Goal: Task Accomplishment & Management: Manage account settings

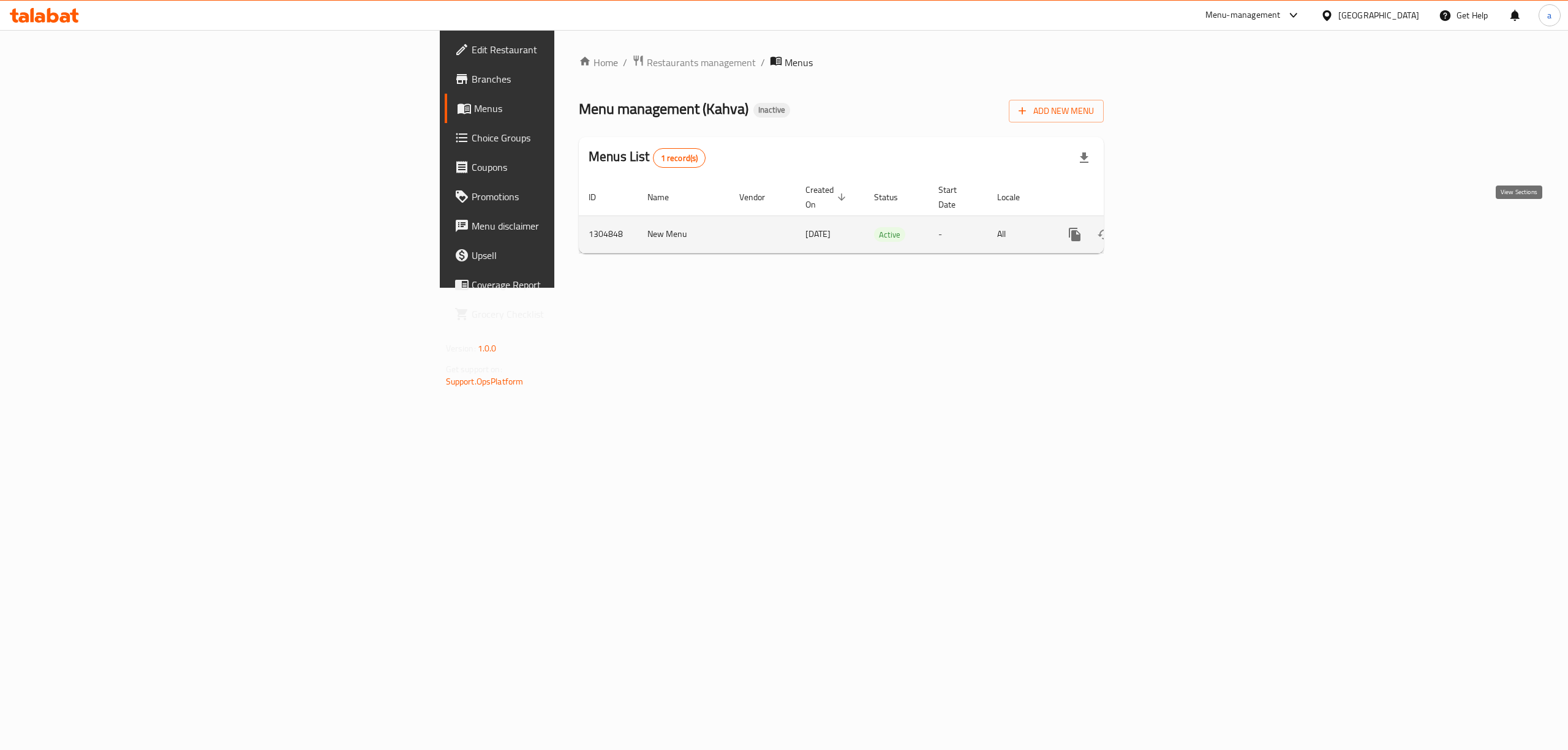
click at [1170, 227] on icon "enhanced table" at bounding box center [1163, 234] width 15 height 15
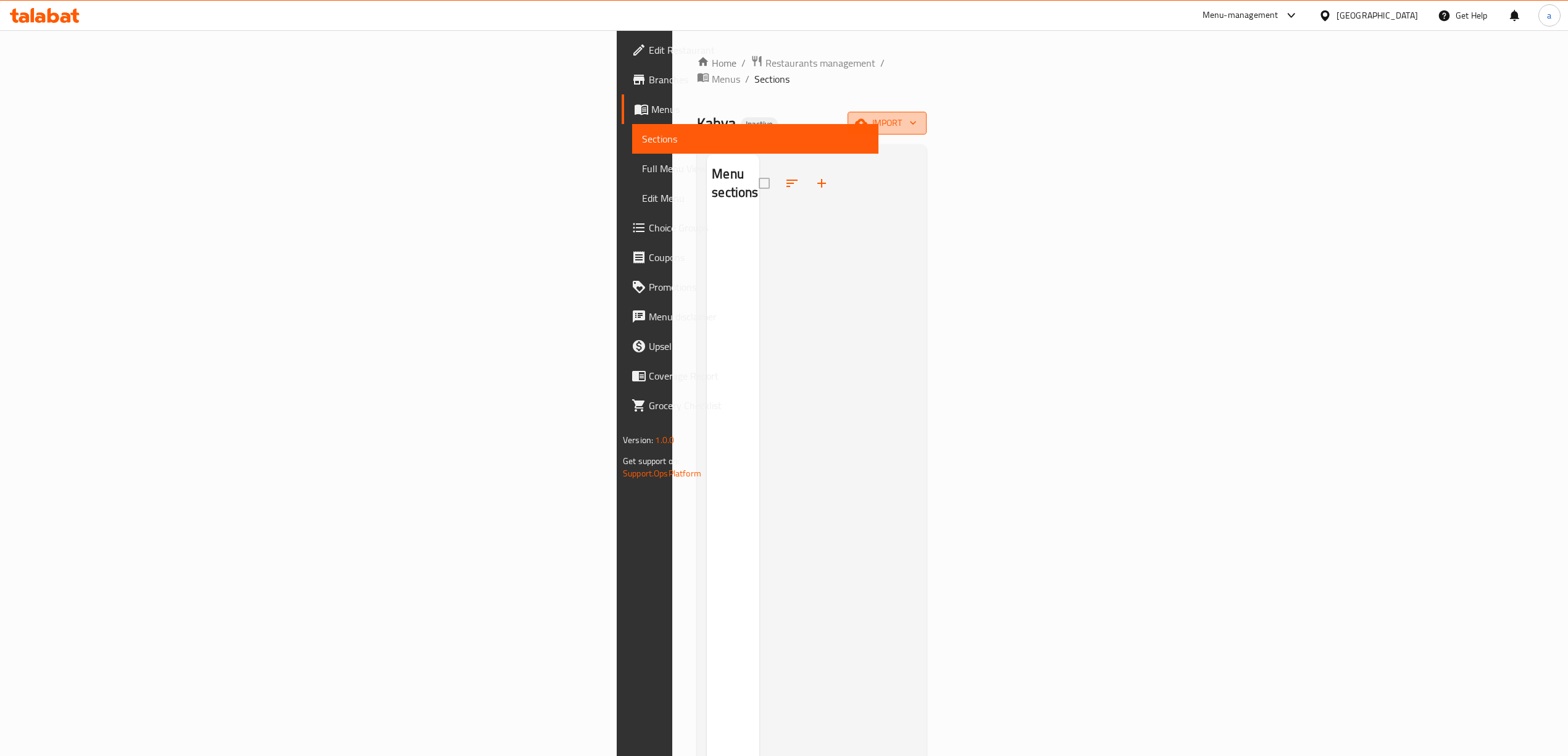
click at [916, 115] on span "import" at bounding box center [887, 122] width 60 height 15
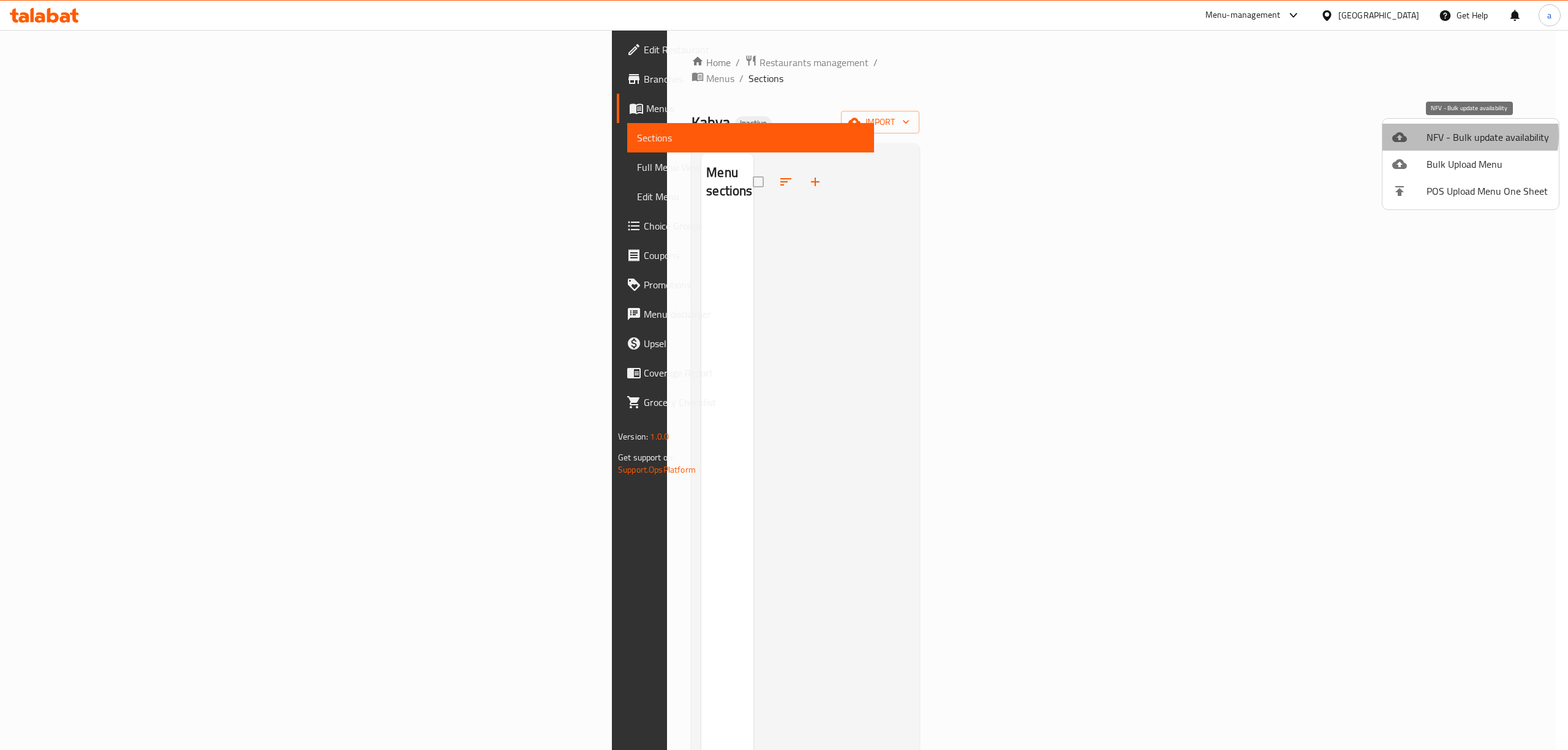
click at [1457, 136] on span "NFV - Bulk update availability" at bounding box center [1488, 137] width 122 height 15
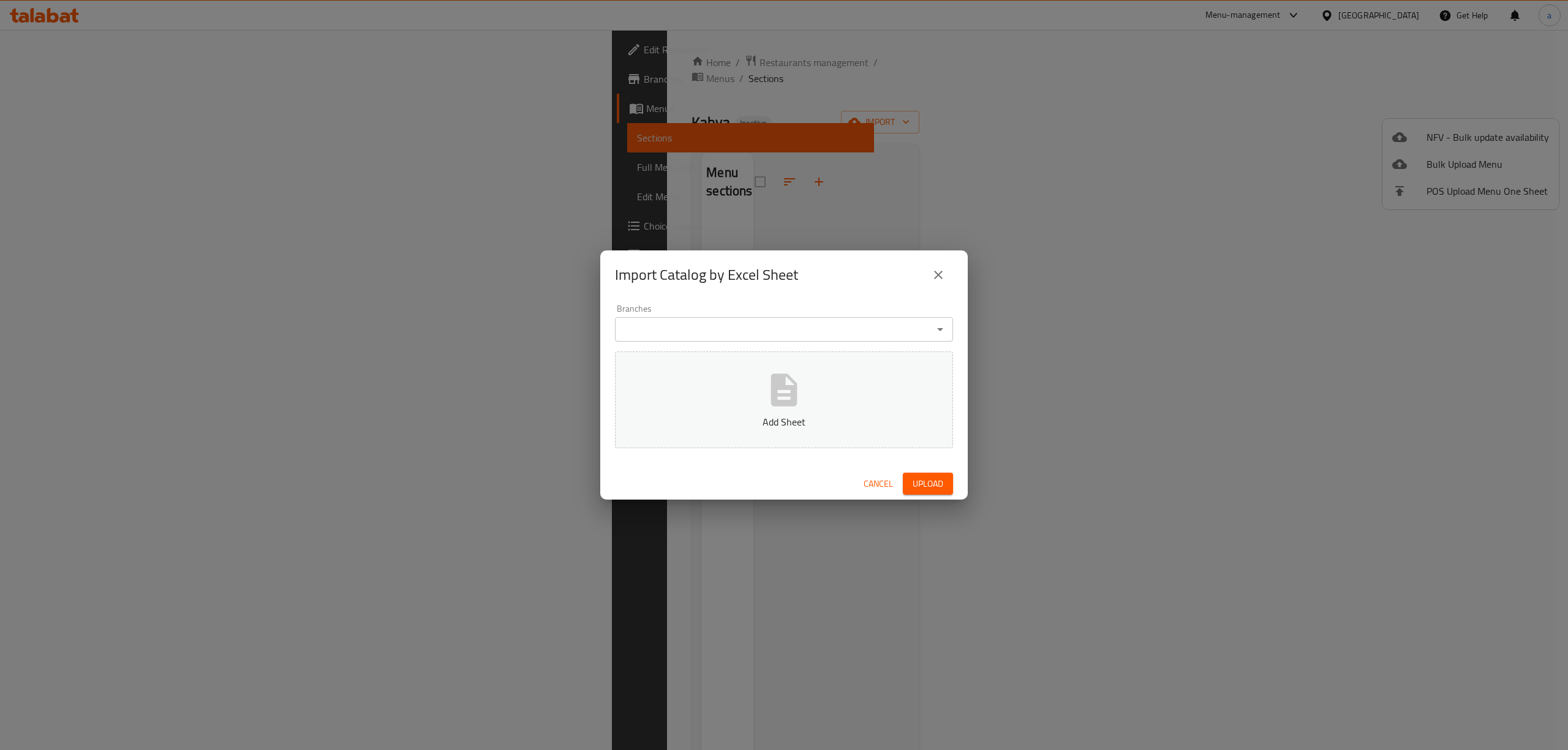
click at [939, 267] on icon "close" at bounding box center [939, 274] width 15 height 15
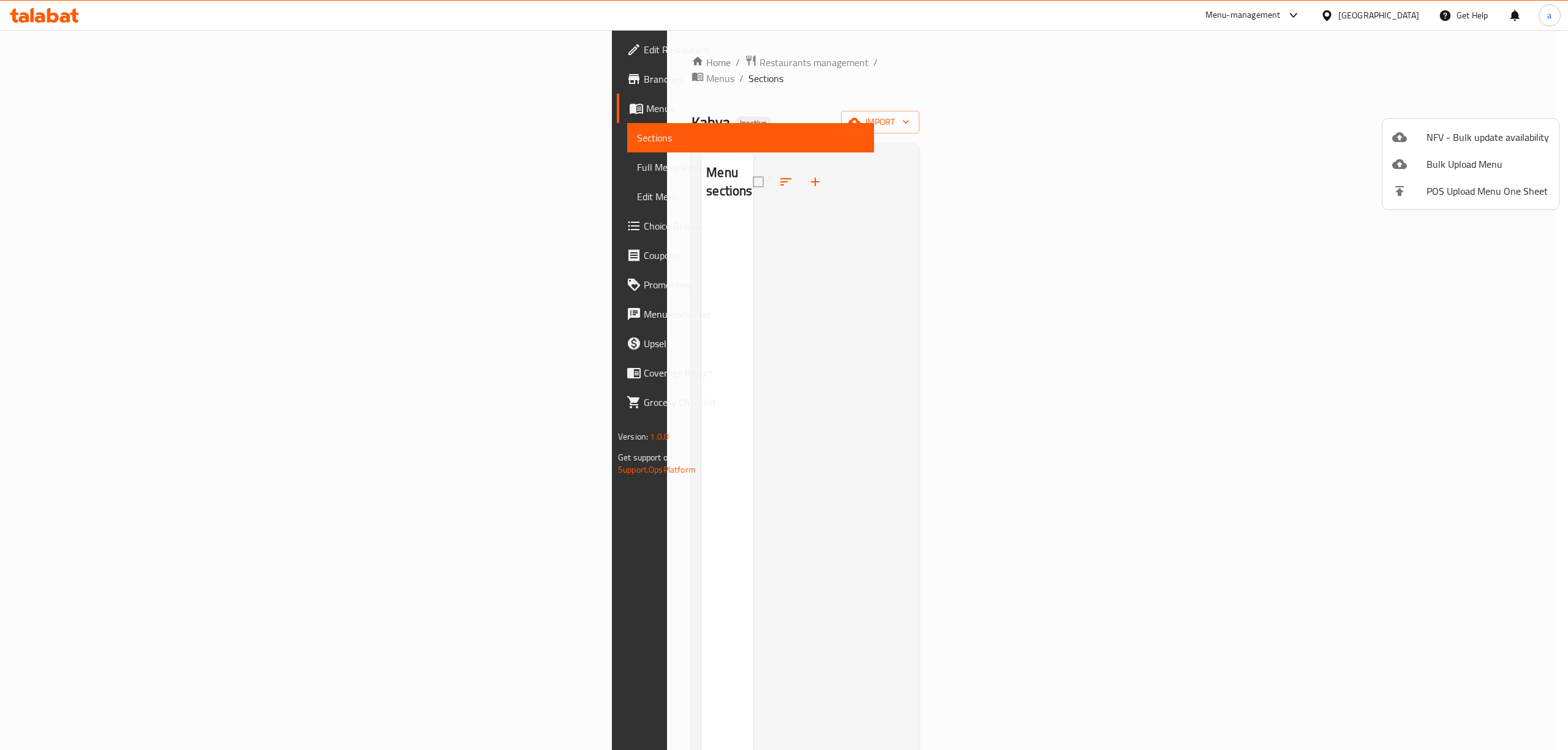
click at [111, 109] on div at bounding box center [784, 375] width 1568 height 750
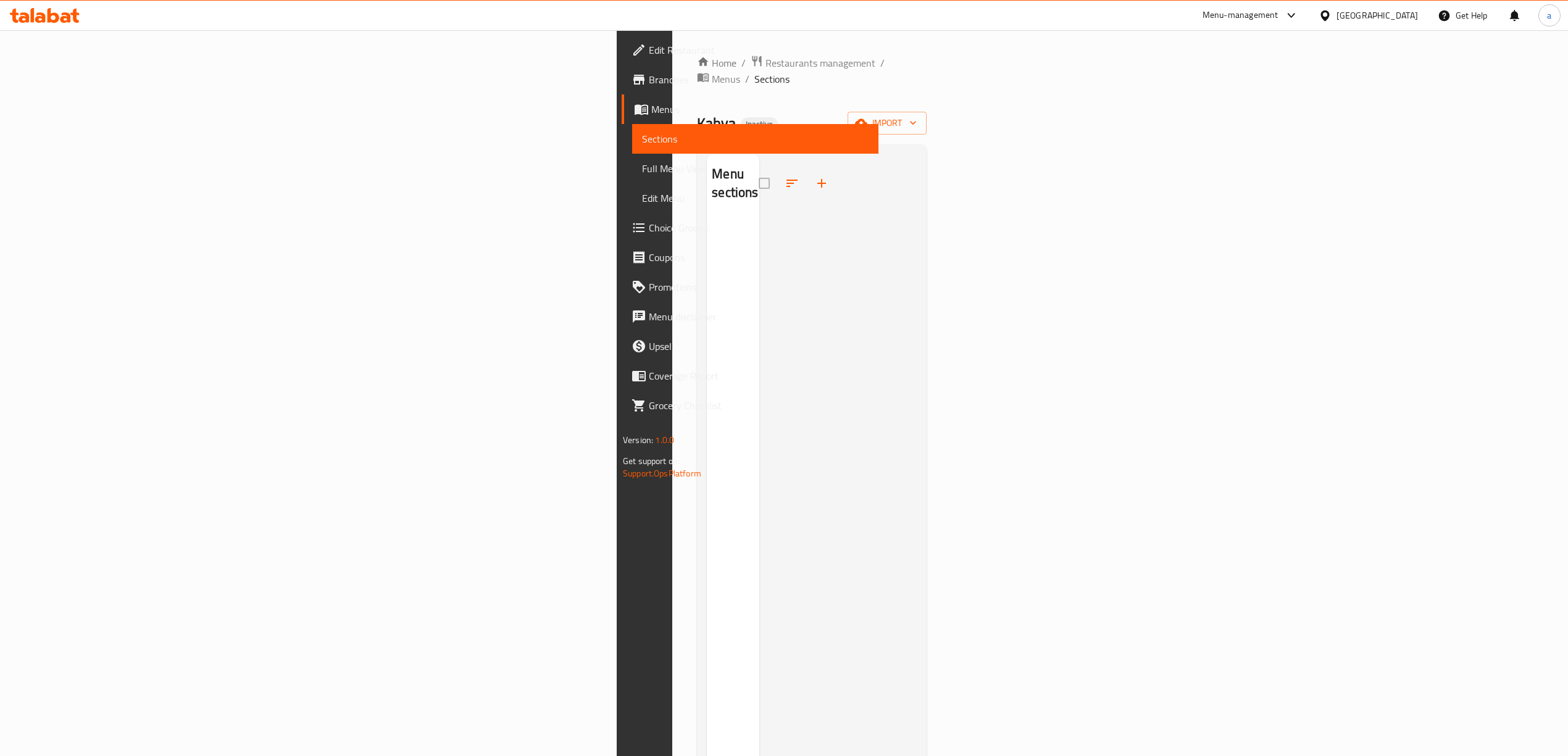
click at [651, 110] on span "Menus" at bounding box center [759, 109] width 217 height 15
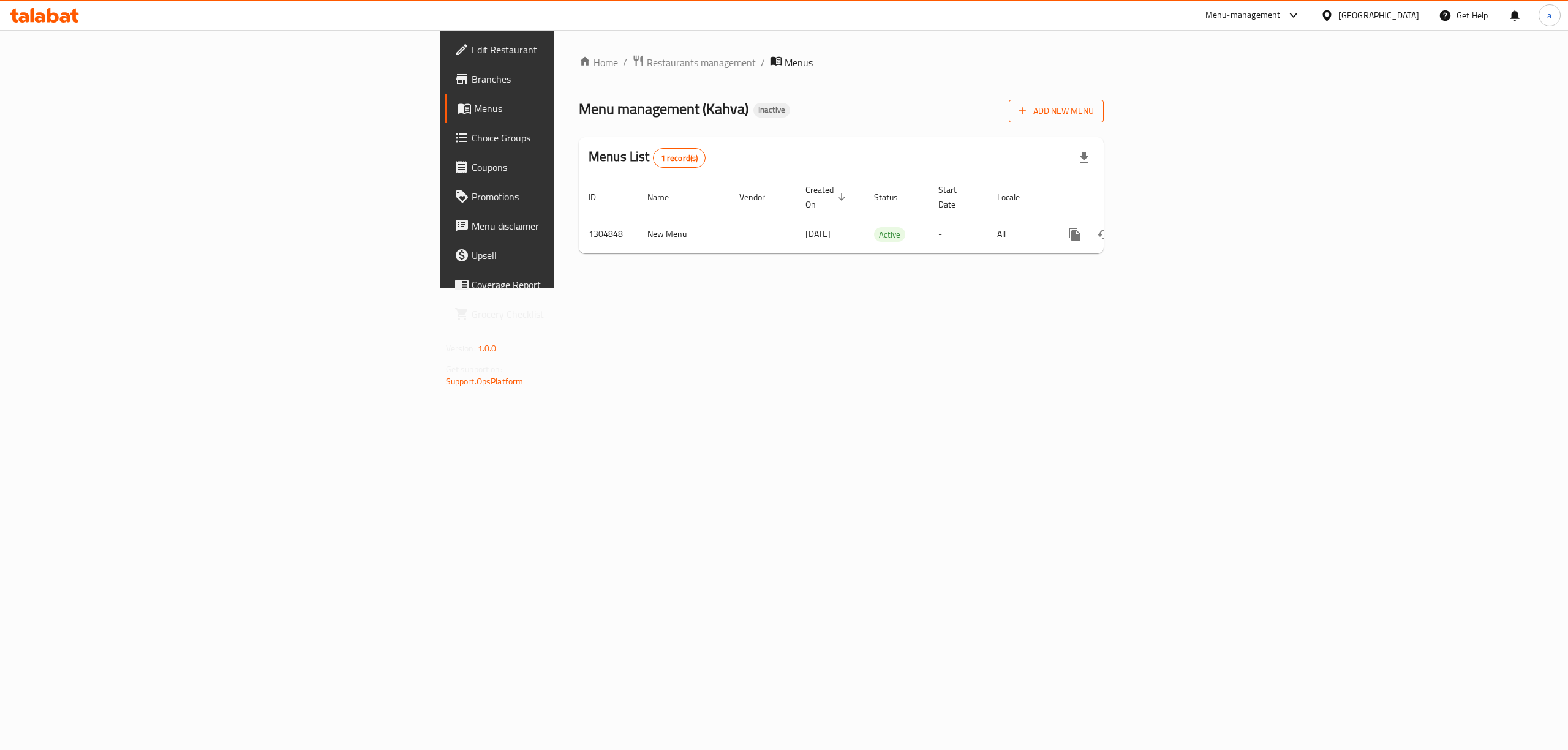
click at [1094, 116] on span "Add New Menu" at bounding box center [1057, 110] width 76 height 15
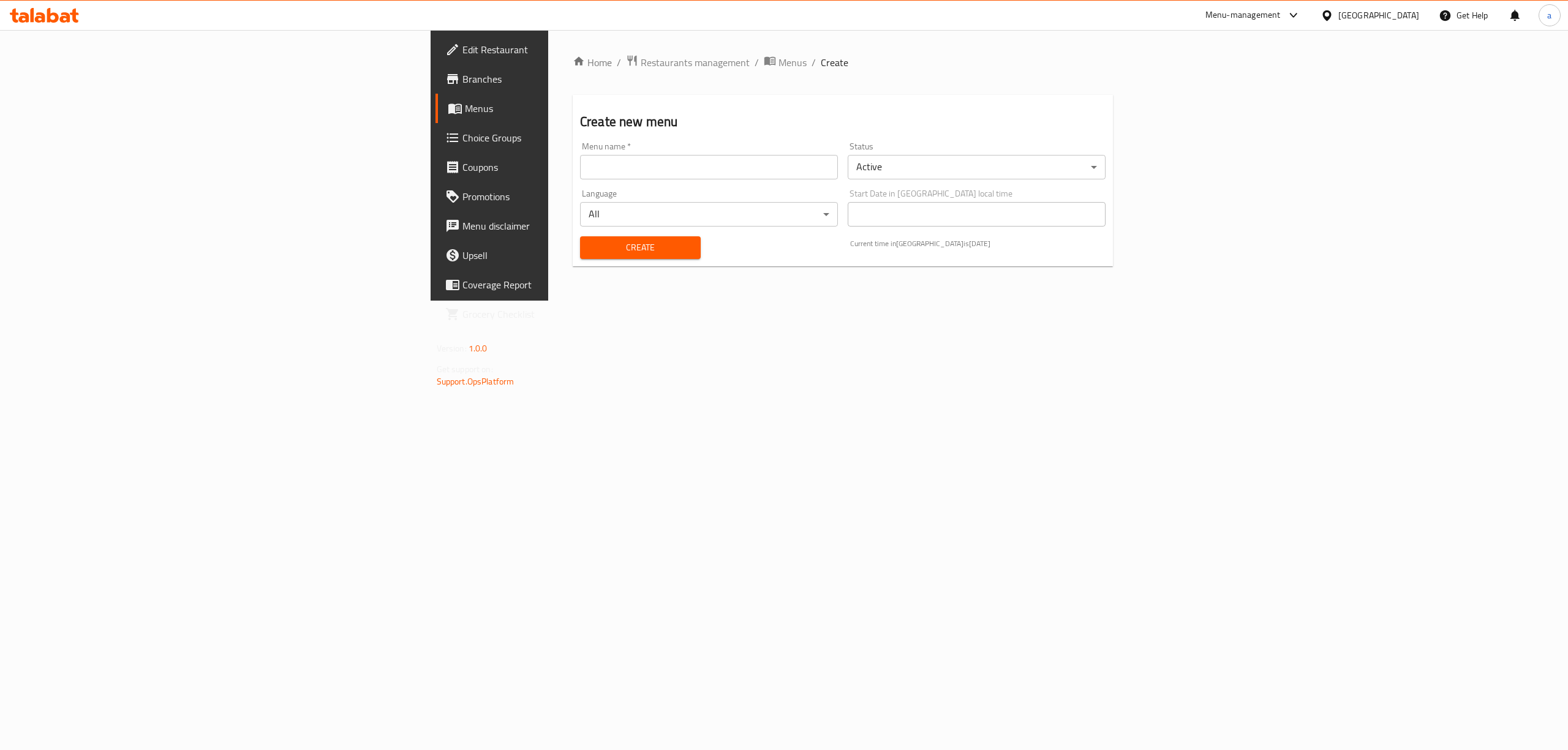
click at [581, 155] on input "text" at bounding box center [709, 166] width 258 height 24
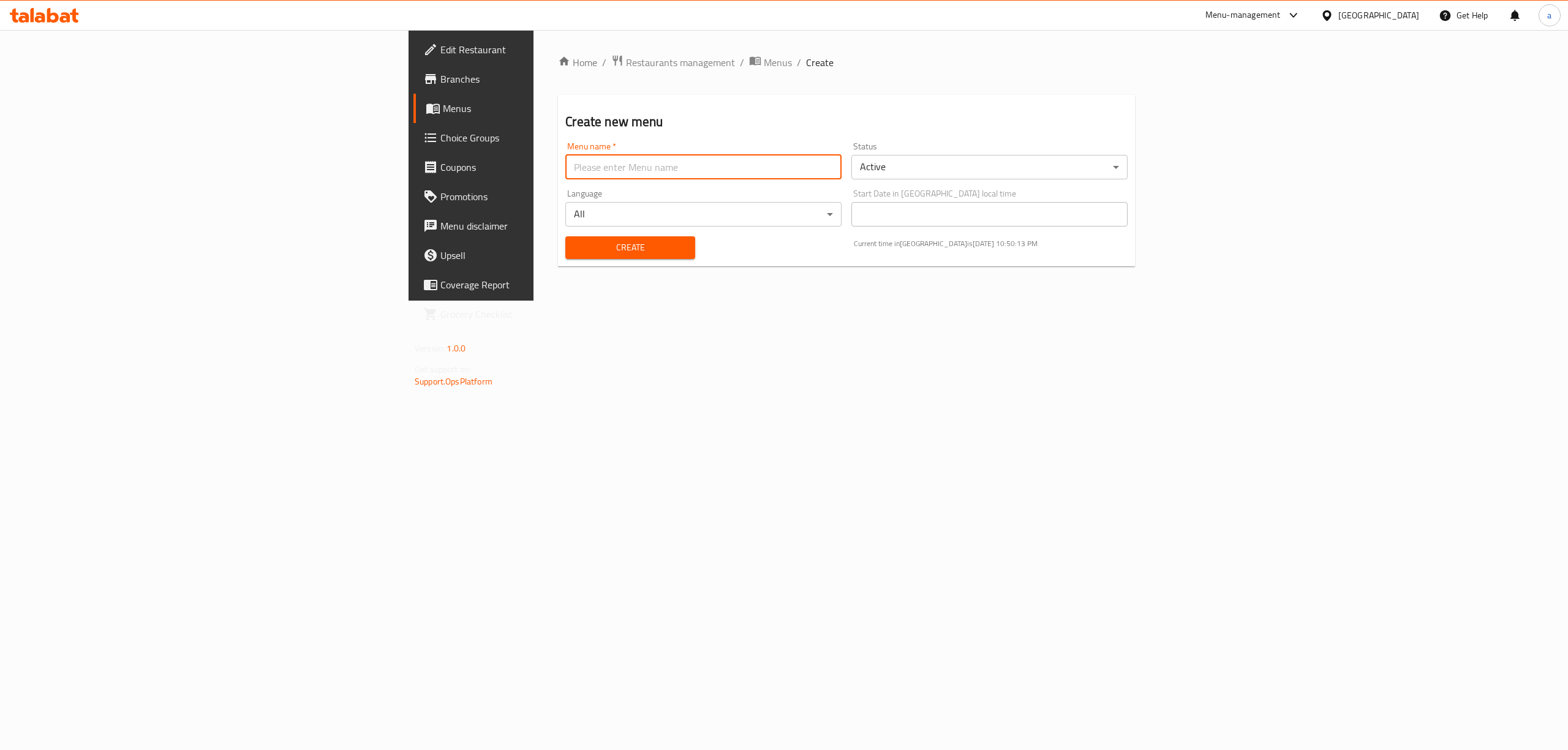
type input "menu"
click at [575, 253] on span "Create" at bounding box center [629, 247] width 110 height 15
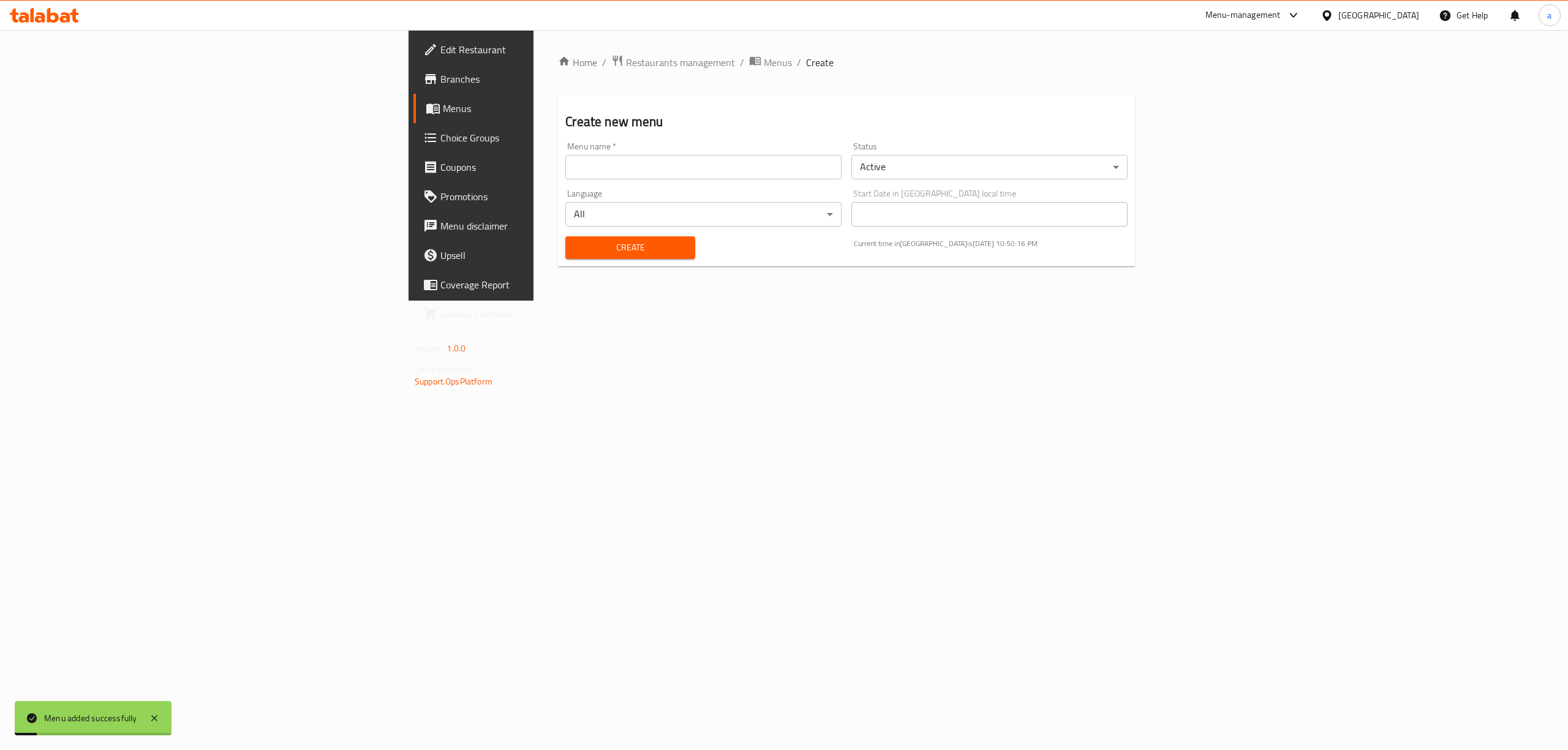
click at [413, 116] on link "Menus" at bounding box center [542, 108] width 257 height 29
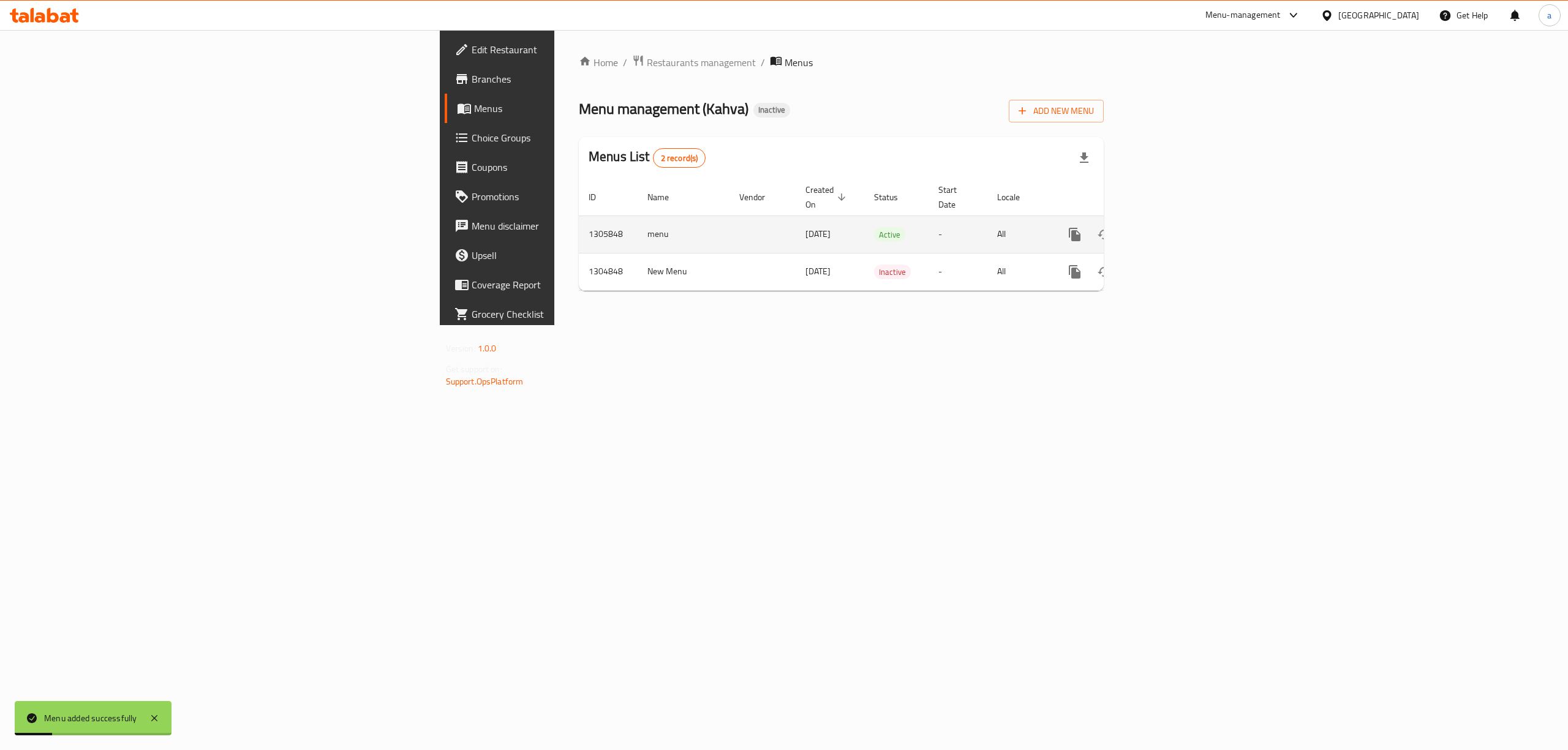
click at [1170, 227] on icon "enhanced table" at bounding box center [1163, 234] width 15 height 15
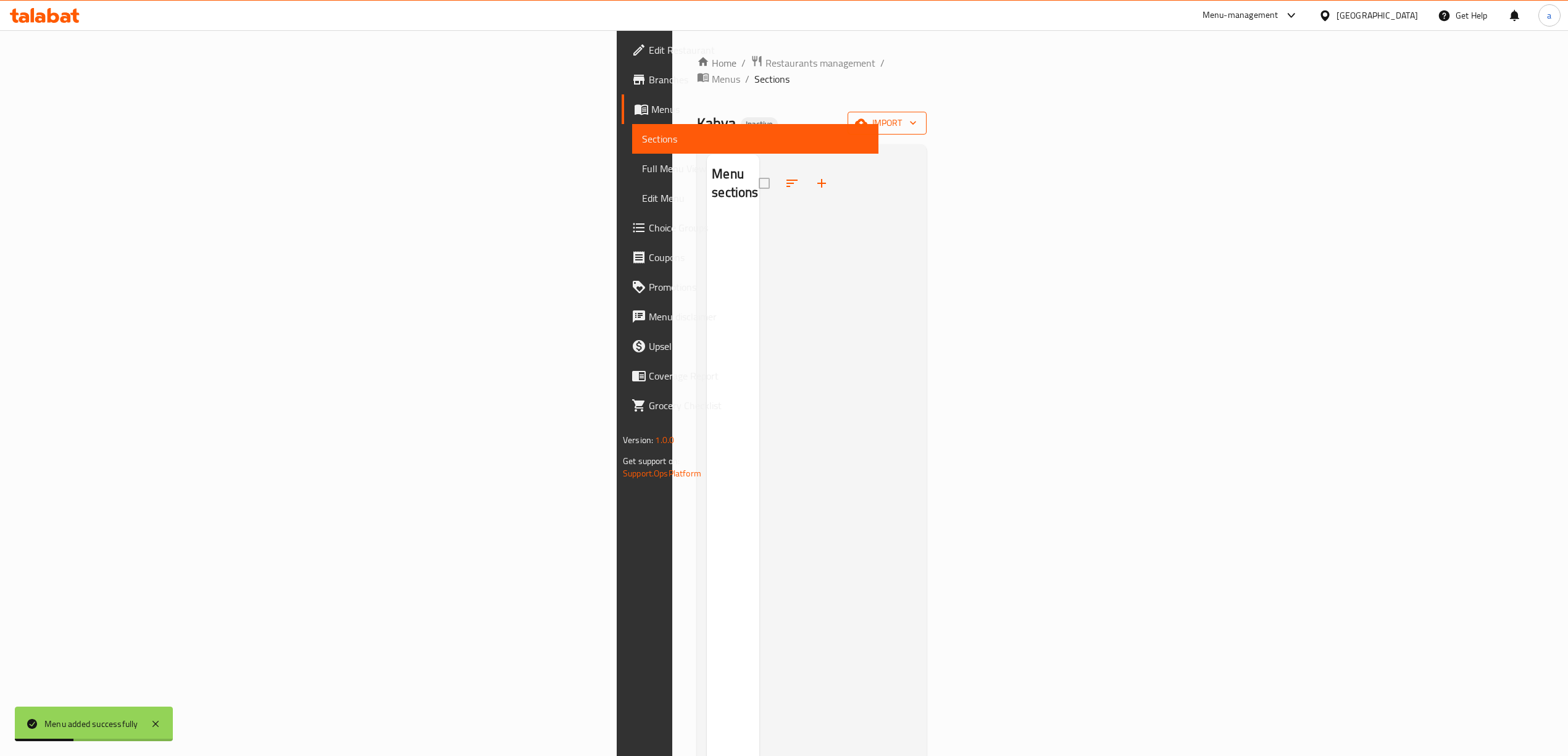
click at [867, 117] on icon "button" at bounding box center [861, 123] width 13 height 13
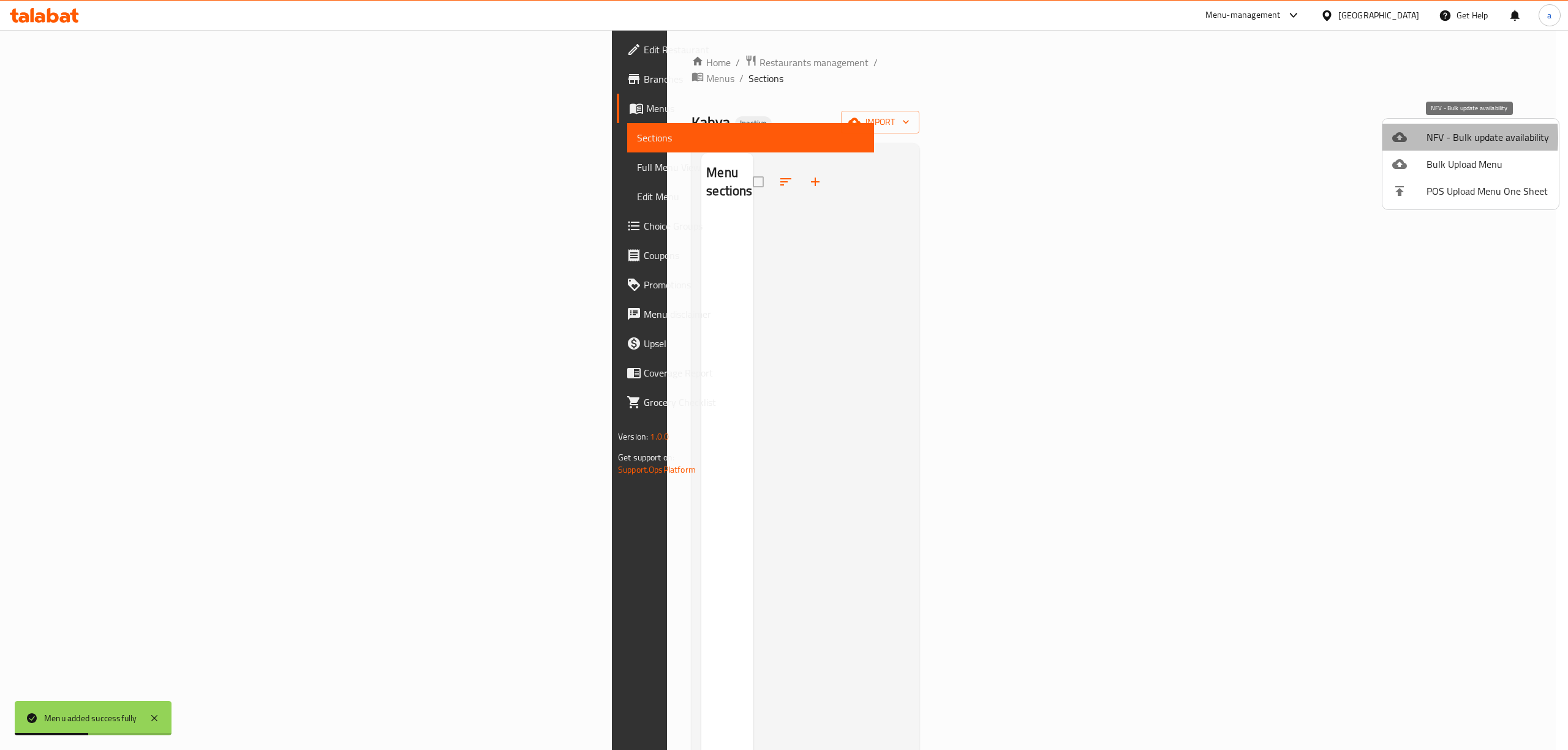
click at [1421, 138] on div at bounding box center [1409, 137] width 34 height 15
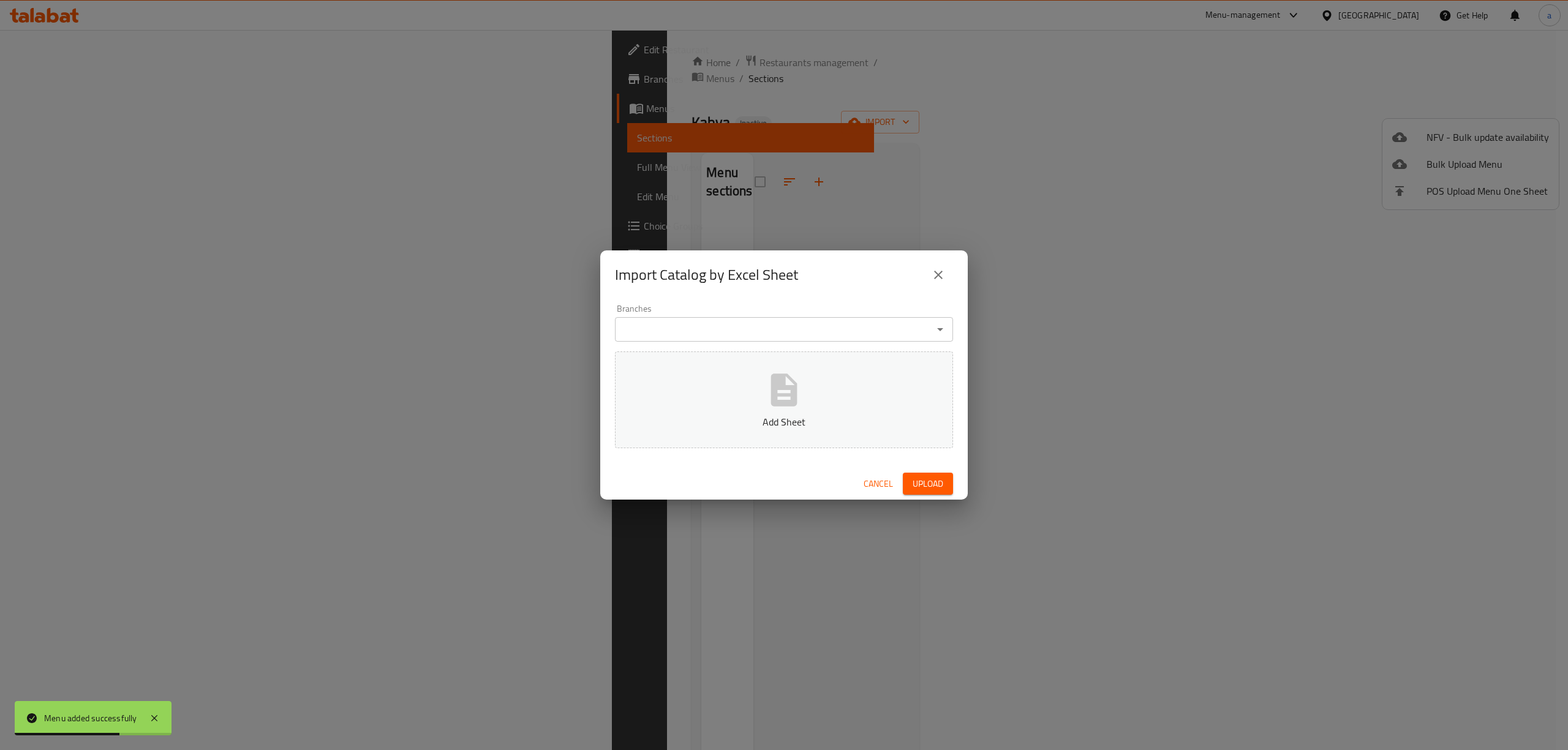
drag, startPoint x: 778, startPoint y: 402, endPoint x: 829, endPoint y: 297, distance: 116.7
click at [829, 297] on div "Import Catalog by Excel Sheet Branches Branches Add Sheet Cancel Upload" at bounding box center [784, 375] width 368 height 250
click at [816, 327] on input "Branches" at bounding box center [774, 330] width 311 height 17
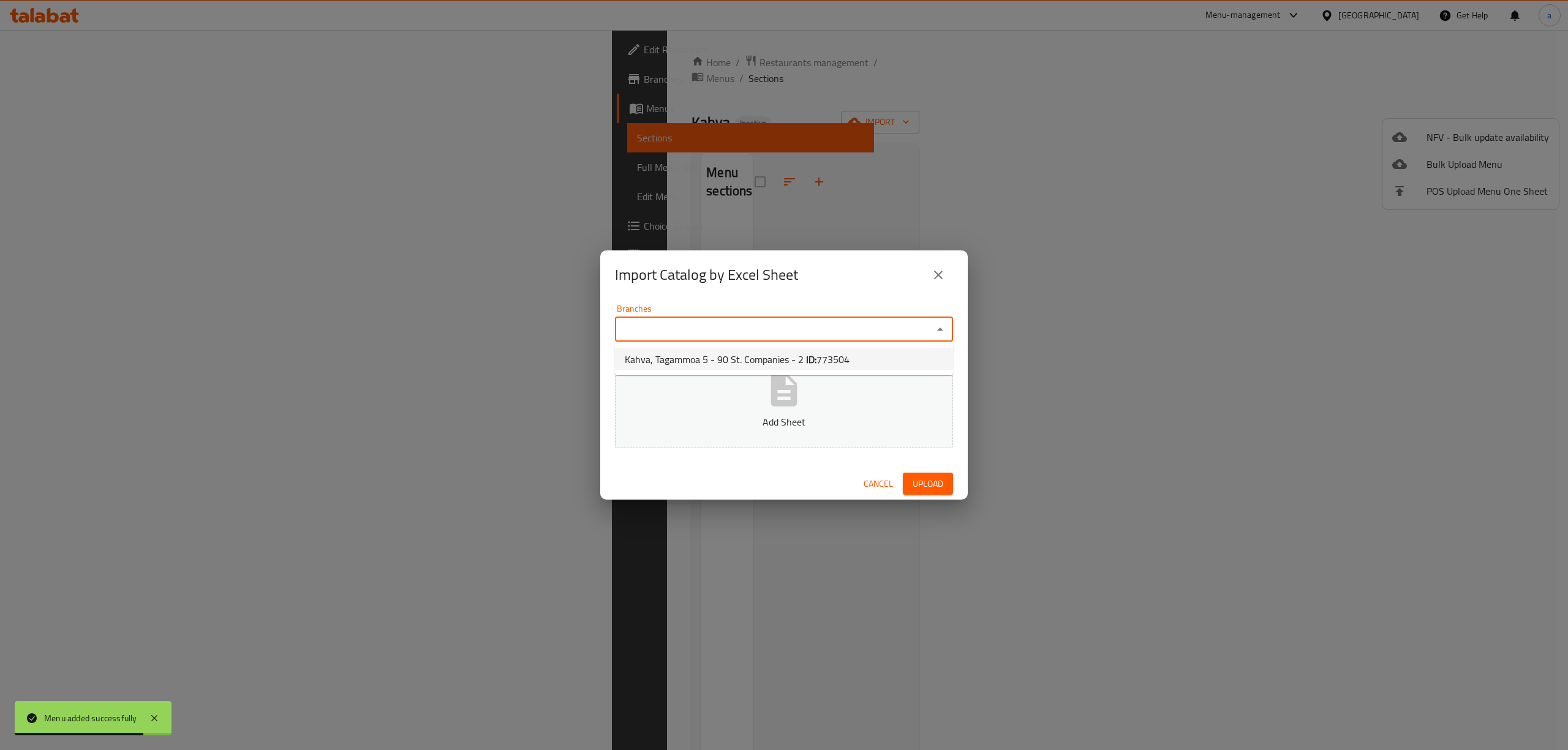
click at [812, 356] on b "ID:" at bounding box center [811, 359] width 10 height 18
type input "Kahva, Tagammoa 5 - 90 St. Companies - 2"
click at [775, 415] on p "Add Sheet" at bounding box center [784, 422] width 301 height 15
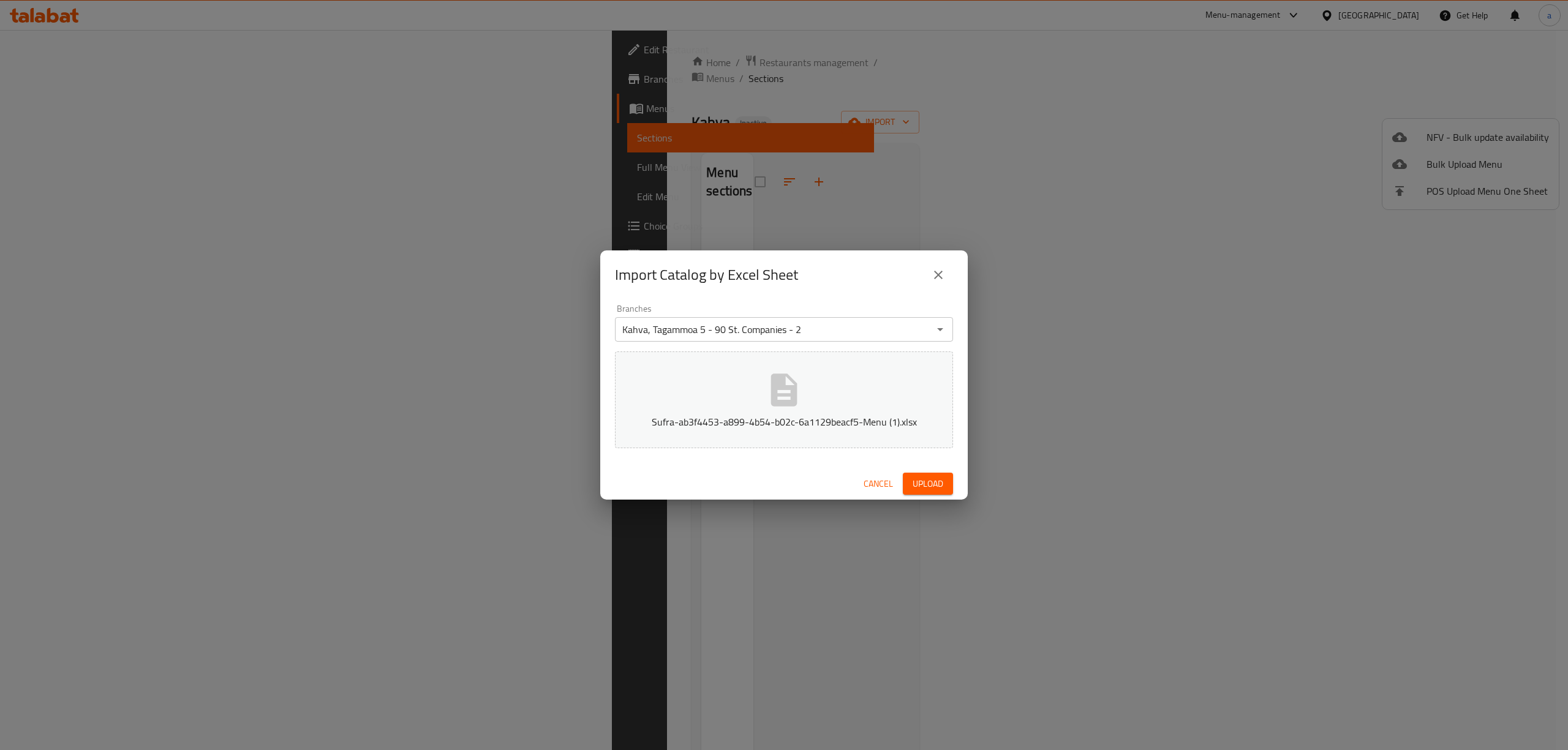
click at [924, 481] on span "Upload" at bounding box center [928, 483] width 31 height 15
click at [939, 476] on span "Upload" at bounding box center [928, 483] width 31 height 15
click at [937, 275] on icon "close" at bounding box center [939, 274] width 15 height 15
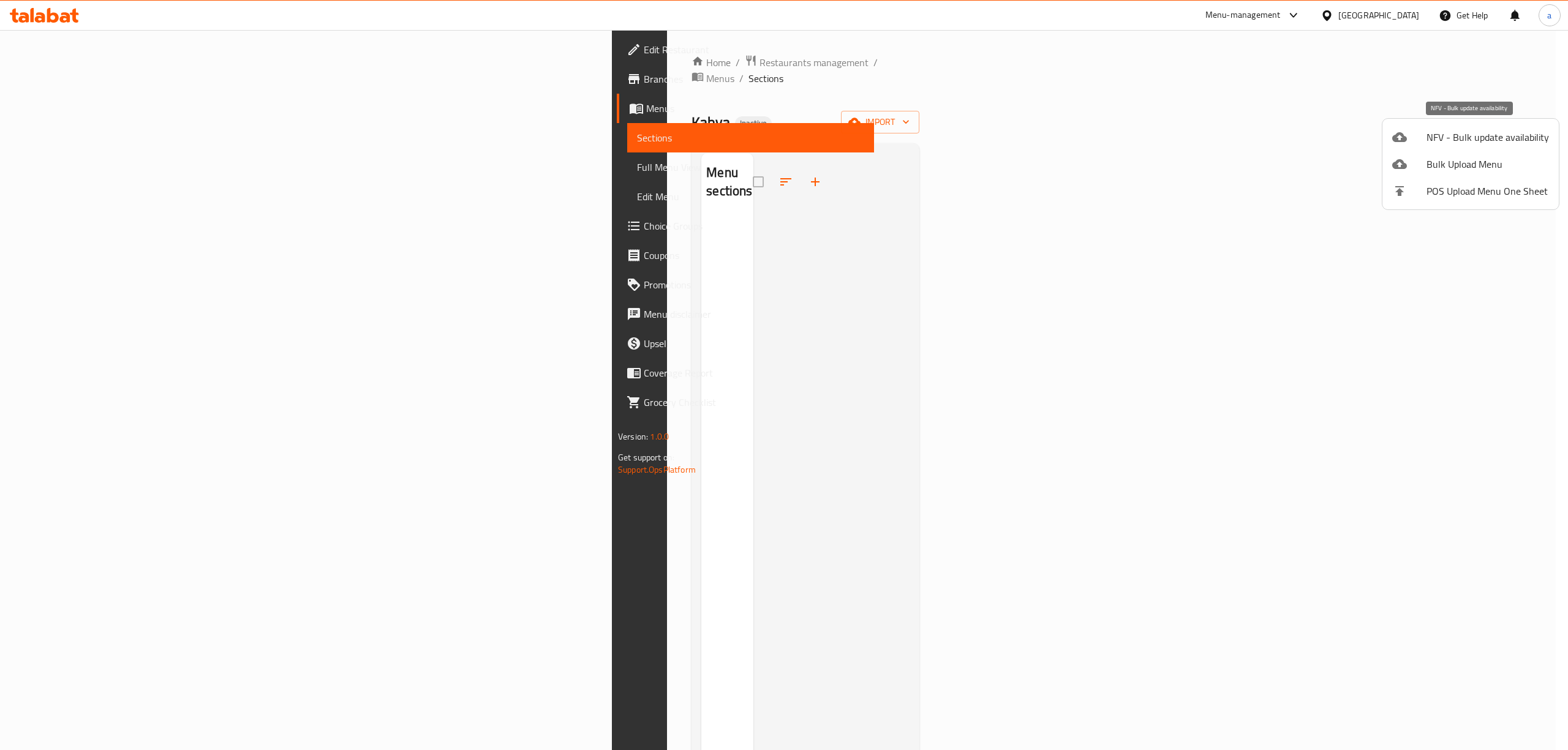
click at [1480, 148] on li "NFV - Bulk update availability" at bounding box center [1471, 137] width 177 height 27
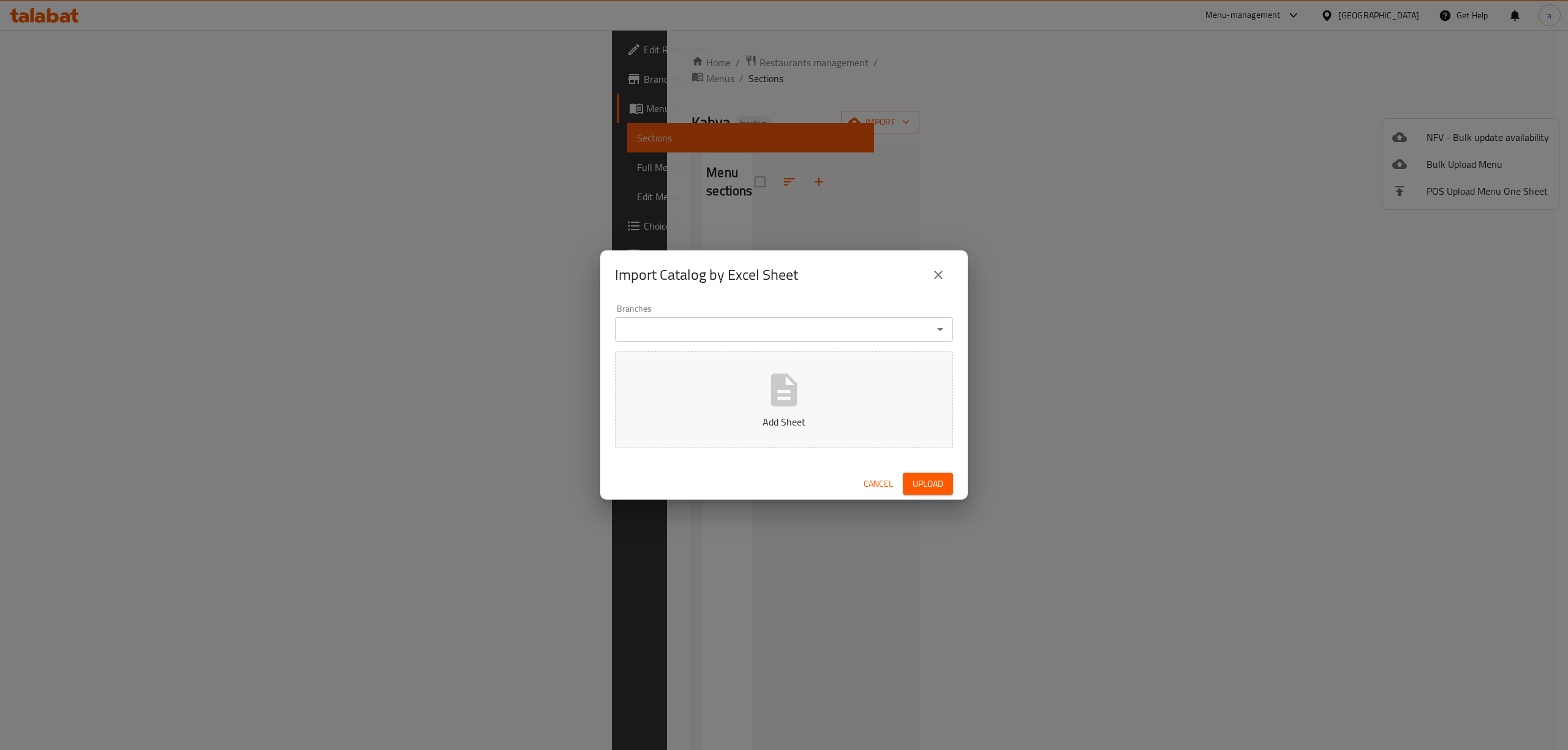
click at [793, 336] on input "Branches" at bounding box center [774, 330] width 311 height 17
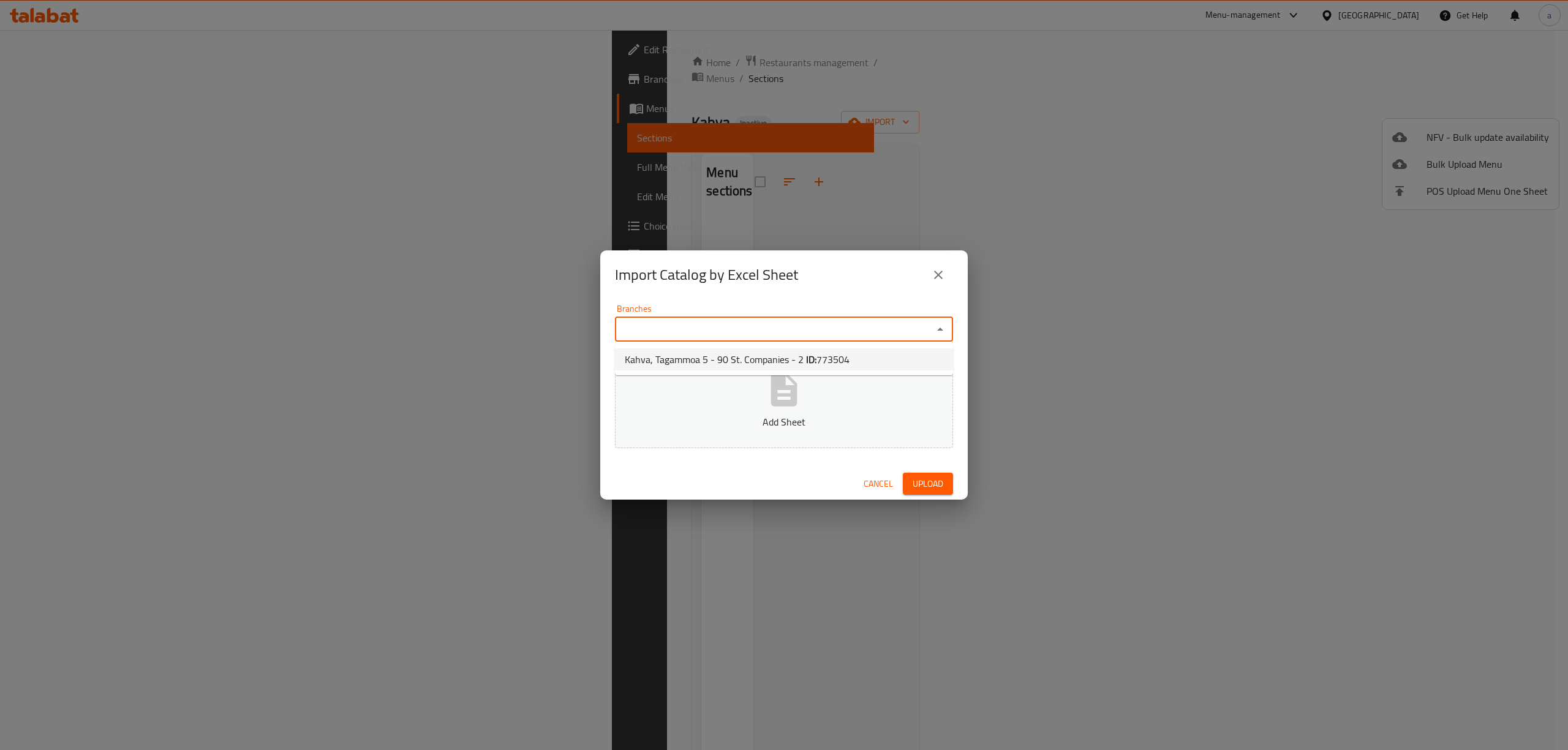
click at [731, 365] on span "Kahva, Tagammoa 5 - 90 St. Companies - 2 ID: 773504" at bounding box center [737, 360] width 225 height 15
type input "Kahva, Tagammoa 5 - 90 St. Companies - 2"
click at [728, 431] on button "Add Sheet" at bounding box center [784, 400] width 338 height 97
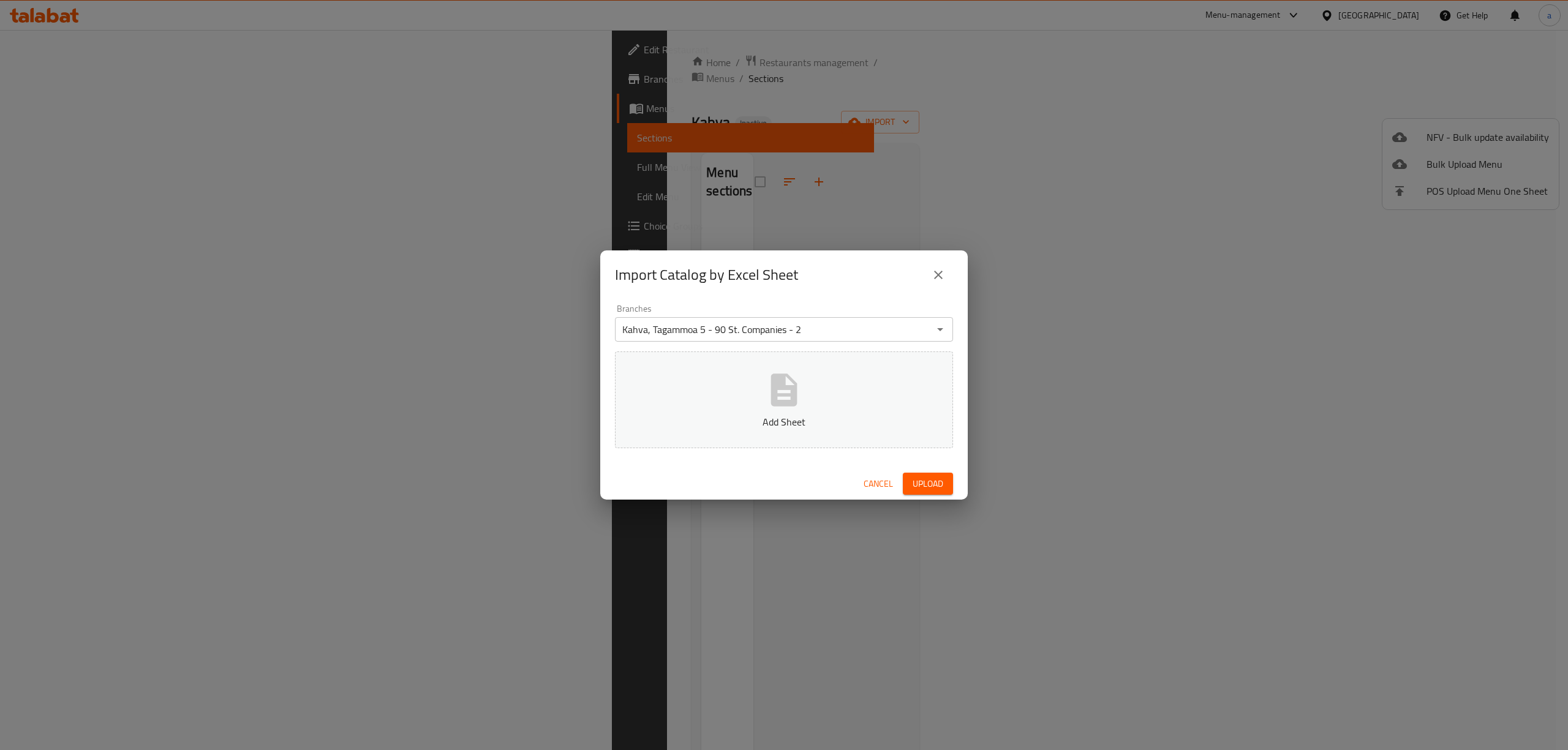
click at [943, 281] on icon "close" at bounding box center [939, 274] width 15 height 15
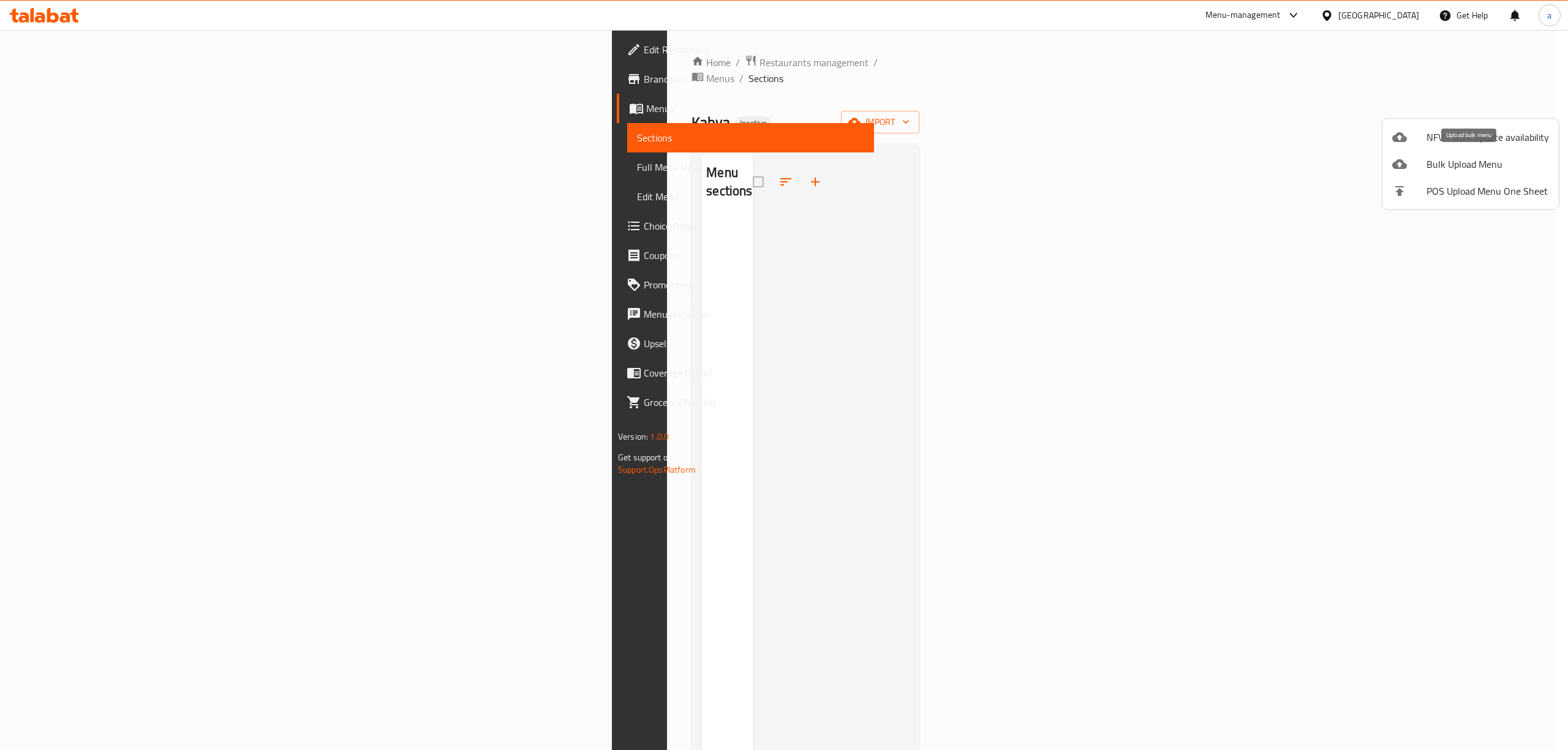
click at [1490, 158] on span "Bulk Upload Menu" at bounding box center [1488, 164] width 122 height 15
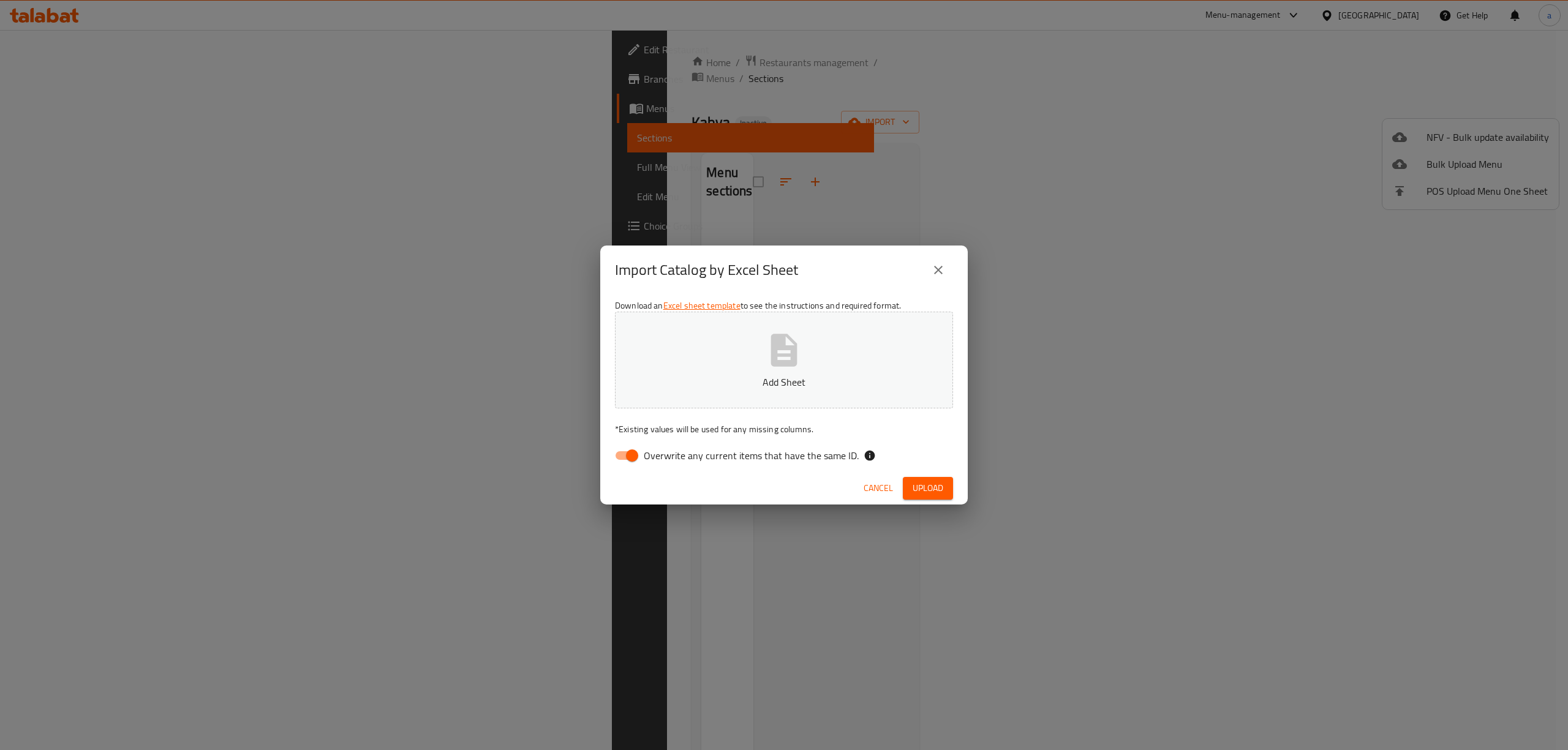
click at [673, 461] on span "Overwrite any current items that have the same ID." at bounding box center [751, 456] width 215 height 15
click at [667, 461] on input "Overwrite any current items that have the same ID." at bounding box center [632, 456] width 70 height 24
checkbox input "false"
click at [948, 259] on button "close" at bounding box center [938, 270] width 29 height 29
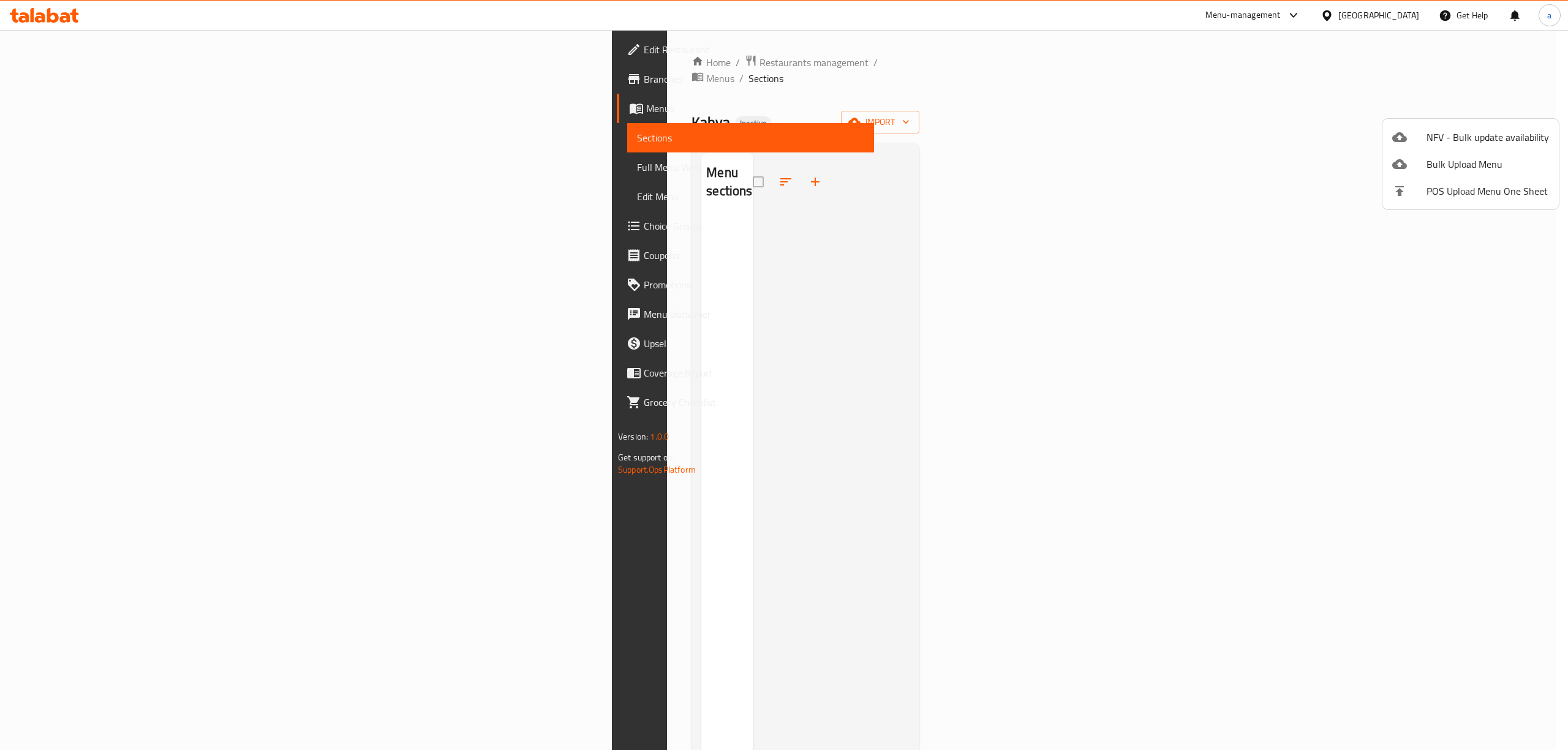
click at [86, 51] on div at bounding box center [784, 375] width 1568 height 750
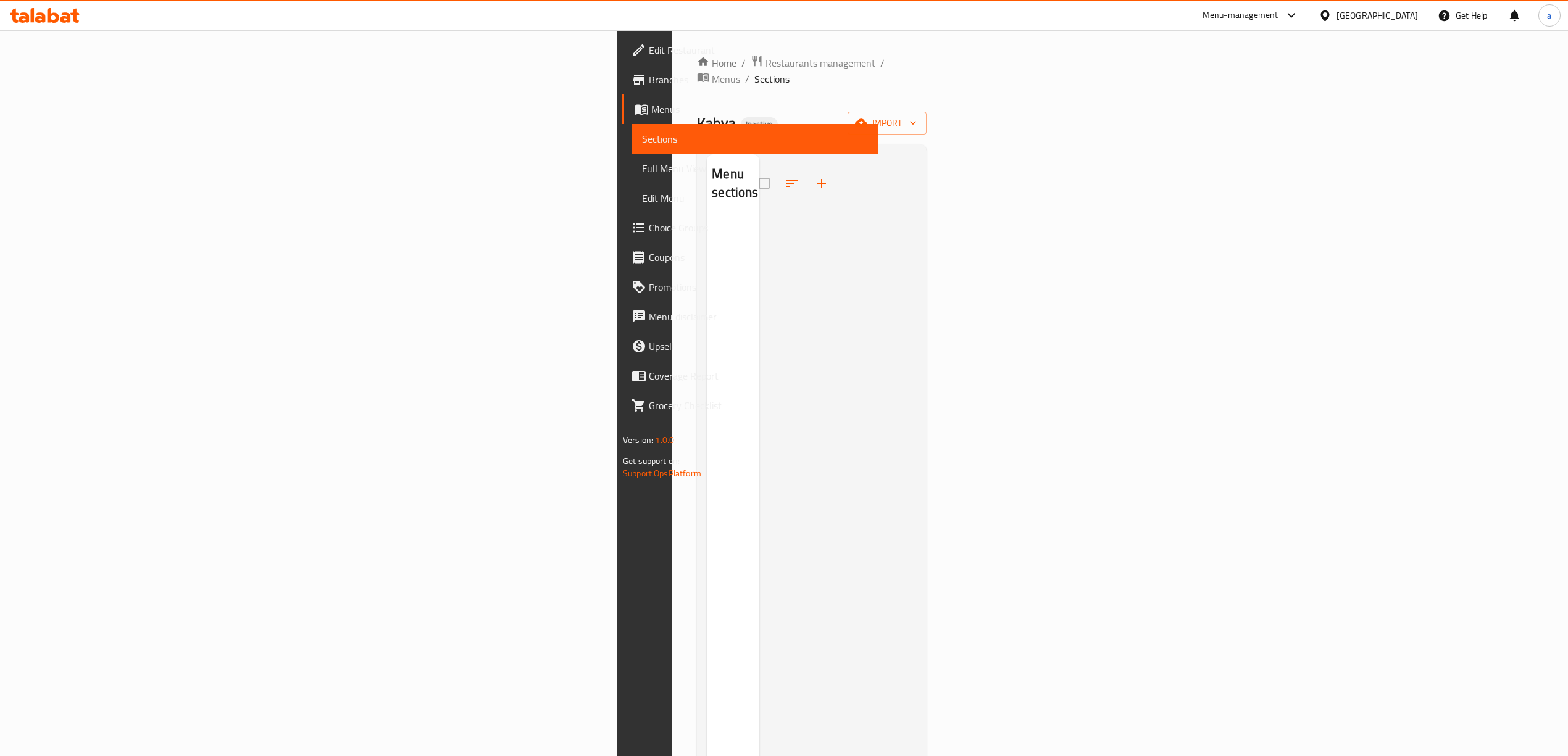
click at [648, 52] on span "Edit Restaurant" at bounding box center [758, 50] width 219 height 15
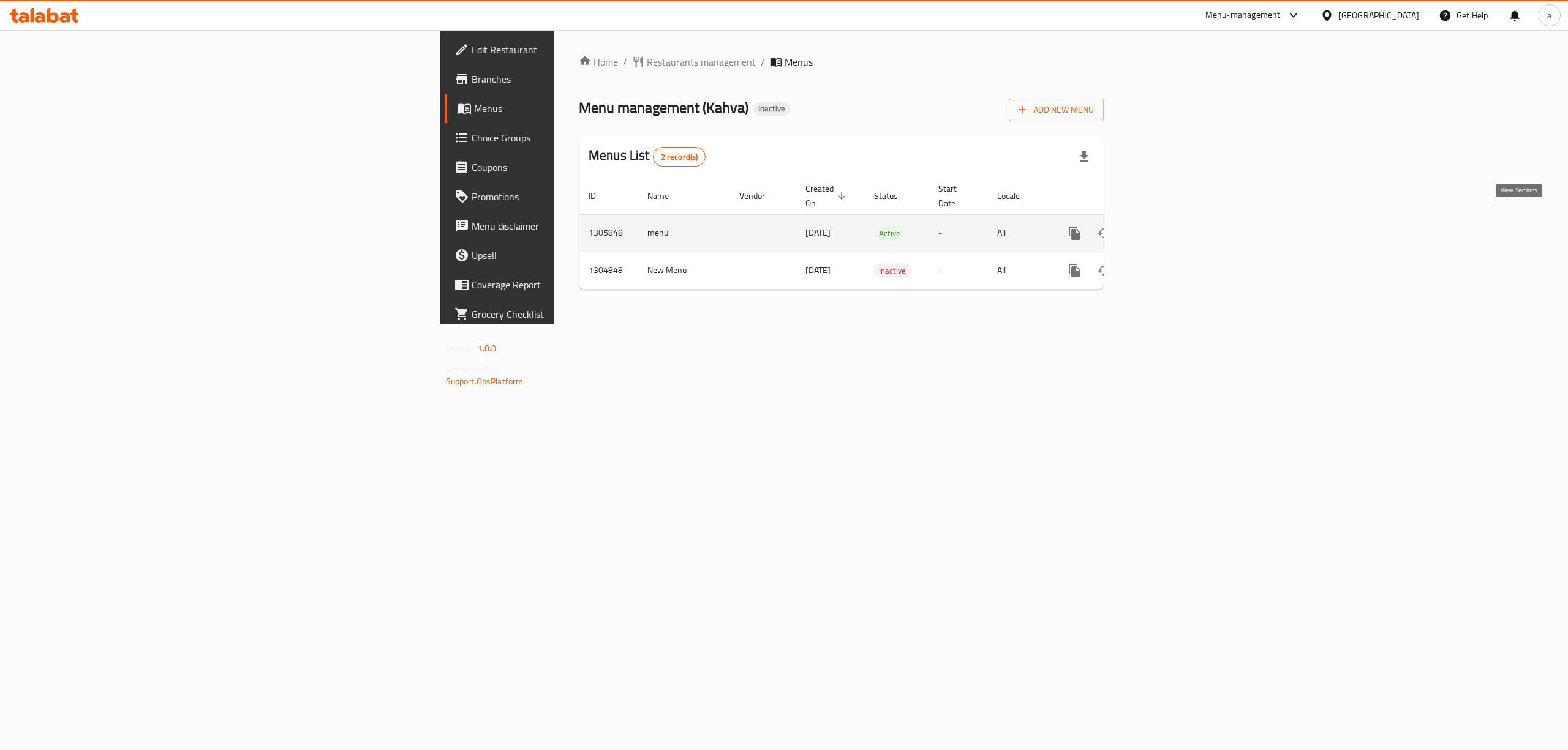
click at [1170, 226] on icon "enhanced table" at bounding box center [1163, 233] width 15 height 15
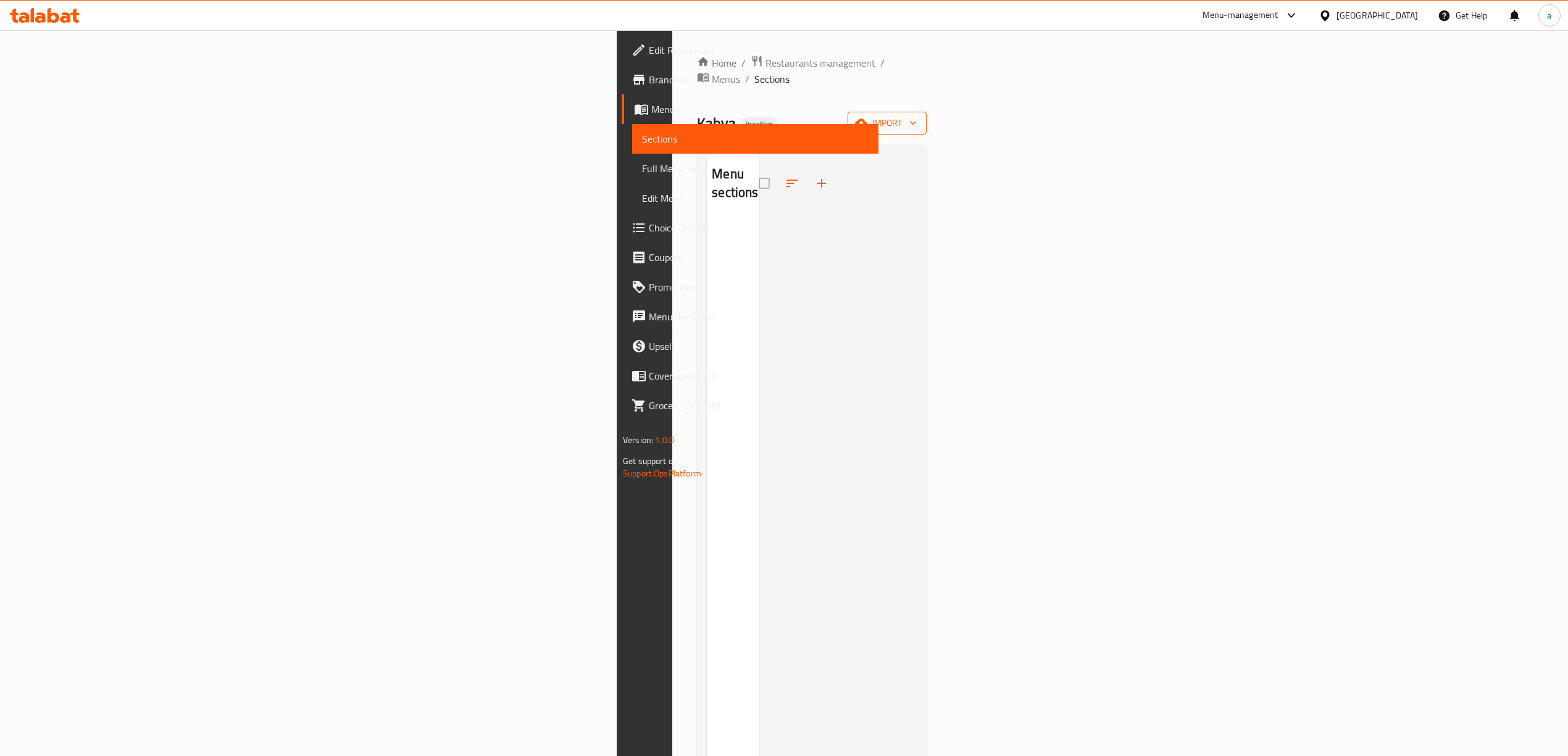
click at [916, 115] on span "import" at bounding box center [887, 122] width 60 height 15
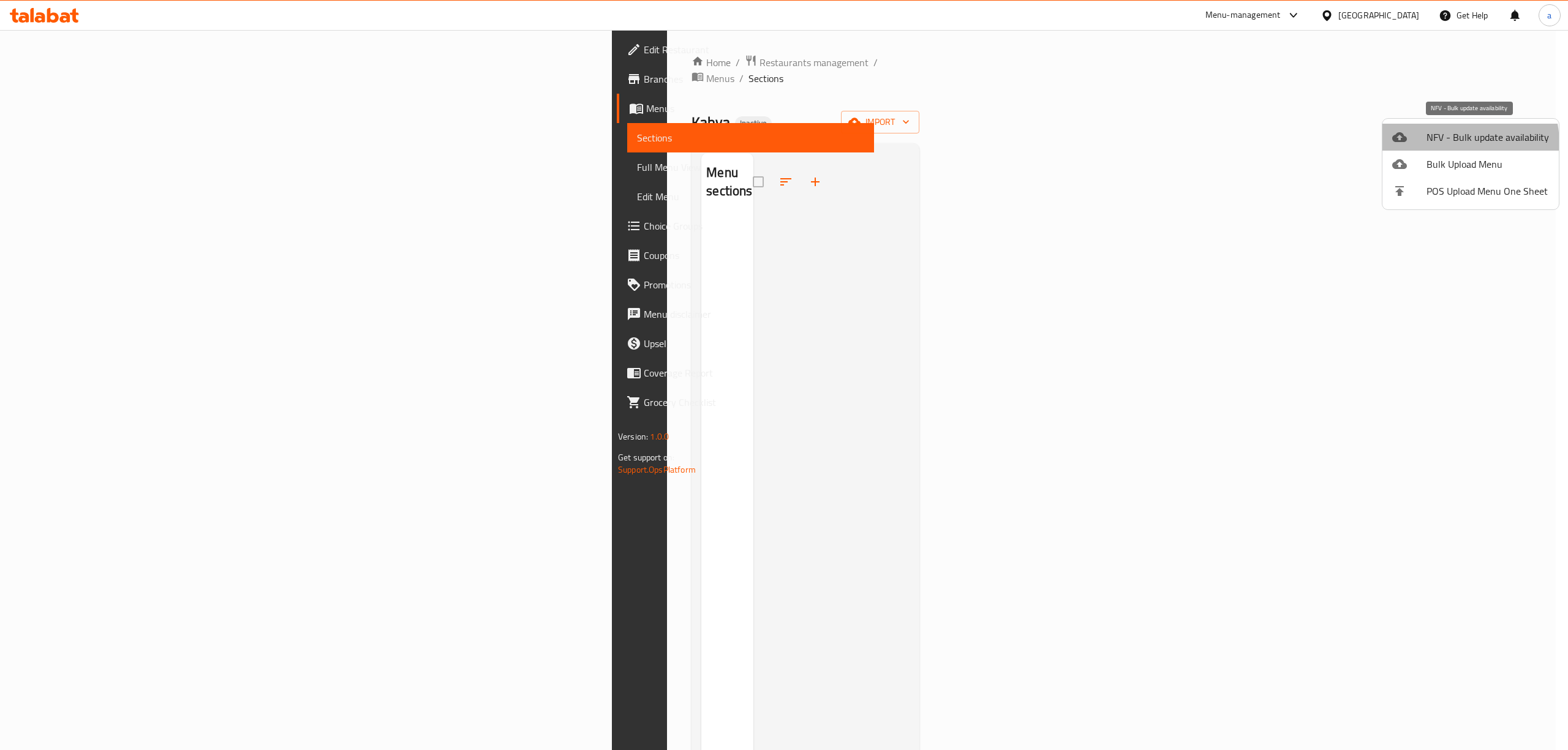
click at [1439, 144] on span "NFV - Bulk update availability" at bounding box center [1488, 137] width 122 height 15
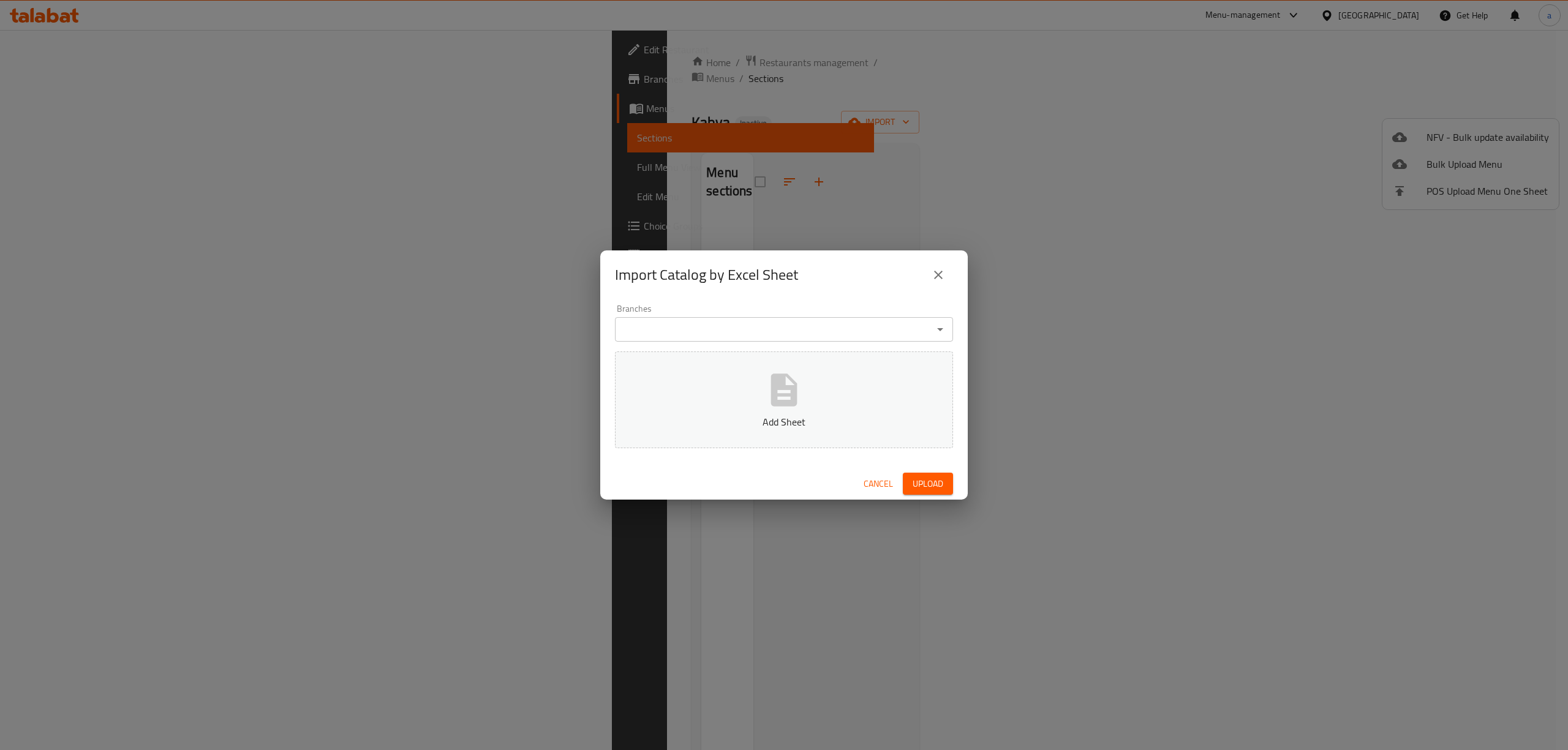
click at [936, 265] on button "close" at bounding box center [938, 274] width 29 height 29
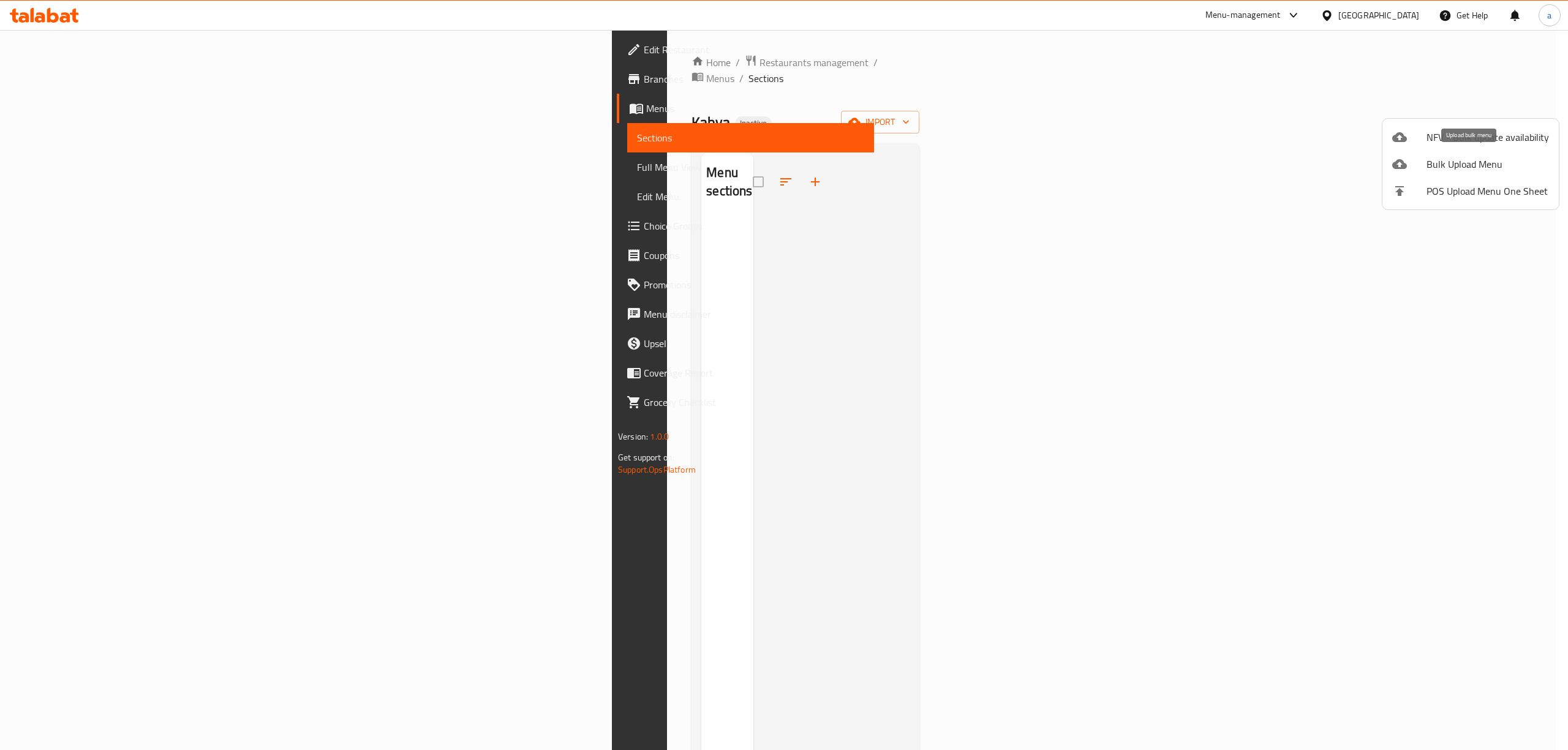
click at [1498, 166] on span "Bulk Upload Menu" at bounding box center [1488, 164] width 122 height 15
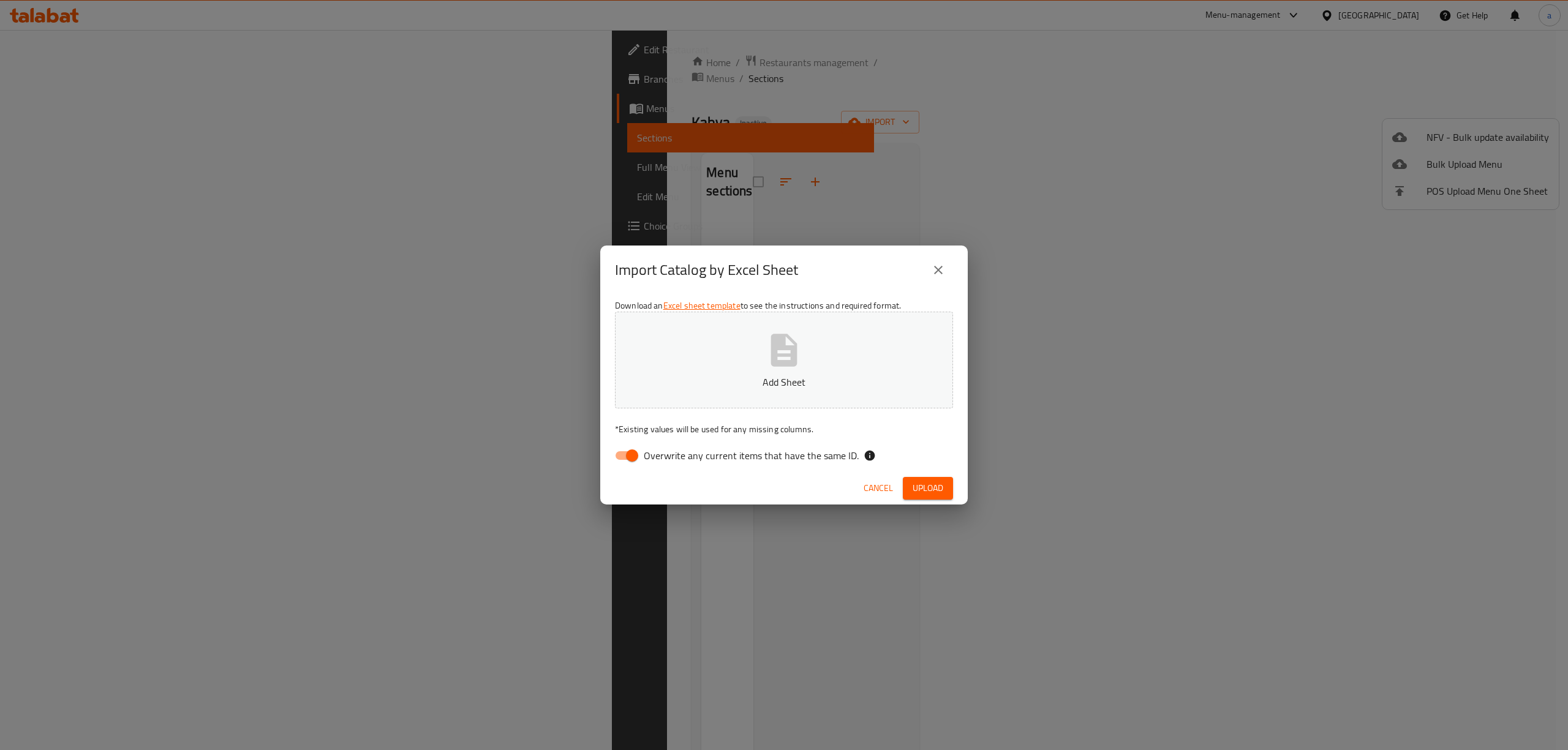
click at [659, 449] on span "Overwrite any current items that have the same ID." at bounding box center [751, 456] width 215 height 15
click at [659, 446] on input "Overwrite any current items that have the same ID." at bounding box center [632, 456] width 70 height 24
checkbox input "false"
click at [692, 380] on p "Add Sheet" at bounding box center [784, 382] width 301 height 15
click at [913, 490] on span "Upload" at bounding box center [928, 488] width 31 height 15
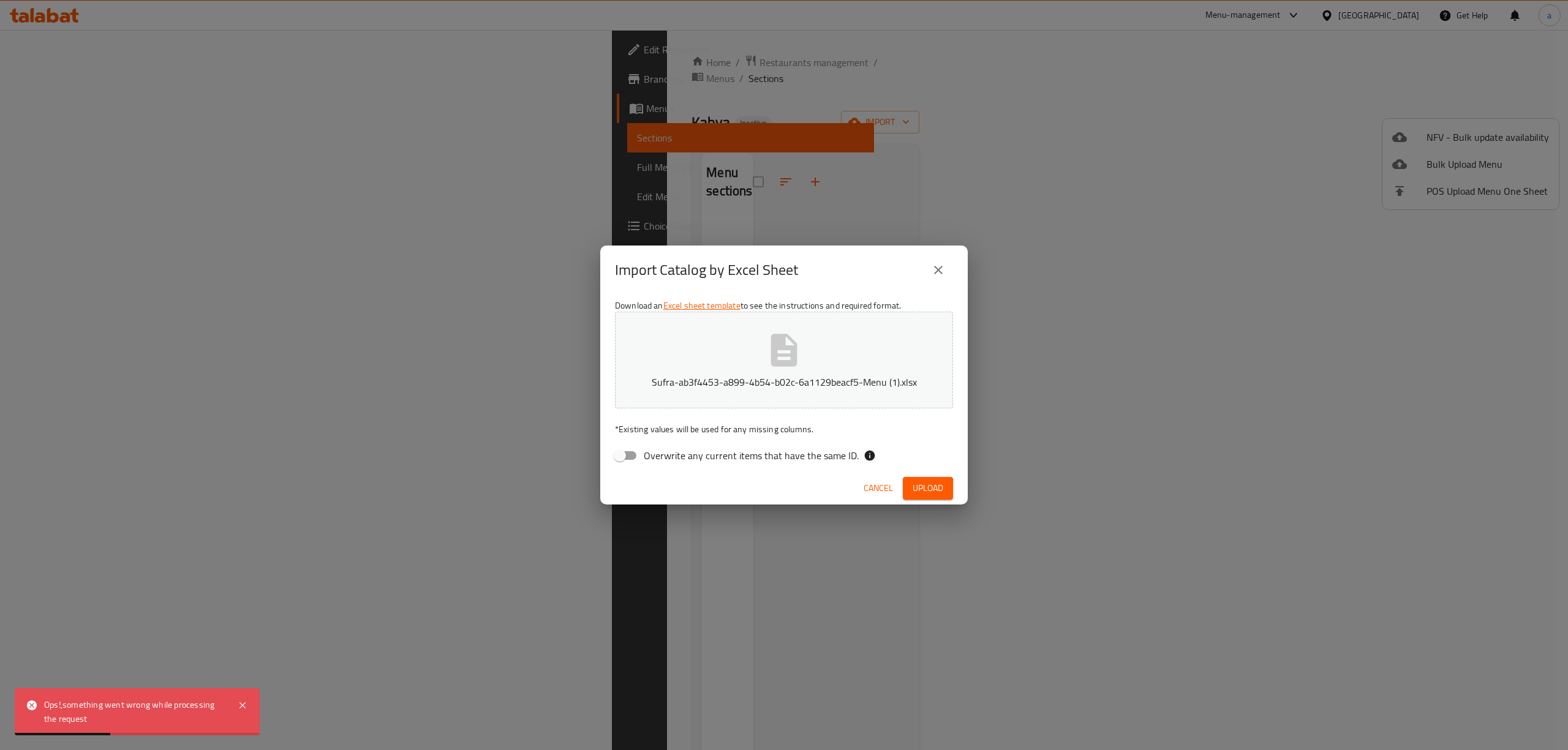
click at [932, 270] on icon "close" at bounding box center [939, 270] width 15 height 15
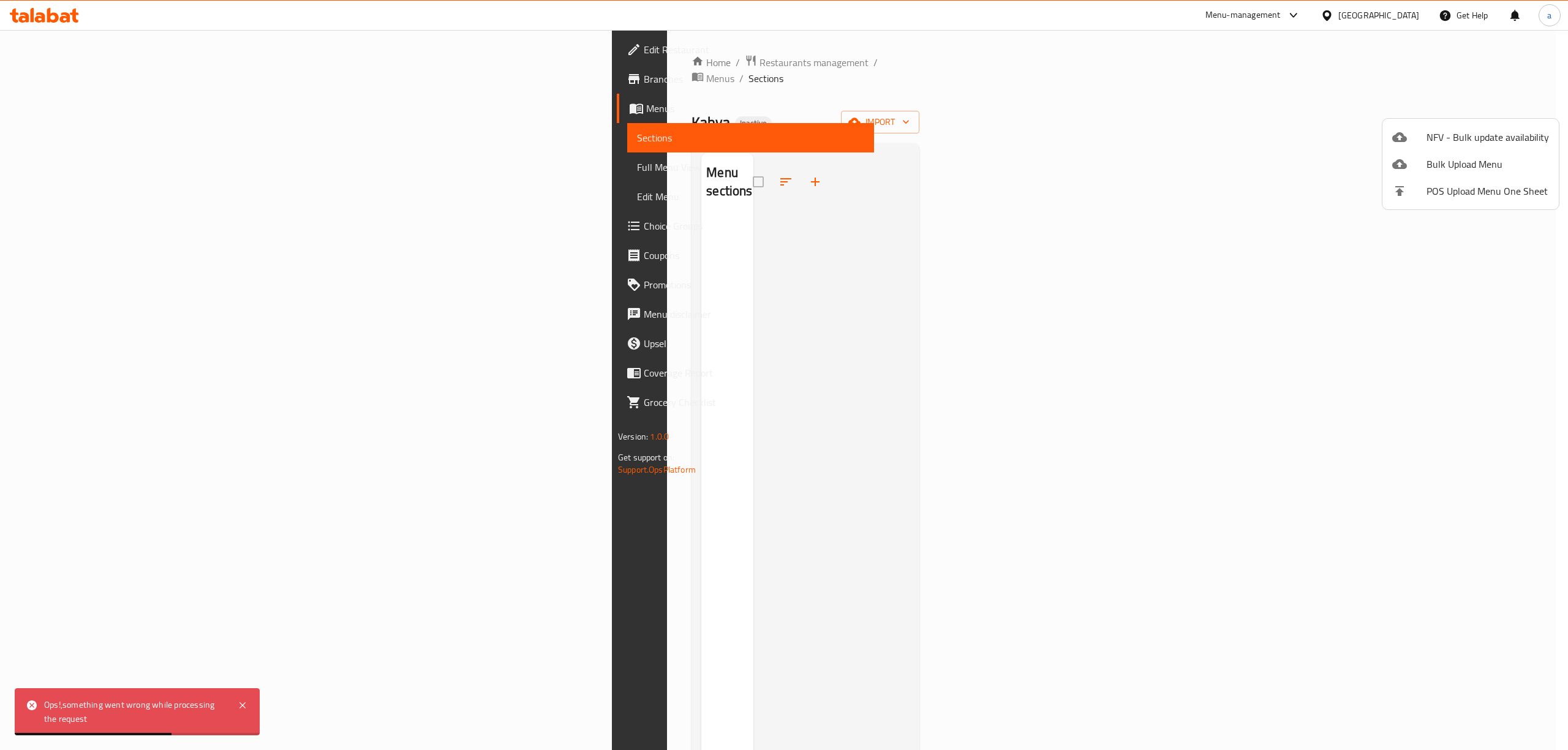
click at [121, 48] on div at bounding box center [784, 375] width 1568 height 750
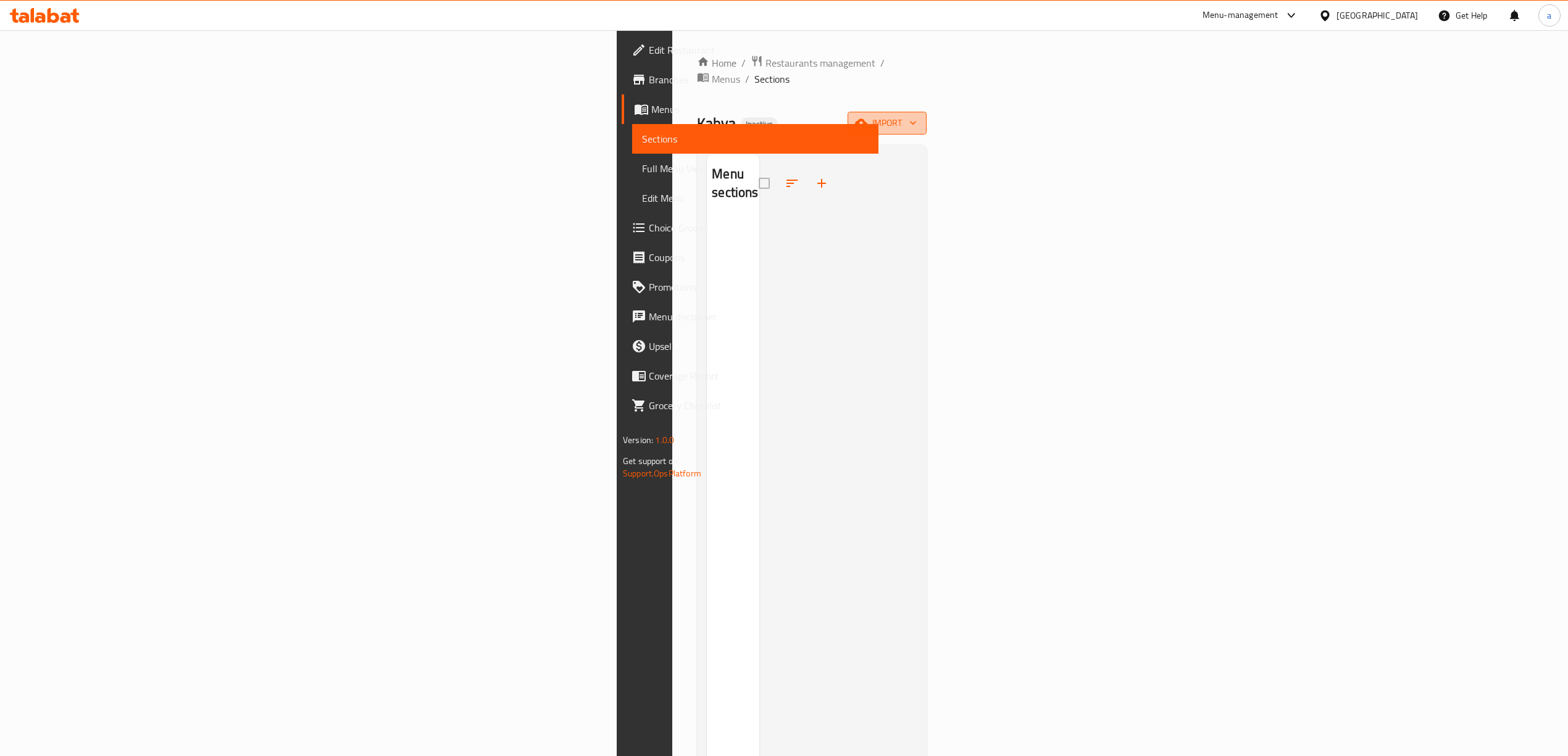
click at [916, 115] on span "import" at bounding box center [887, 122] width 60 height 15
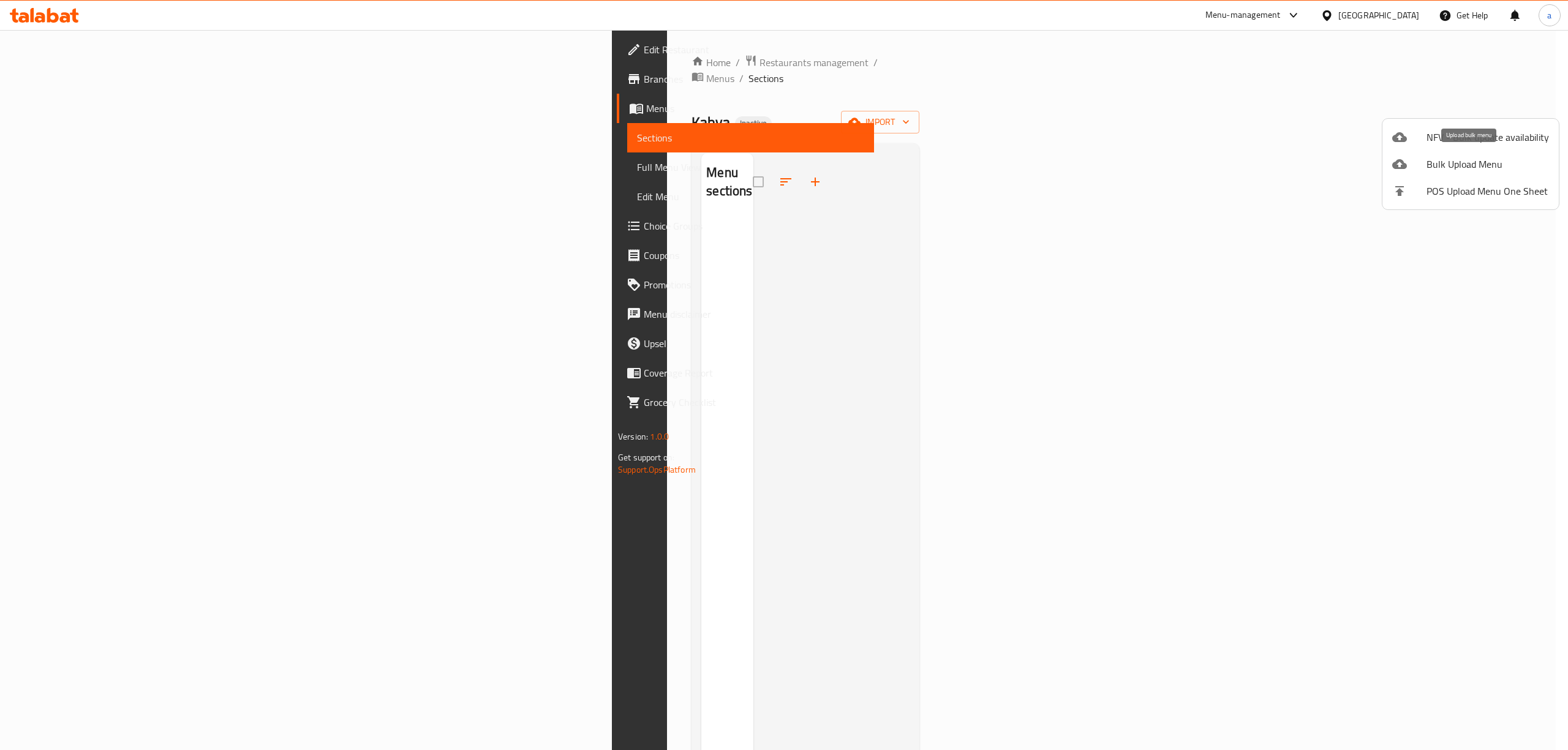
click at [1427, 166] on span "Bulk Upload Menu" at bounding box center [1488, 164] width 122 height 15
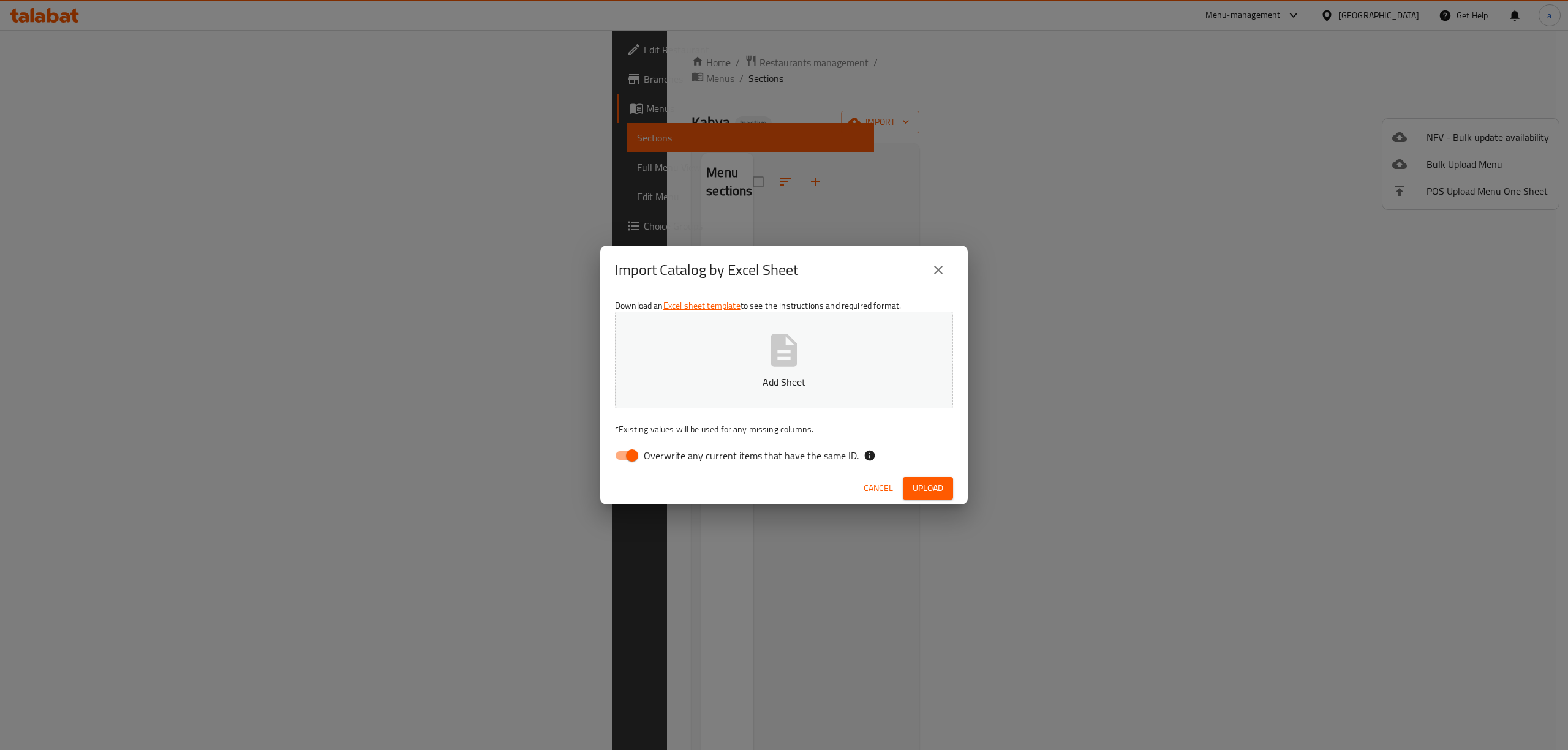
click at [638, 457] on input "Overwrite any current items that have the same ID." at bounding box center [632, 456] width 70 height 24
checkbox input "false"
click at [730, 334] on button "Add Sheet" at bounding box center [784, 360] width 338 height 97
click at [930, 493] on span "Upload" at bounding box center [928, 488] width 31 height 15
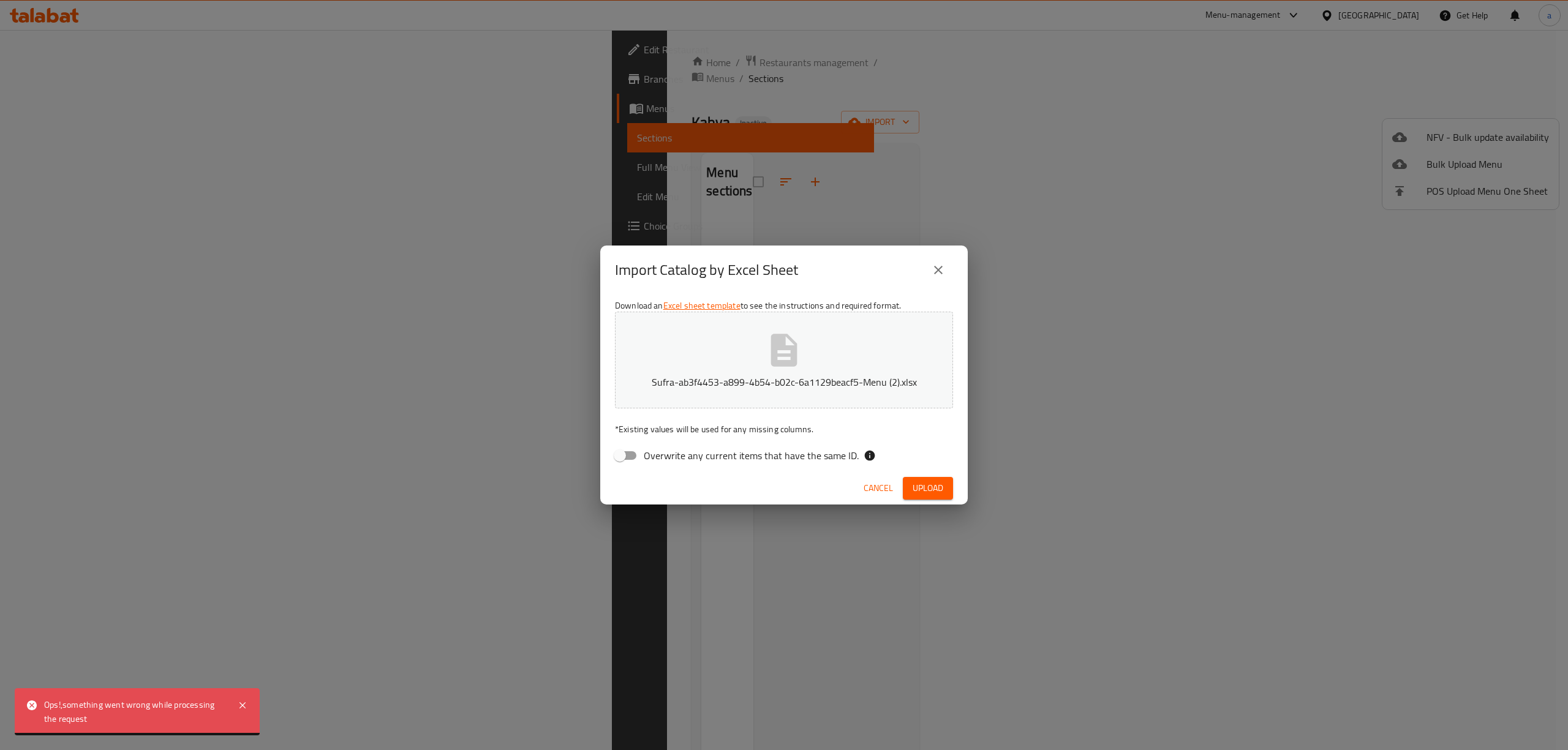
click at [936, 491] on span "Upload" at bounding box center [928, 488] width 31 height 15
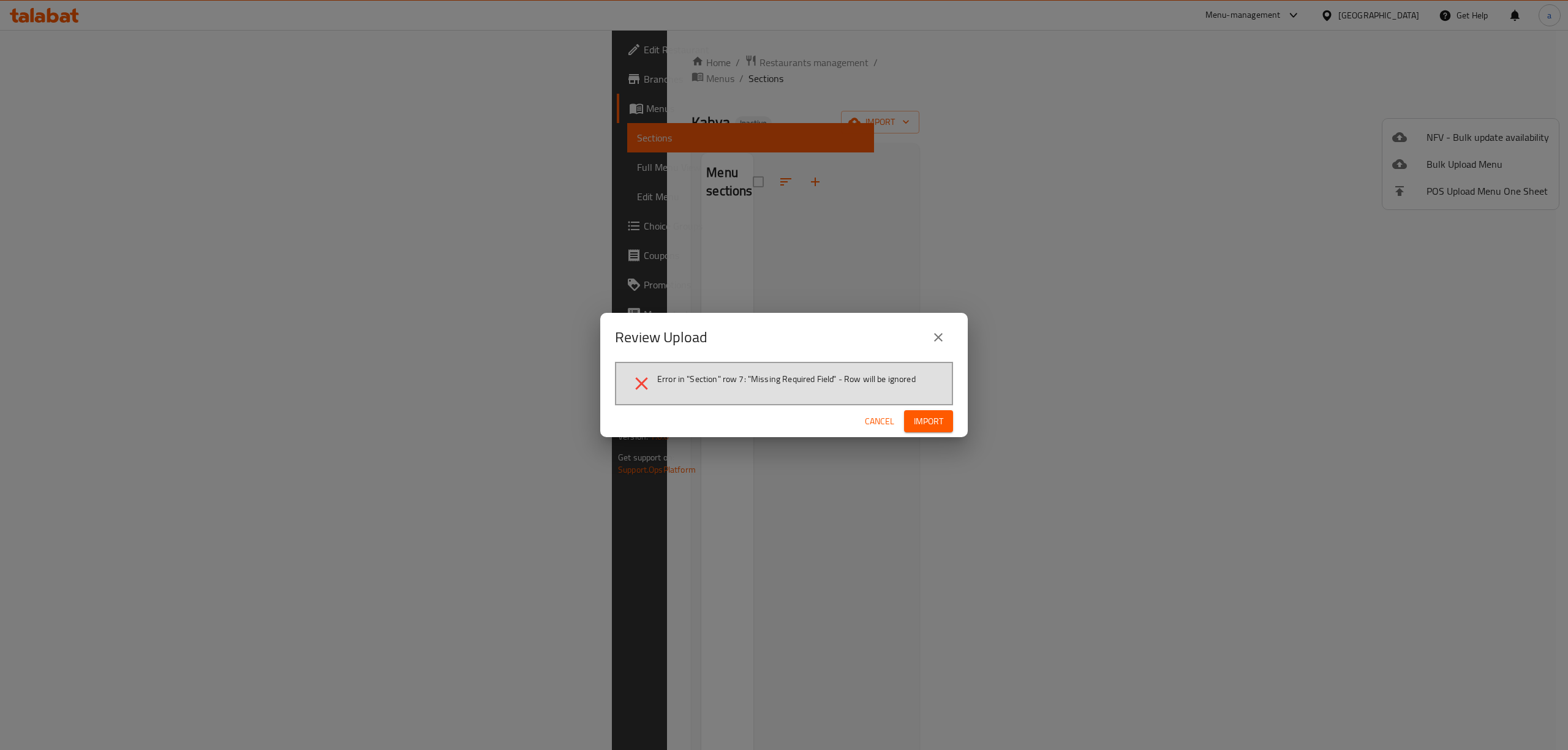
click at [943, 339] on icon "close" at bounding box center [939, 338] width 15 height 15
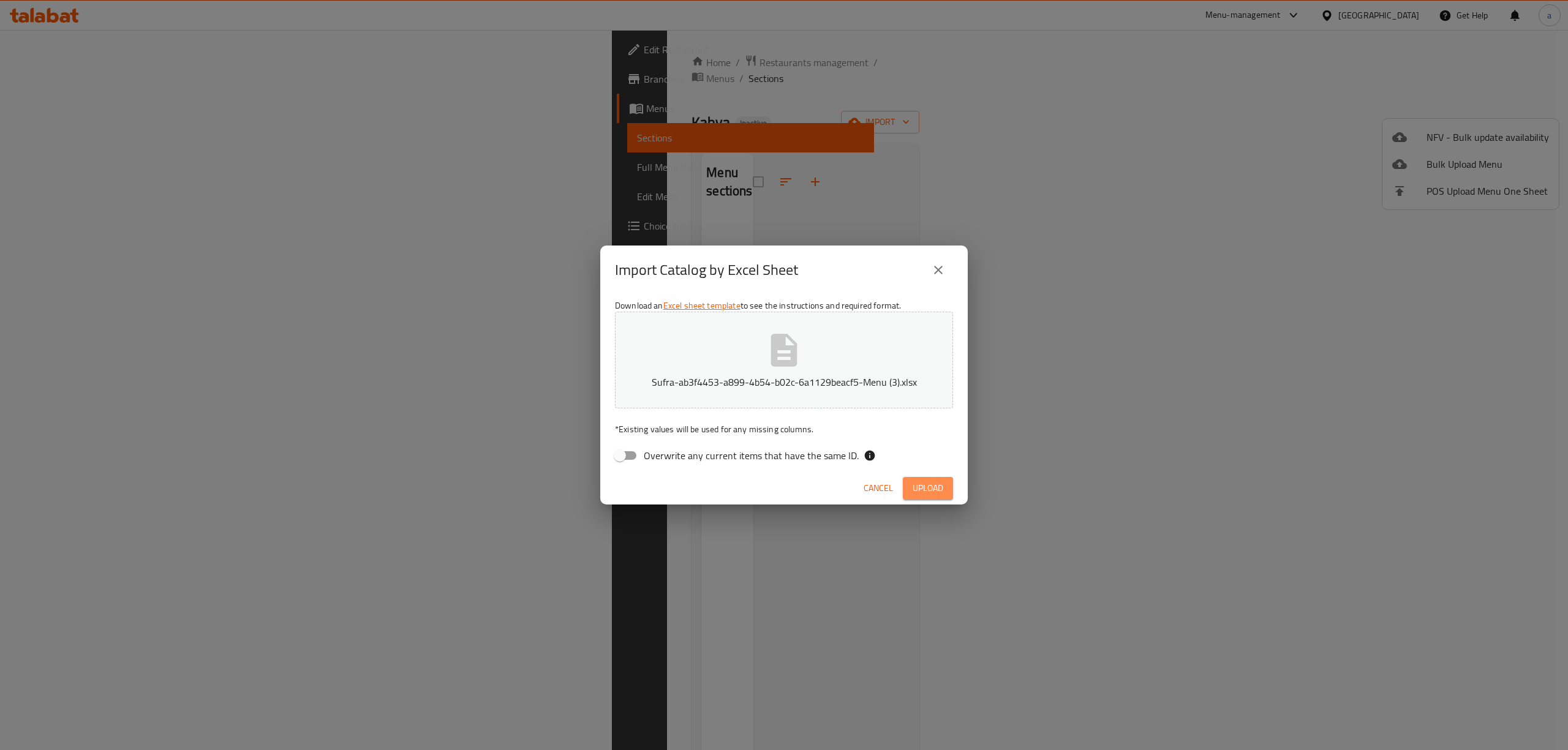
click at [934, 491] on span "Upload" at bounding box center [928, 488] width 31 height 15
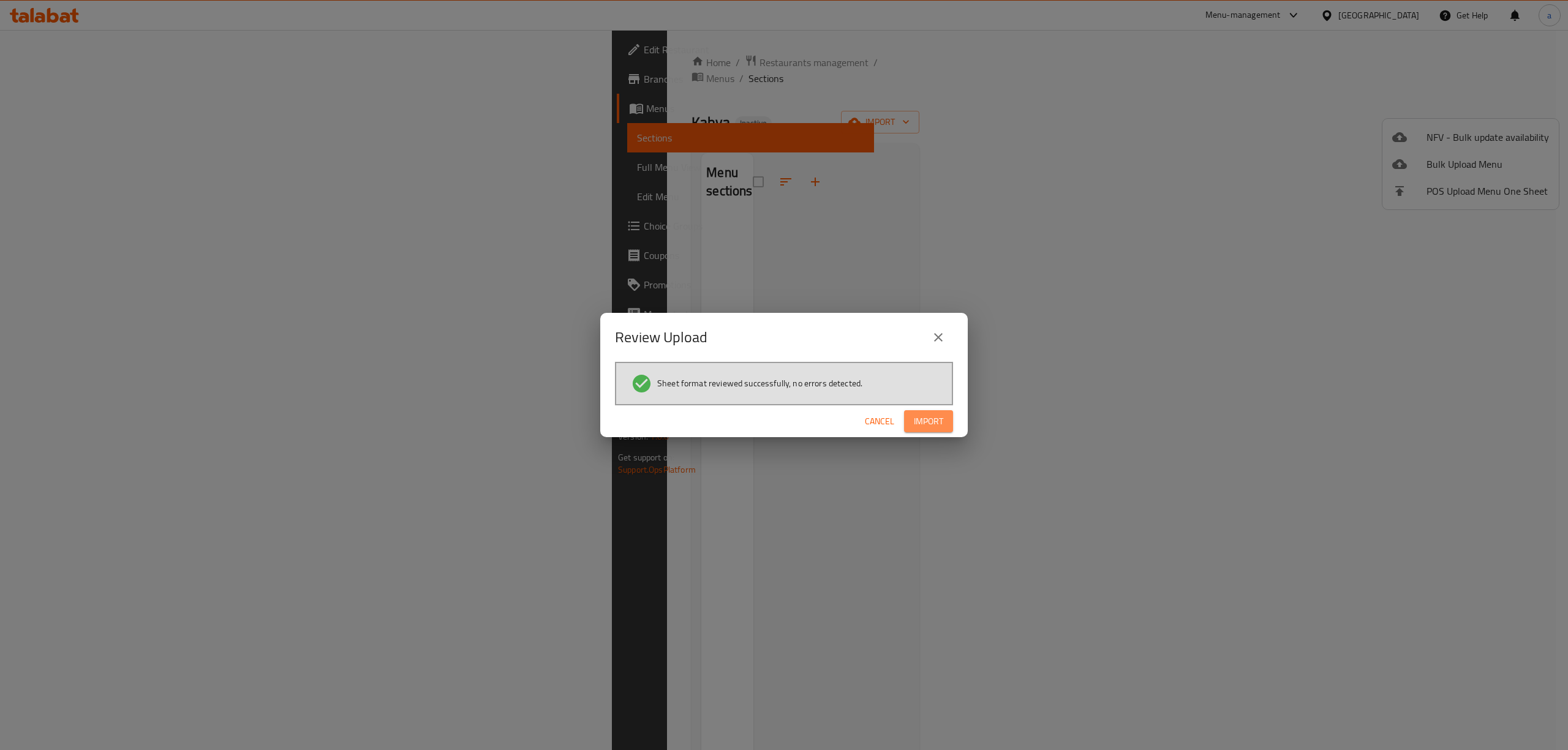
click at [936, 427] on span "Import" at bounding box center [928, 421] width 29 height 15
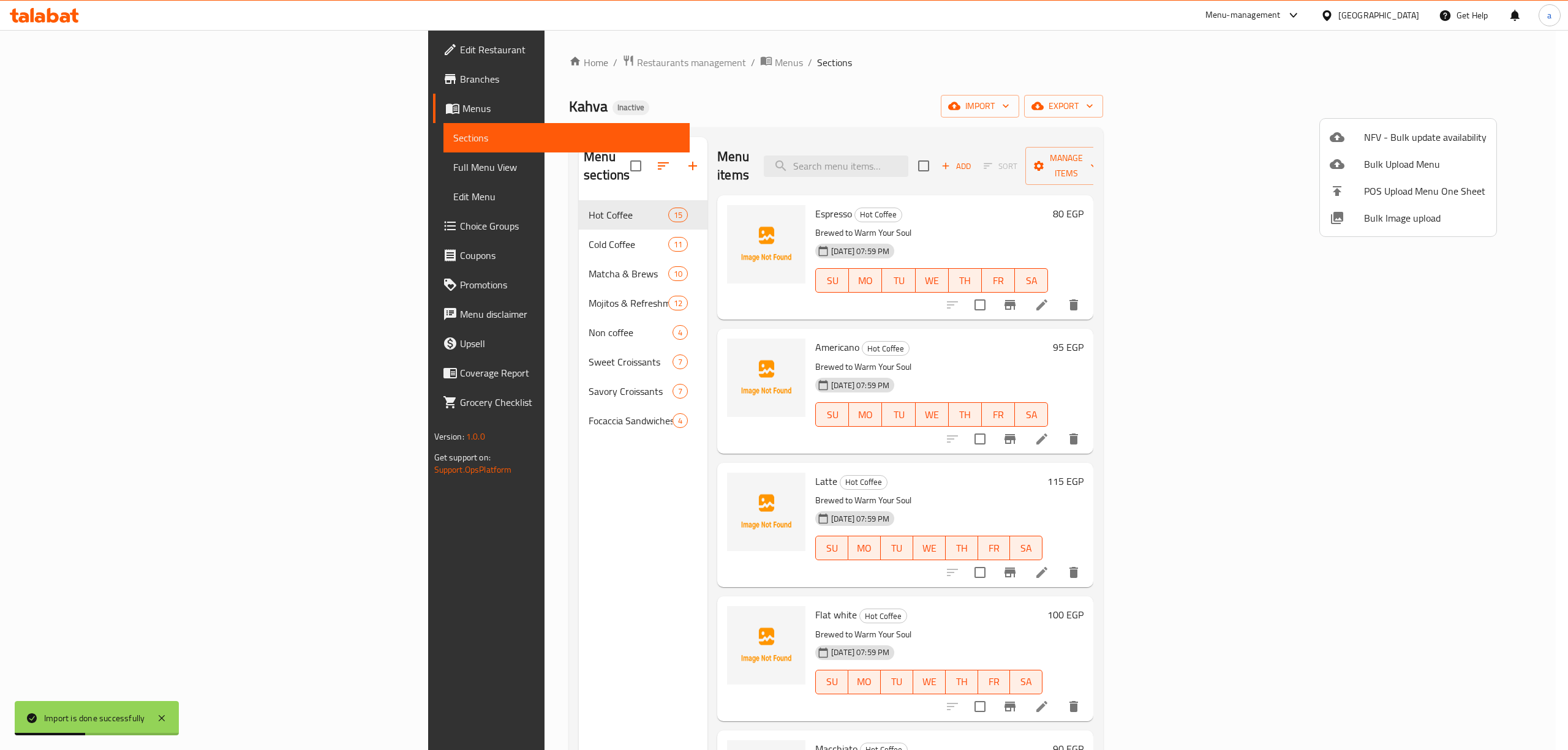
click at [81, 171] on div at bounding box center [784, 375] width 1568 height 750
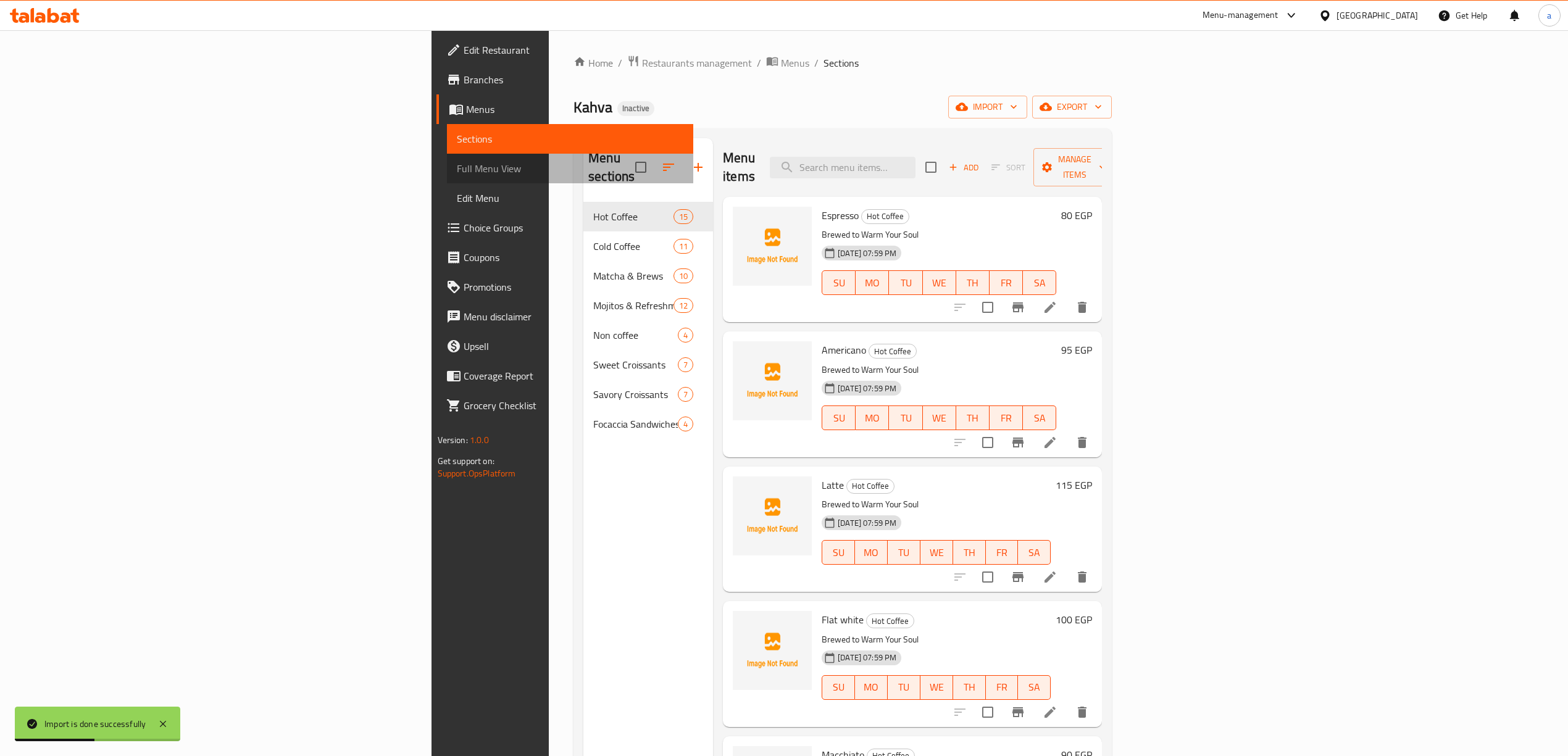
click at [457, 173] on span "Full Menu View" at bounding box center [570, 169] width 226 height 15
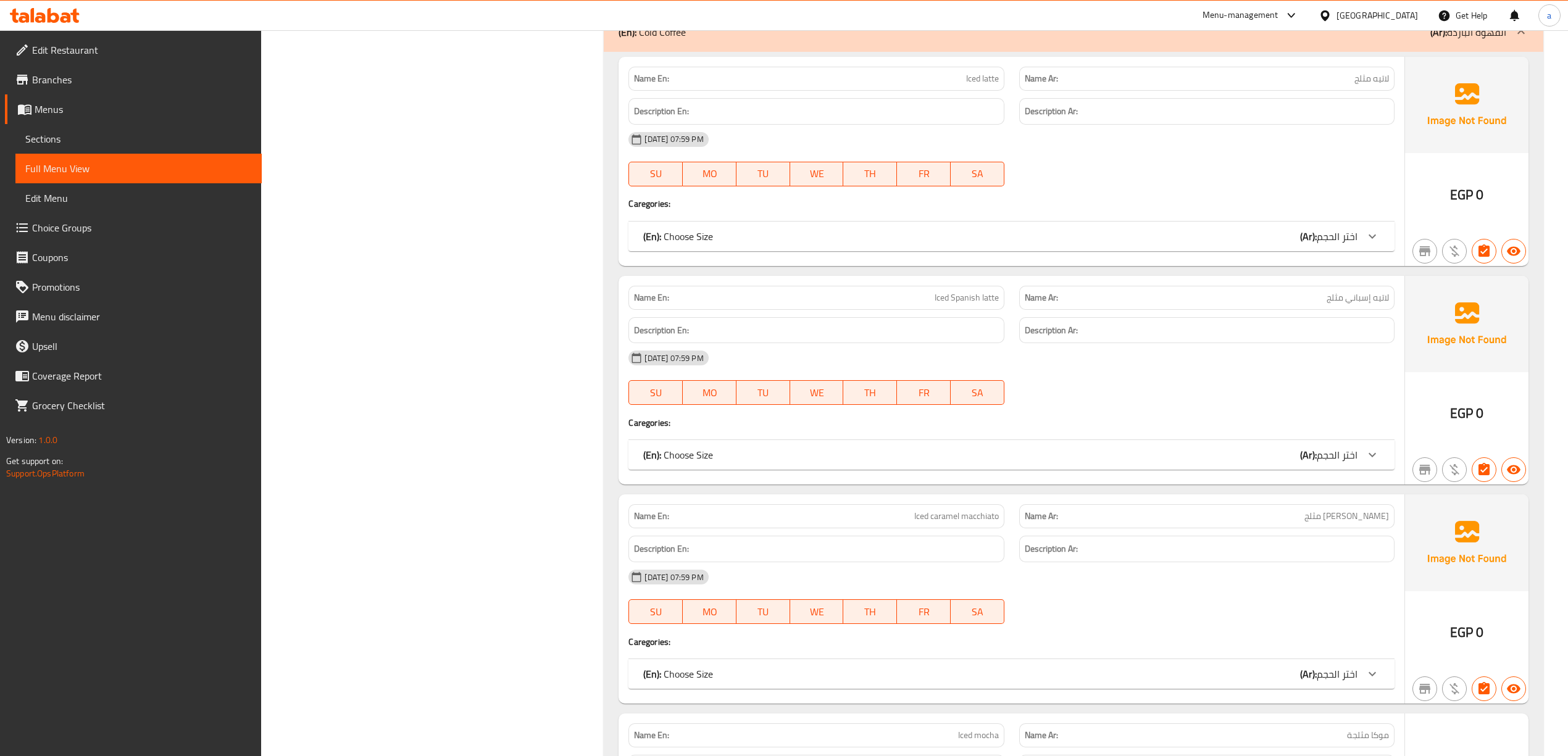
scroll to position [2716, 0]
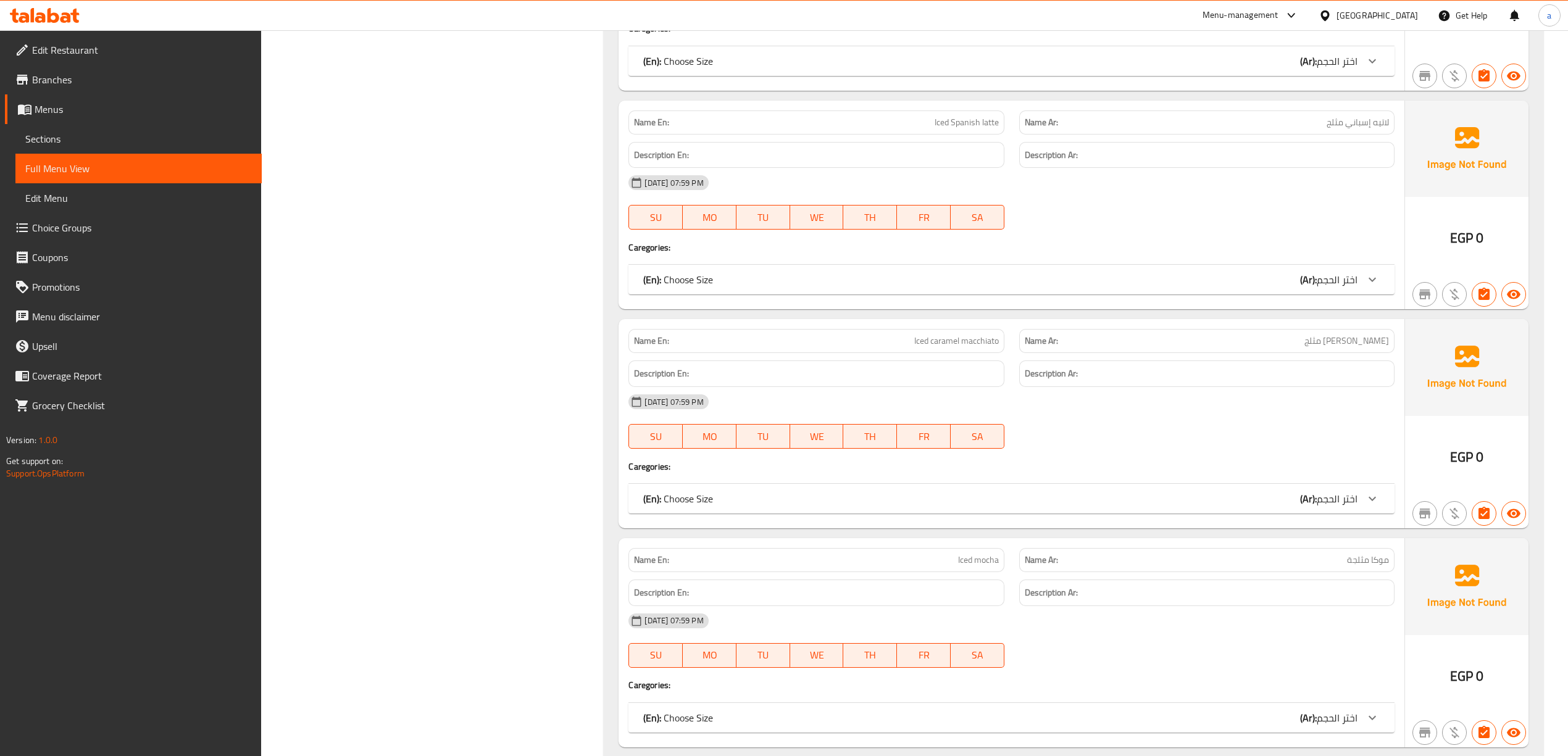
click at [1361, 76] on div at bounding box center [1372, 60] width 29 height 29
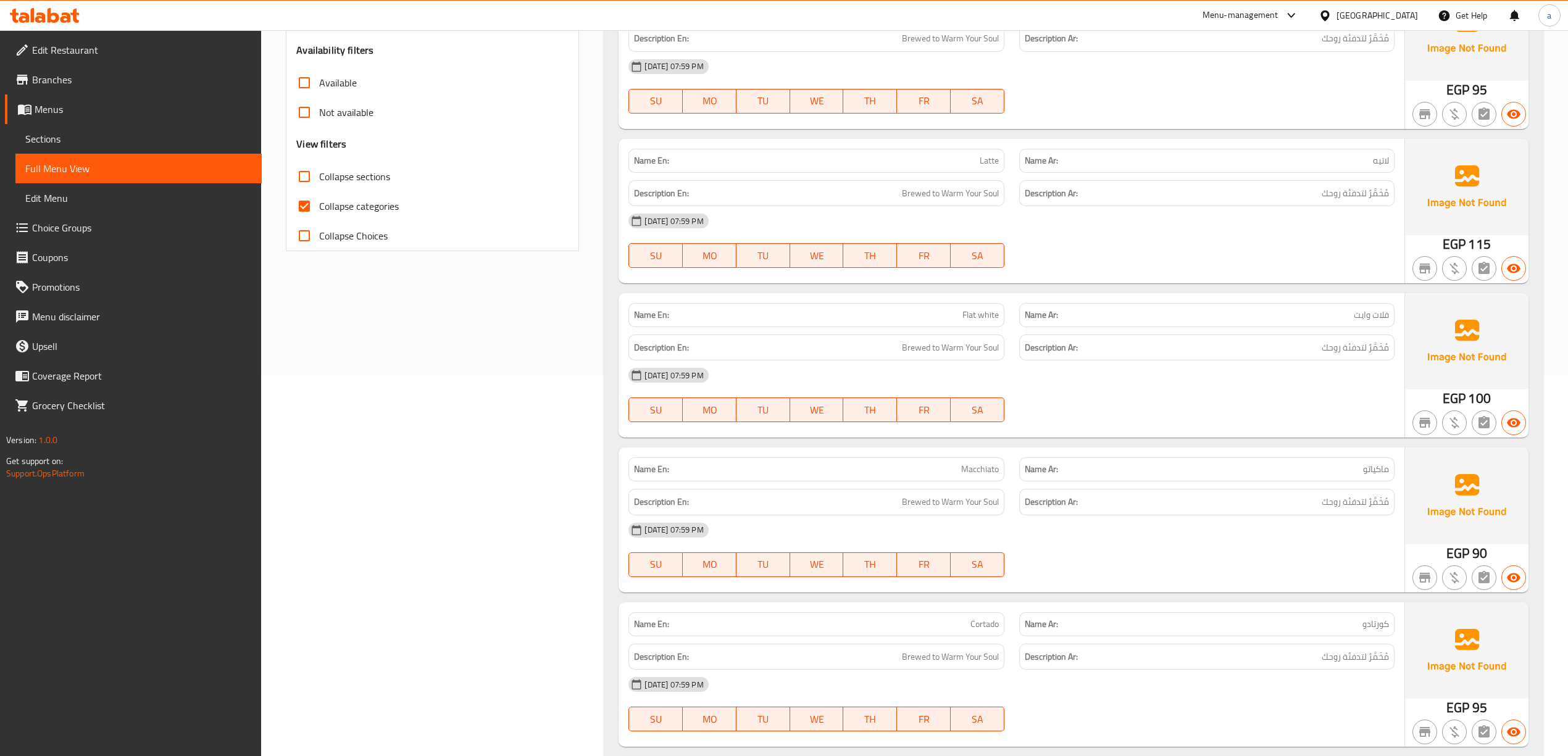
scroll to position [0, 0]
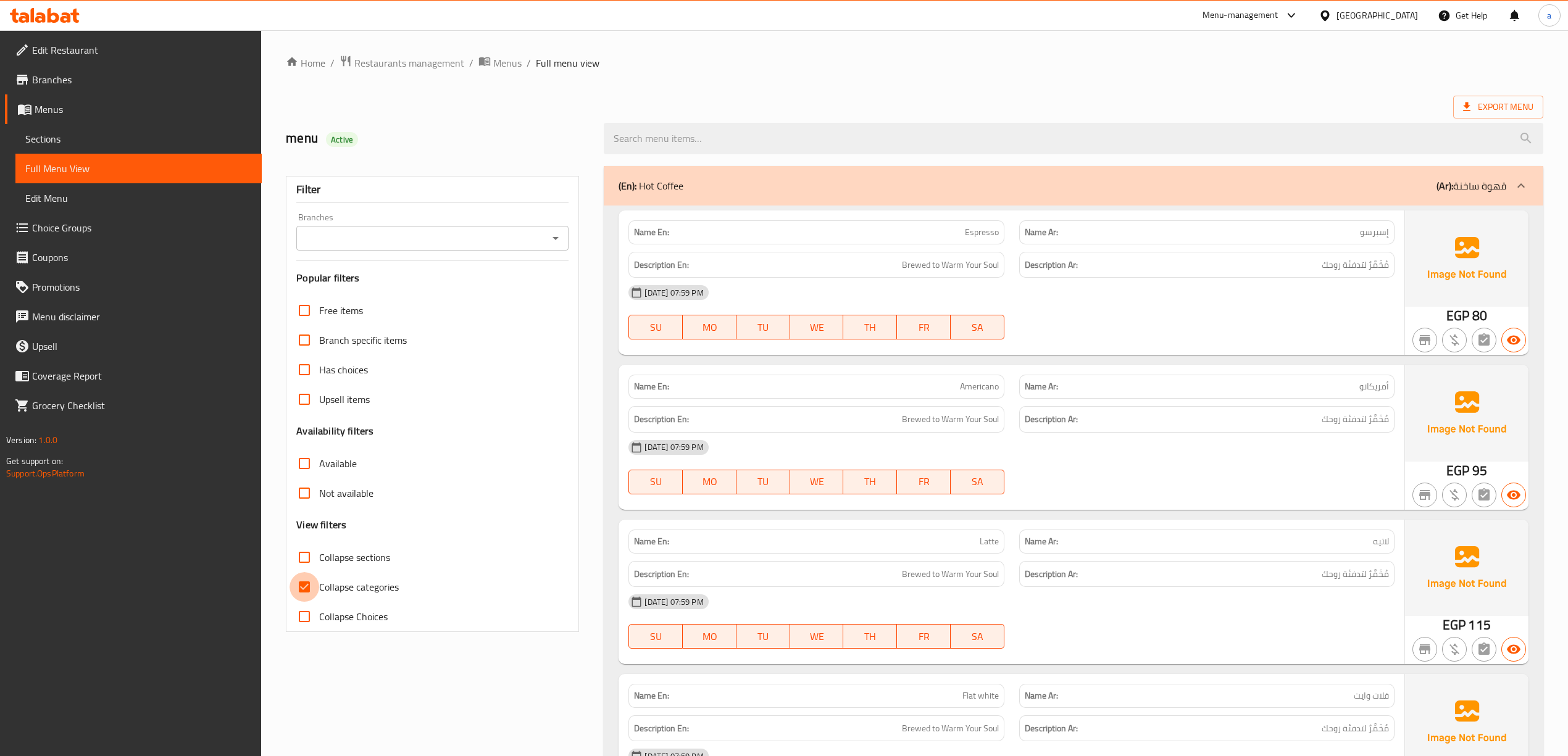
click at [311, 584] on input "Collapse categories" at bounding box center [304, 587] width 29 height 29
checkbox input "false"
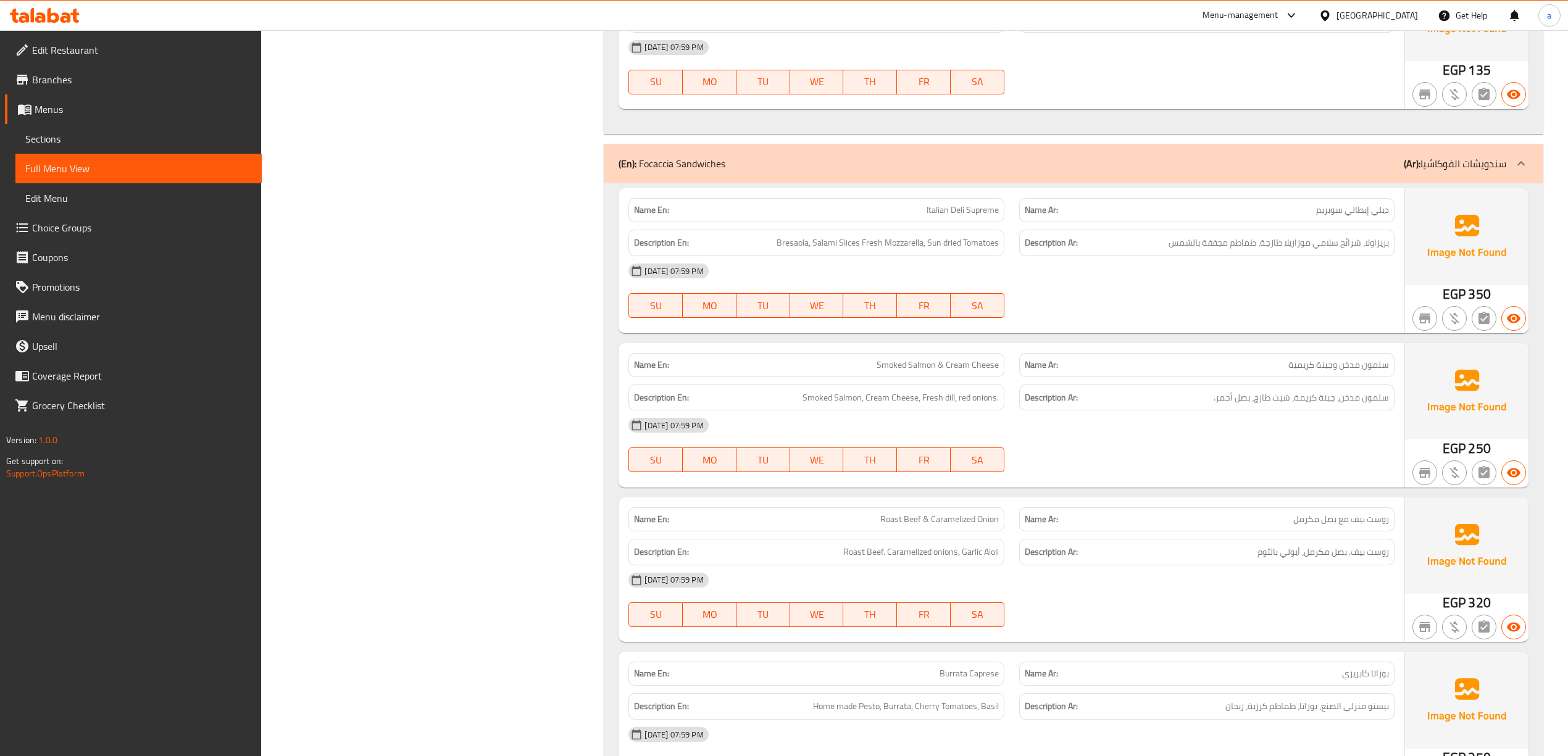
scroll to position [13889, 0]
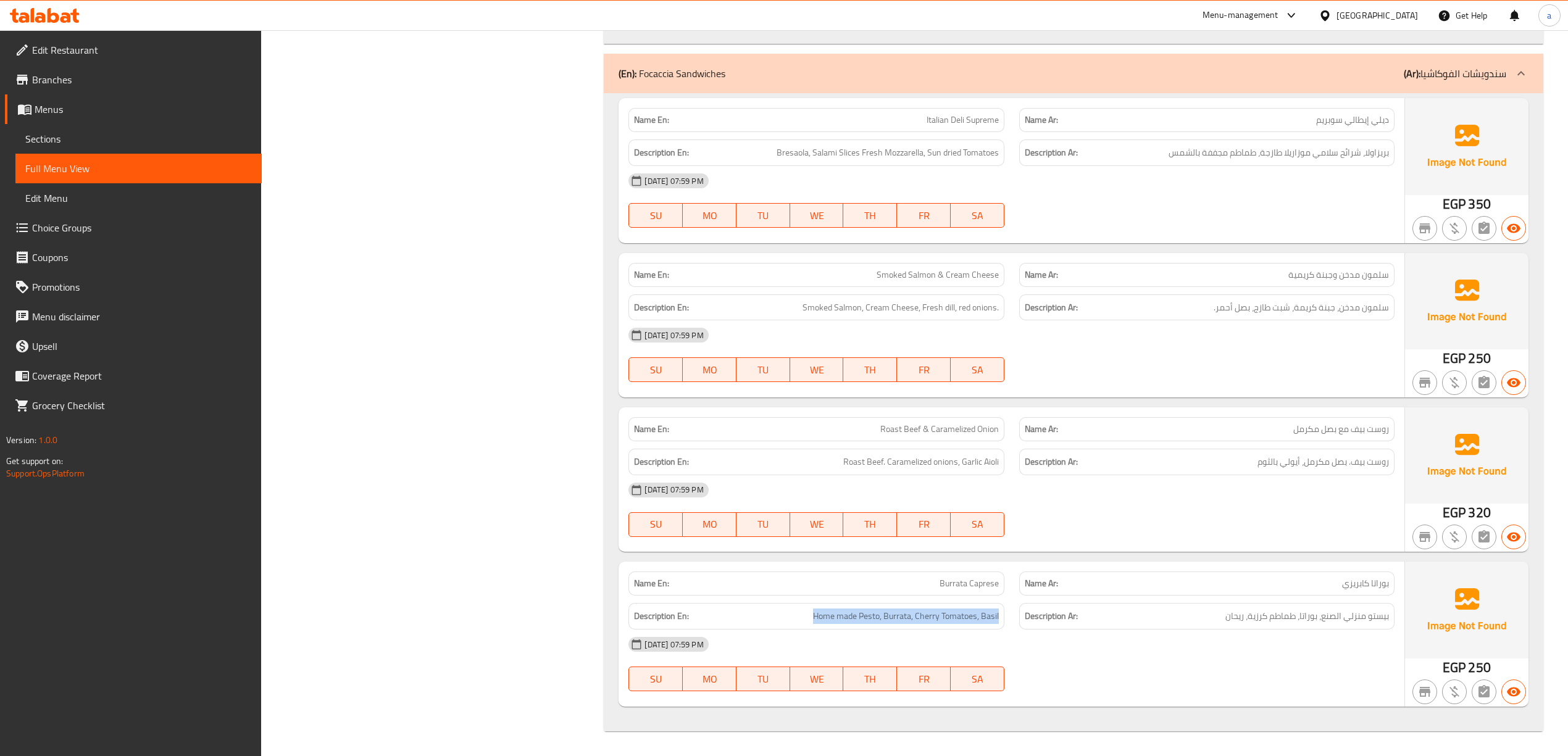
drag, startPoint x: 814, startPoint y: 611, endPoint x: 1016, endPoint y: 620, distance: 202.2
click at [996, 618] on span "Home made Pesto, Burrata, Cherry Tomatoes, Basil" at bounding box center [906, 616] width 186 height 15
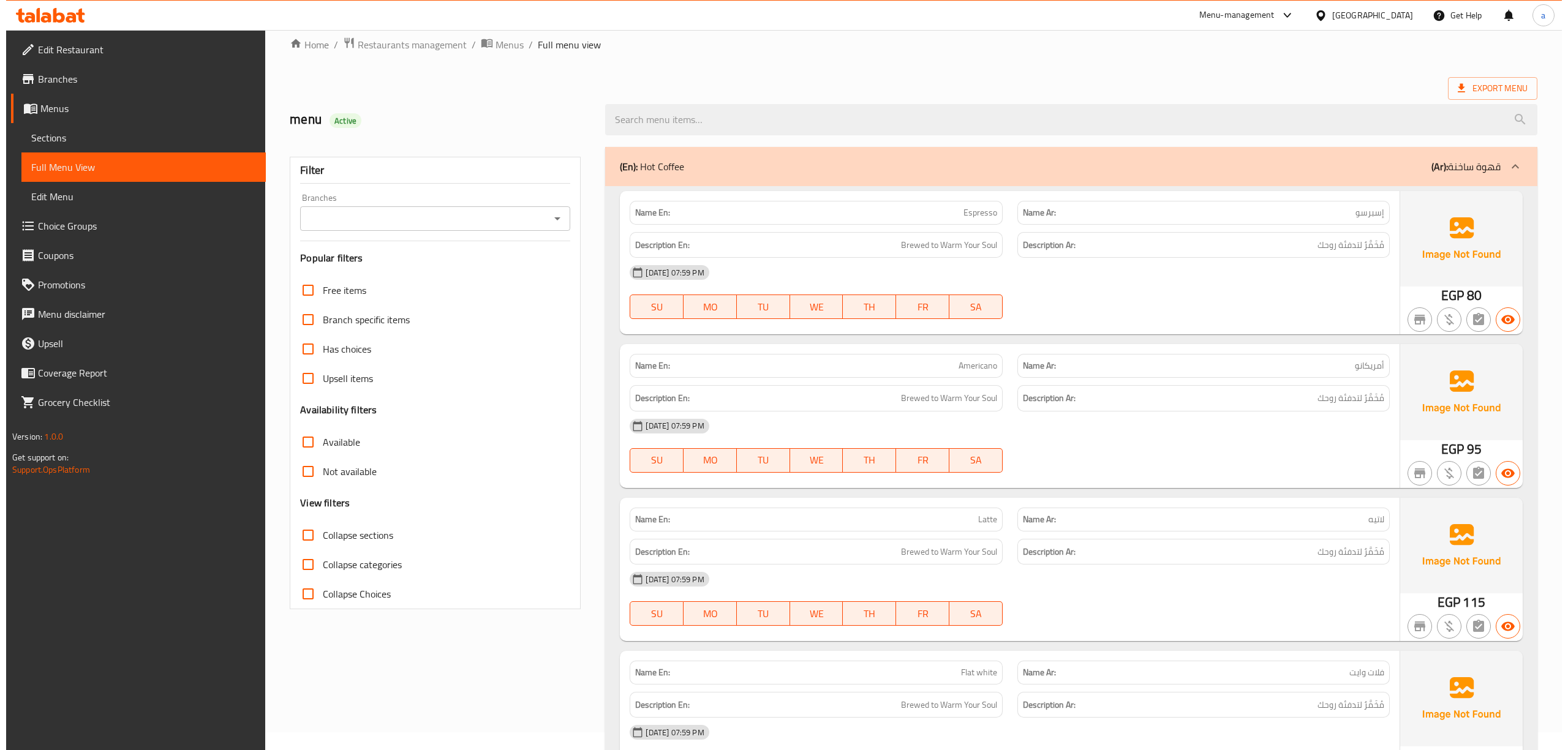
scroll to position [0, 0]
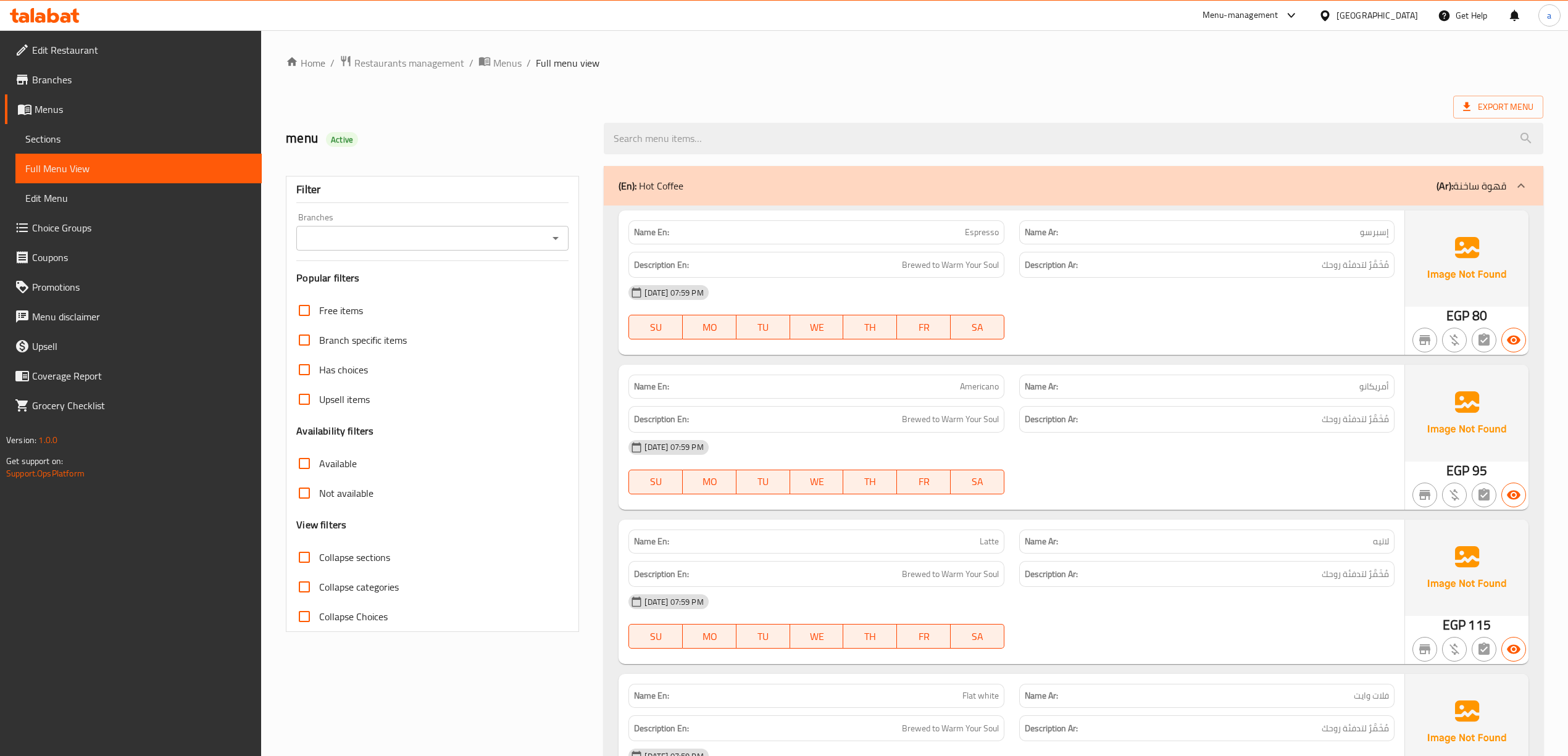
click at [324, 558] on span "Collapse sections" at bounding box center [354, 557] width 71 height 15
click at [319, 558] on input "Collapse sections" at bounding box center [304, 557] width 29 height 29
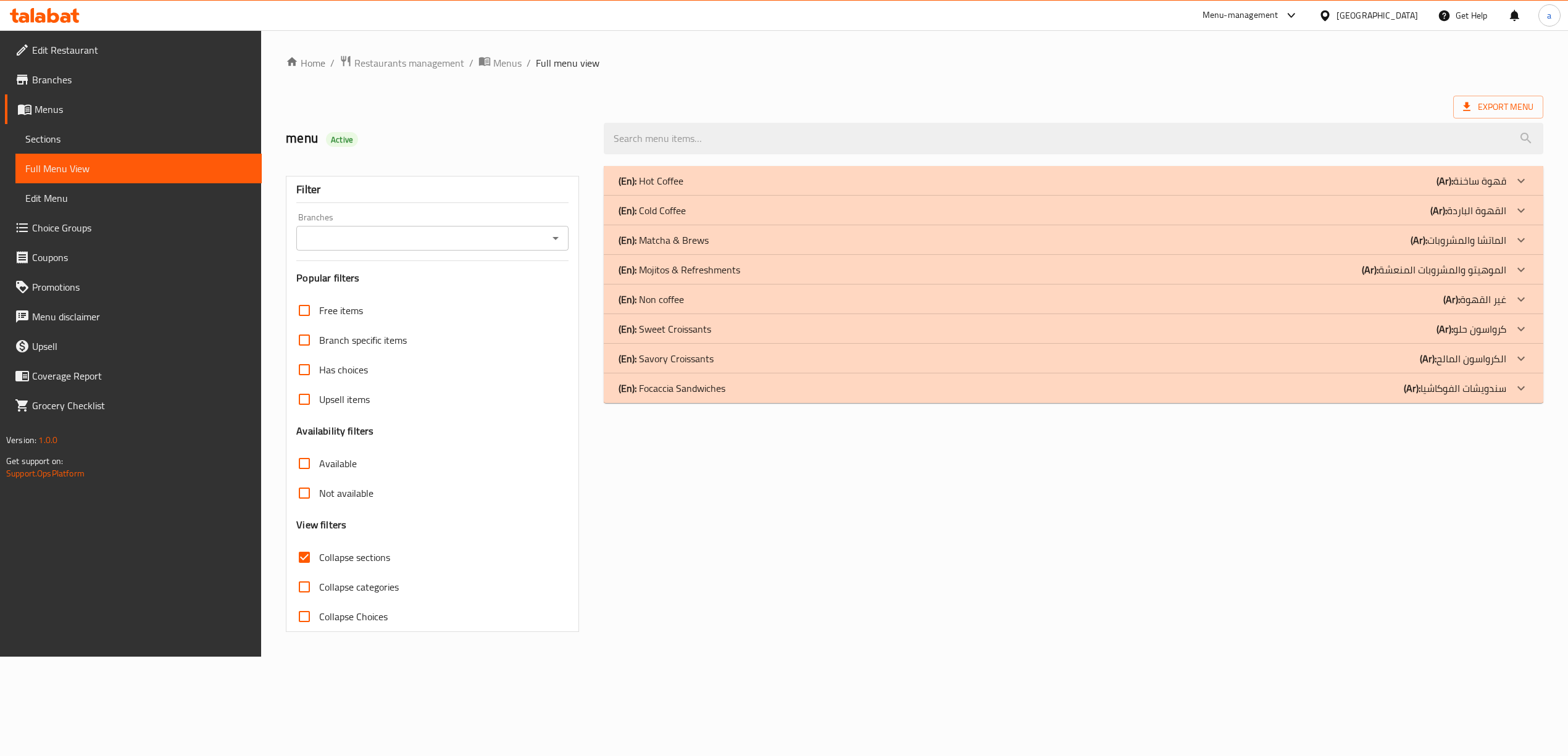
click at [310, 559] on input "Collapse sections" at bounding box center [304, 557] width 29 height 29
checkbox input "false"
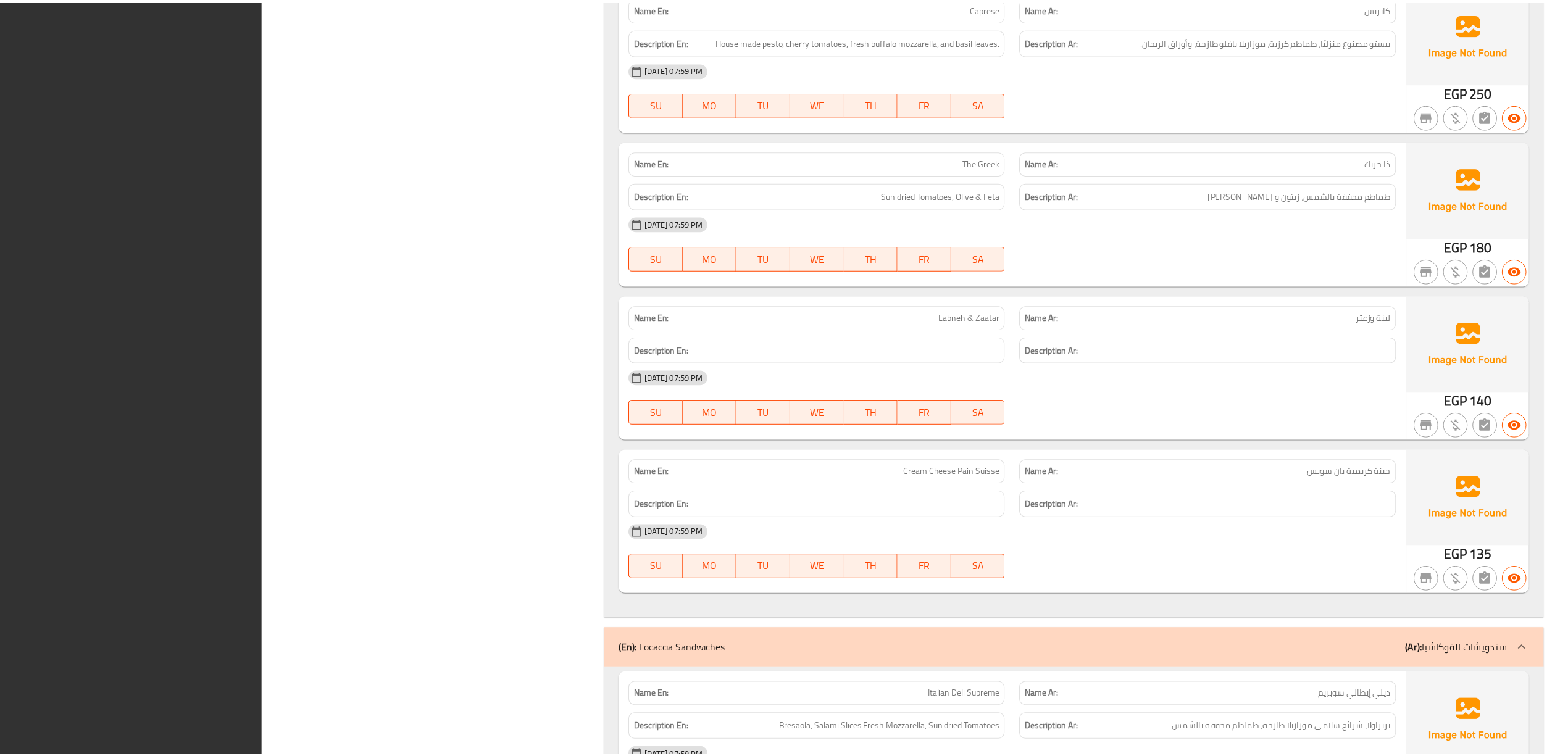
scroll to position [13889, 0]
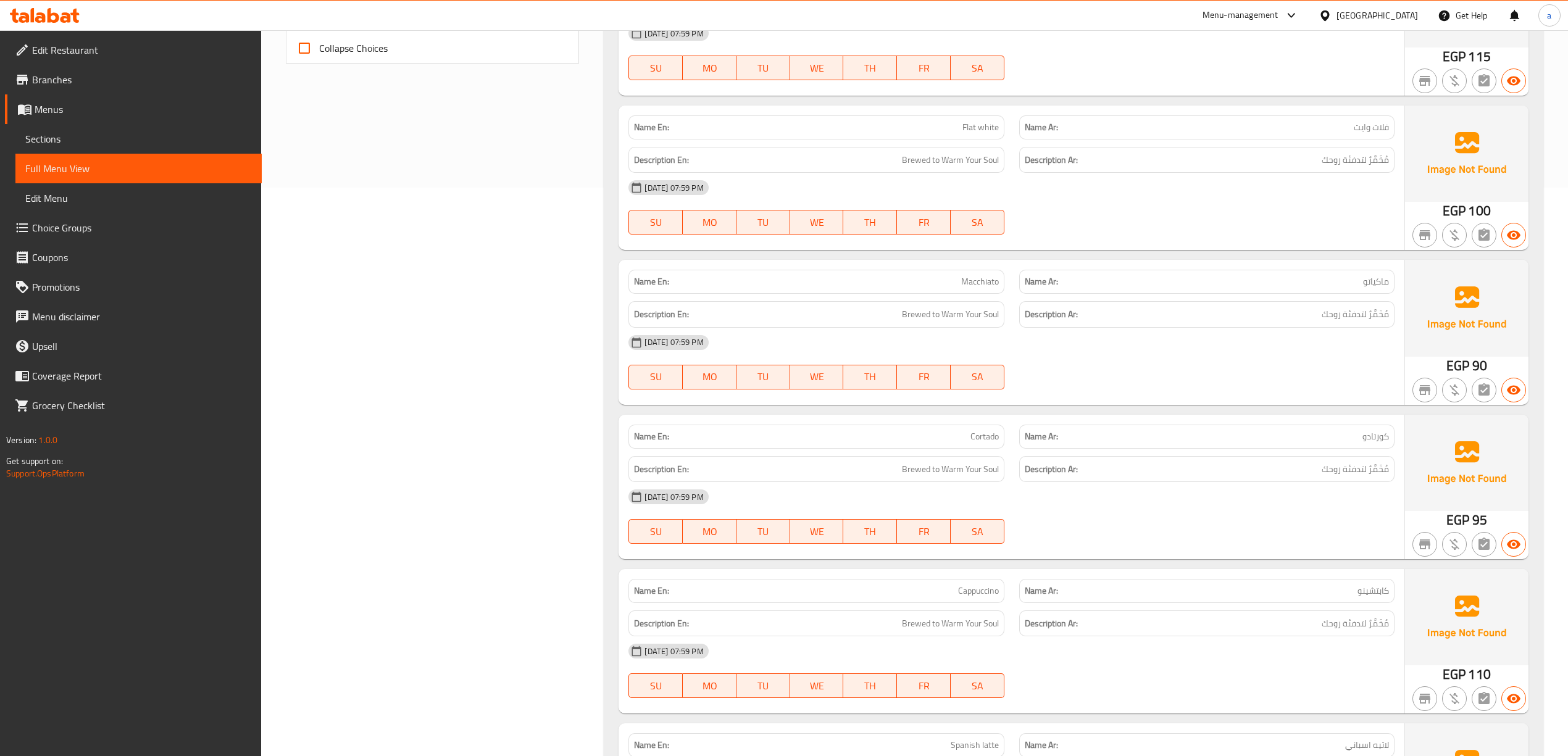
scroll to position [576, 0]
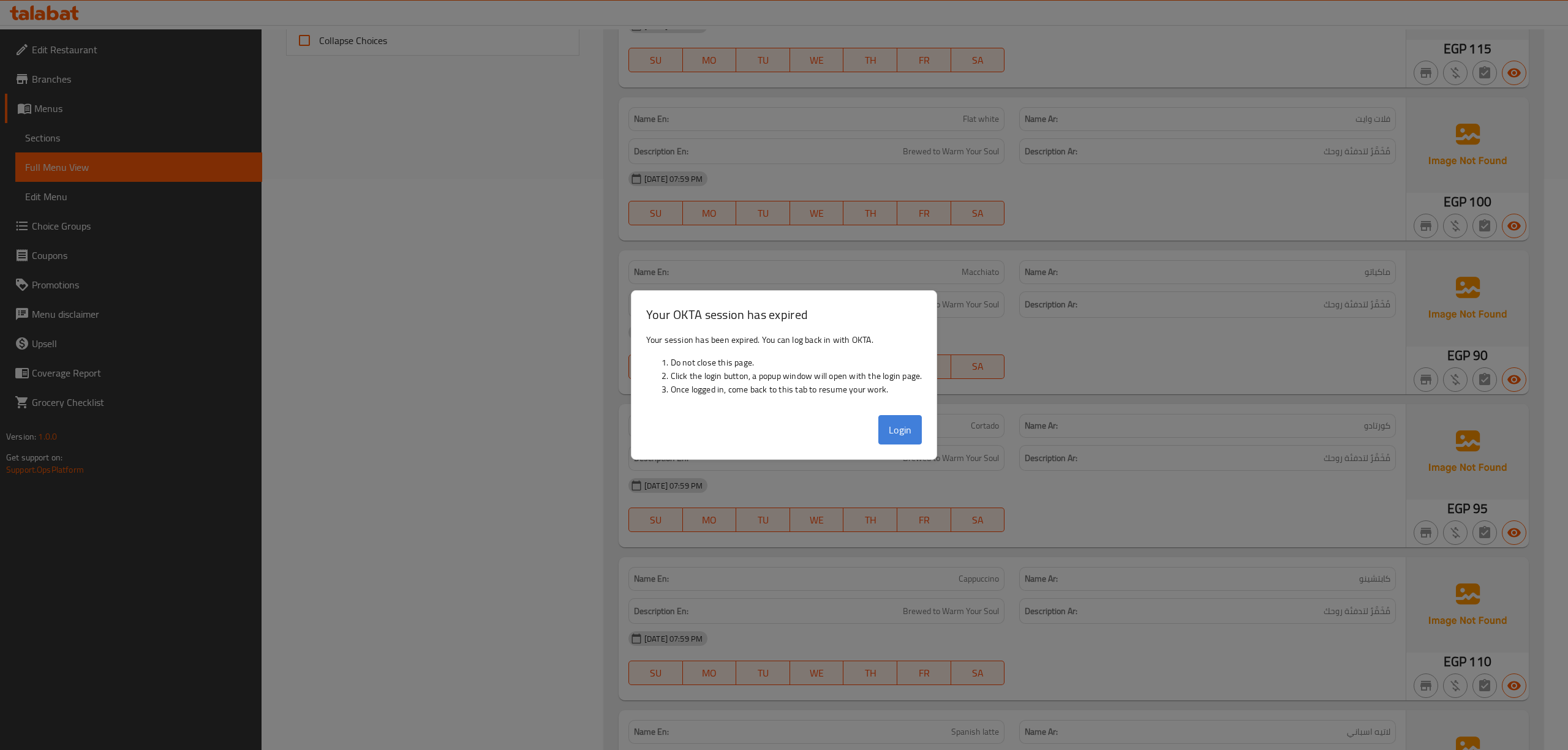
click at [909, 420] on button "Login" at bounding box center [901, 430] width 44 height 29
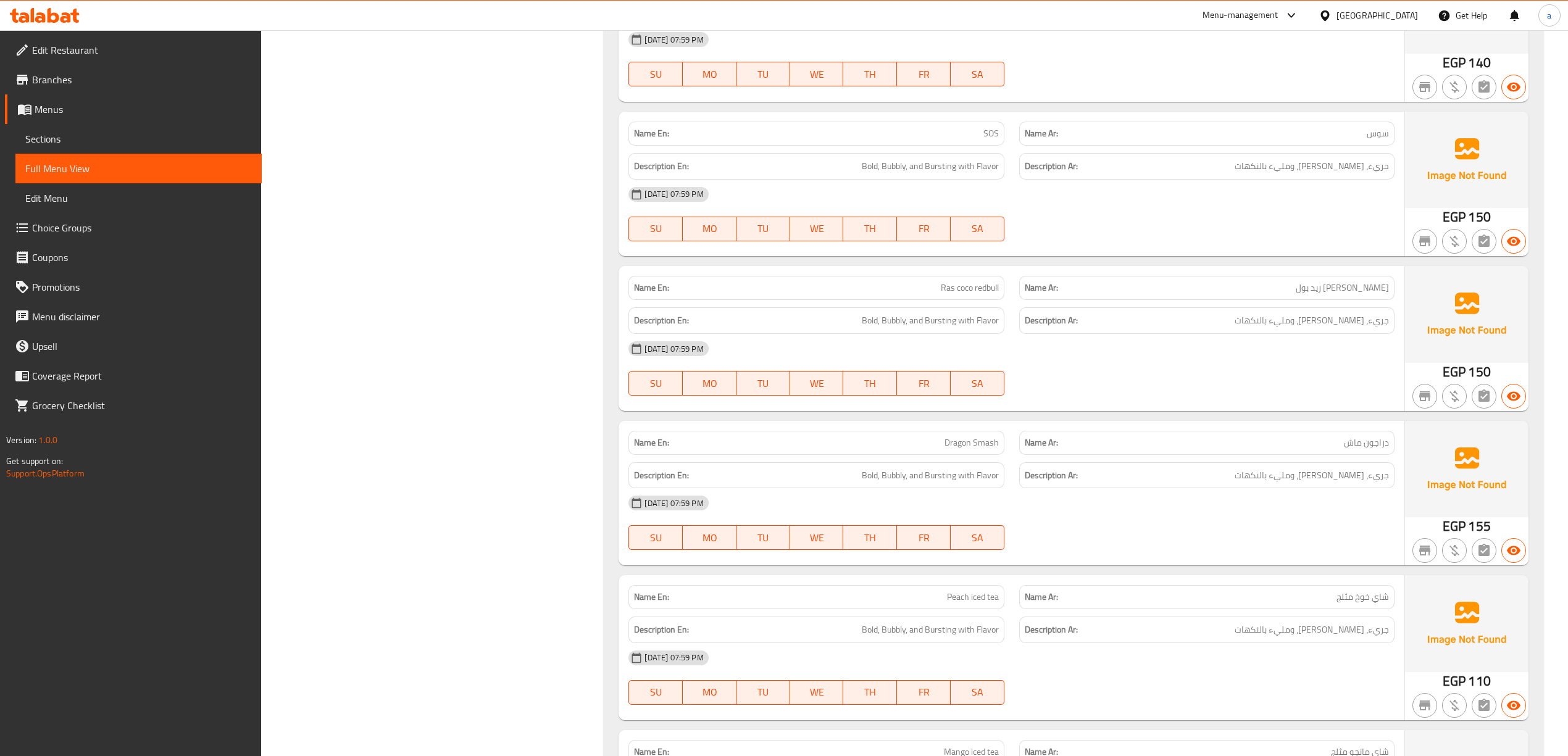
scroll to position [9879, 0]
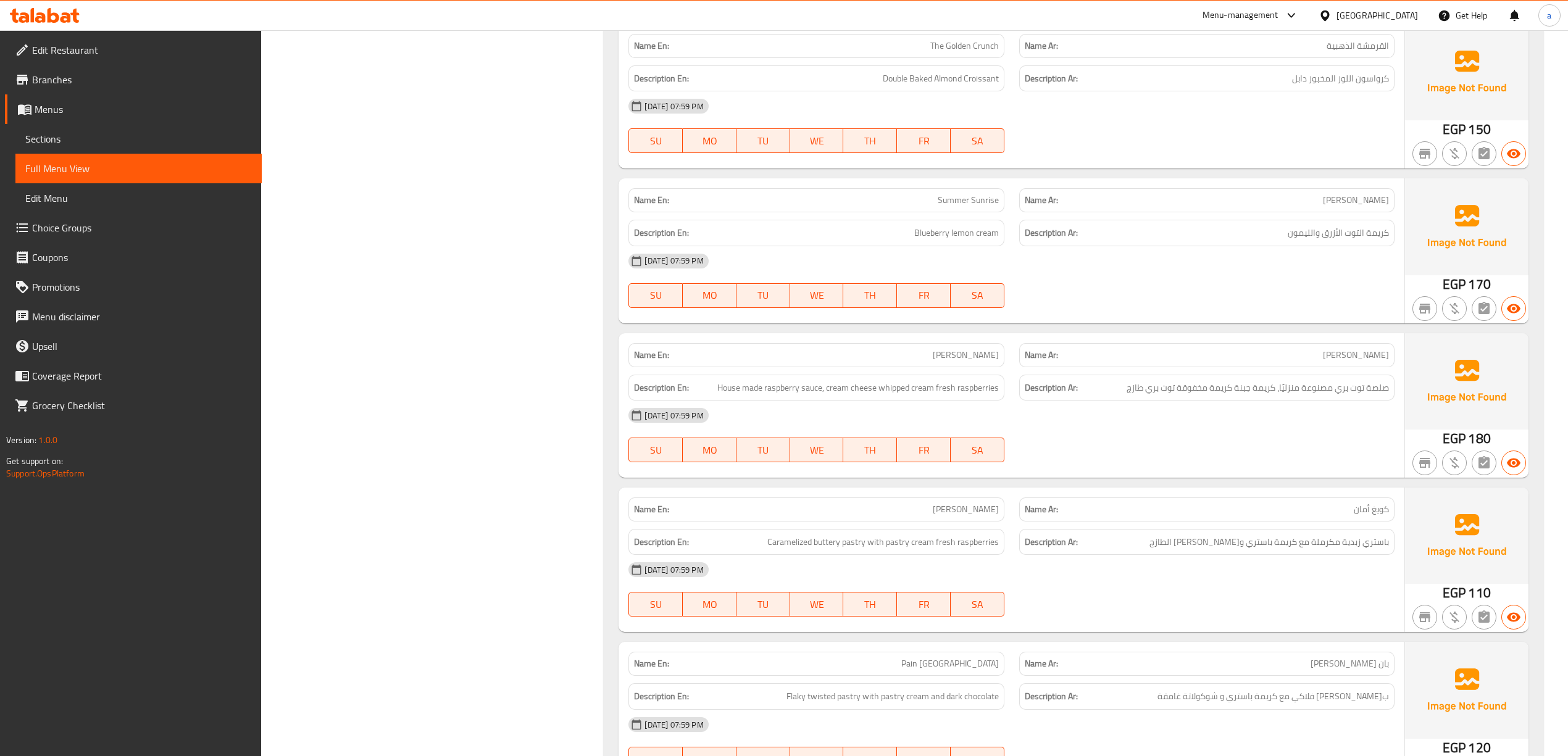
scroll to position [11772, 0]
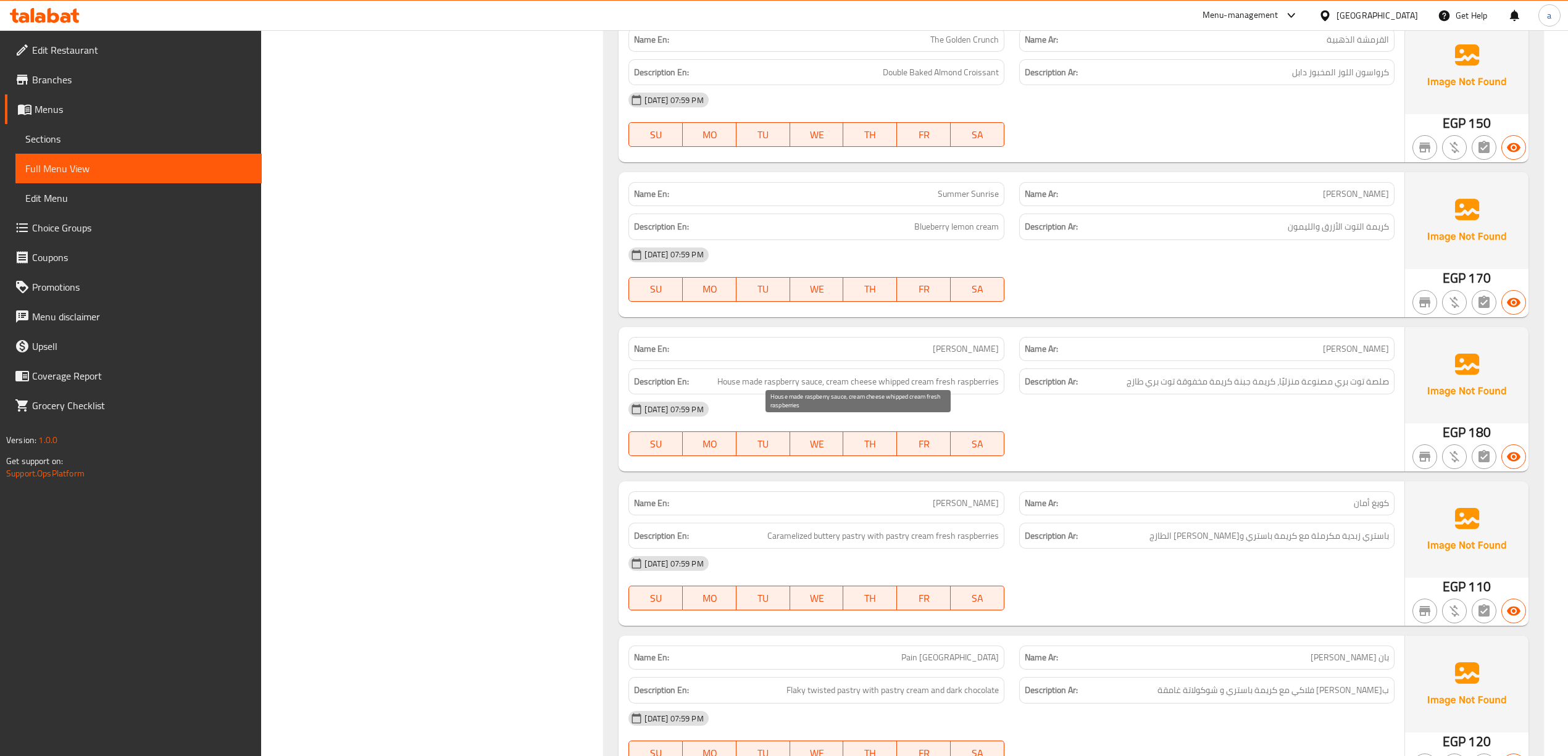
click at [841, 390] on span "House made raspberry sauce, cream cheese whipped cream fresh raspberries" at bounding box center [858, 382] width 281 height 15
click at [869, 390] on span "House made raspberry sauce, cream cheese whipped cream fresh raspberries" at bounding box center [858, 382] width 281 height 15
click at [912, 390] on span "House made raspberry sauce, cream cheese whipped cream fresh raspberries" at bounding box center [858, 382] width 281 height 15
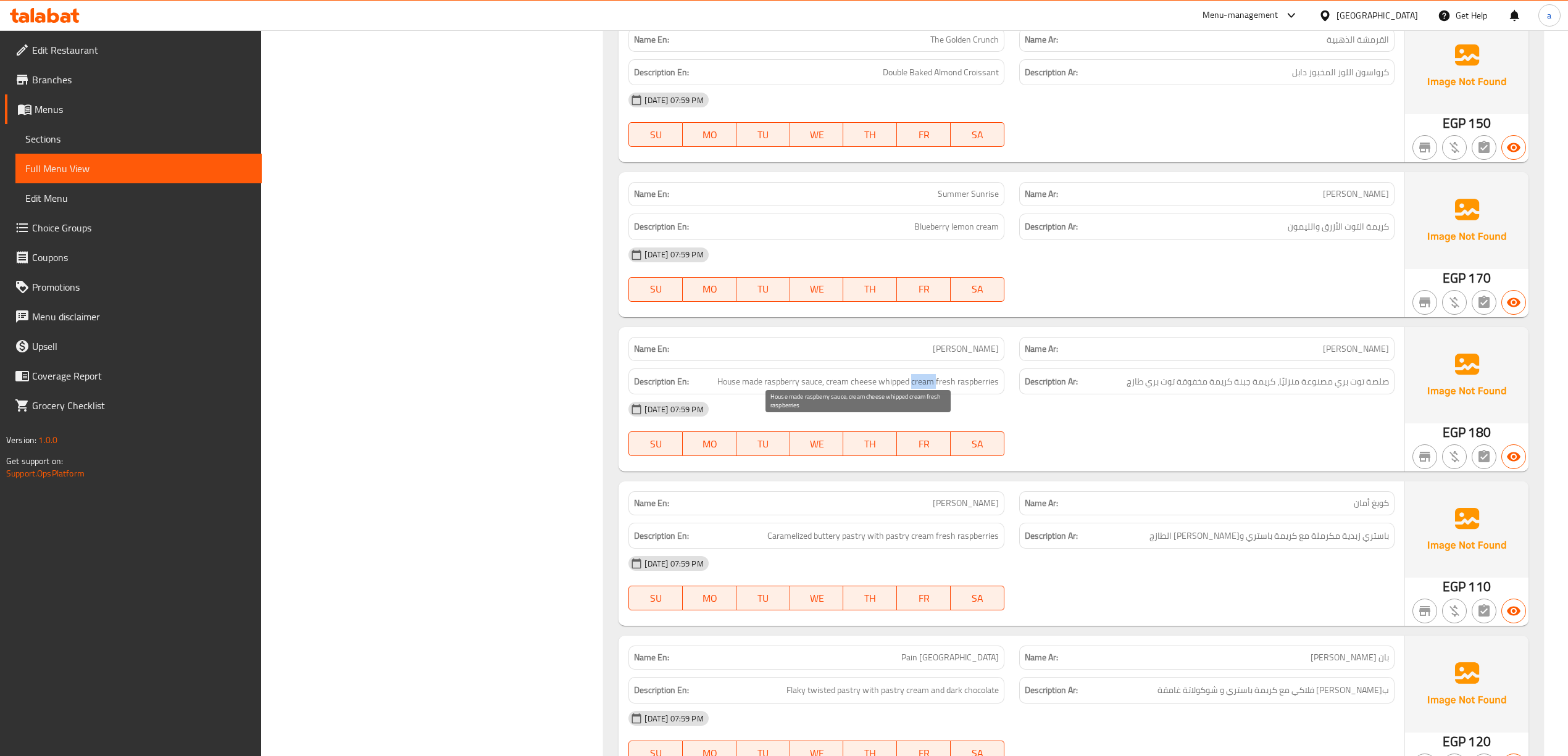
click at [912, 390] on span "House made raspberry sauce, cream cheese whipped cream fresh raspberries" at bounding box center [858, 382] width 281 height 15
click at [892, 390] on span "House made raspberry sauce, cream cheese whipped cream fresh raspberries" at bounding box center [858, 382] width 281 height 15
click at [966, 390] on span "House made raspberry sauce, cream cheese whipped cream fresh raspberries" at bounding box center [858, 382] width 281 height 15
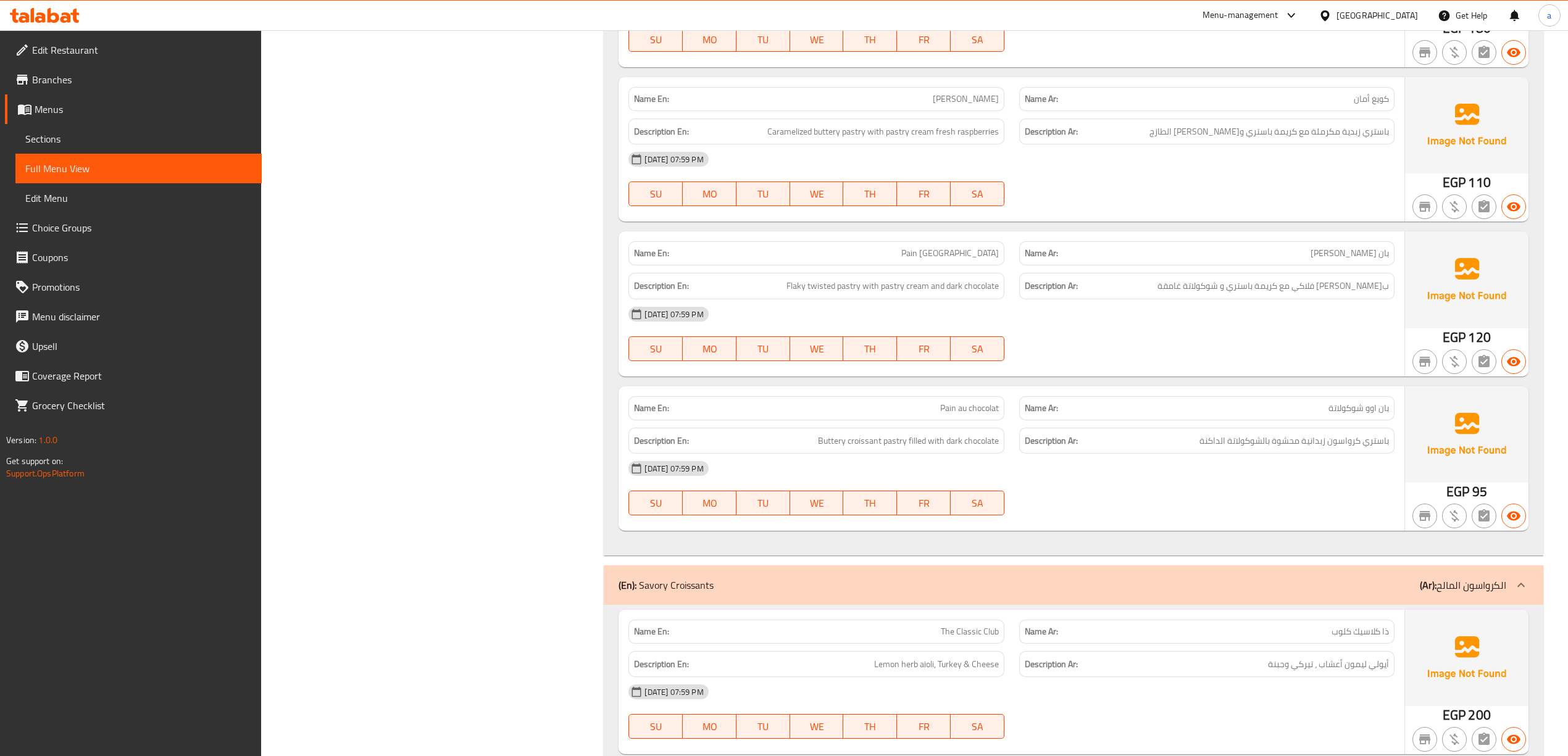
scroll to position [12183, 0]
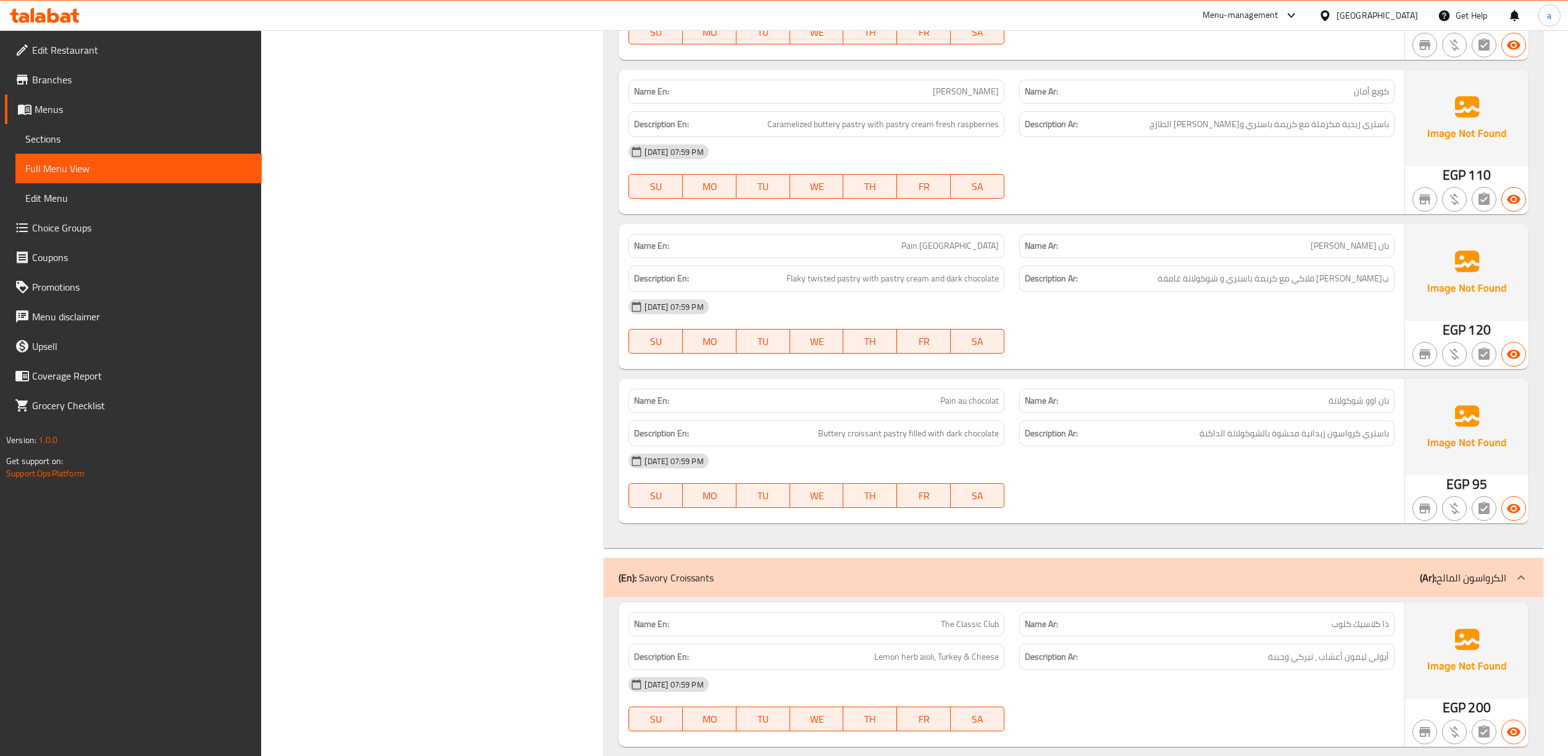
drag, startPoint x: 930, startPoint y: 448, endPoint x: 1010, endPoint y: 445, distance: 80.1
drag, startPoint x: 1309, startPoint y: 444, endPoint x: 1411, endPoint y: 438, distance: 102.2
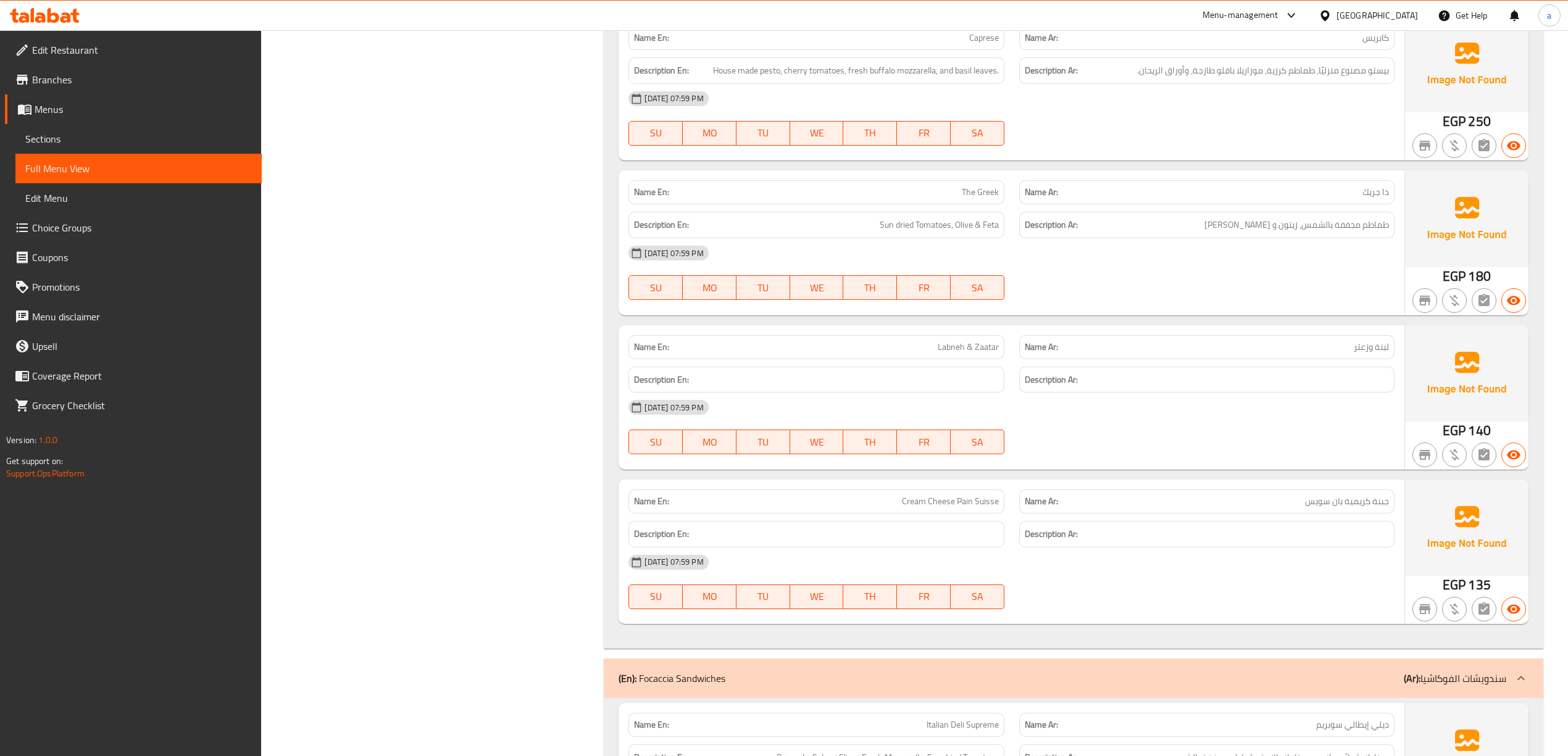
scroll to position [12984, 0]
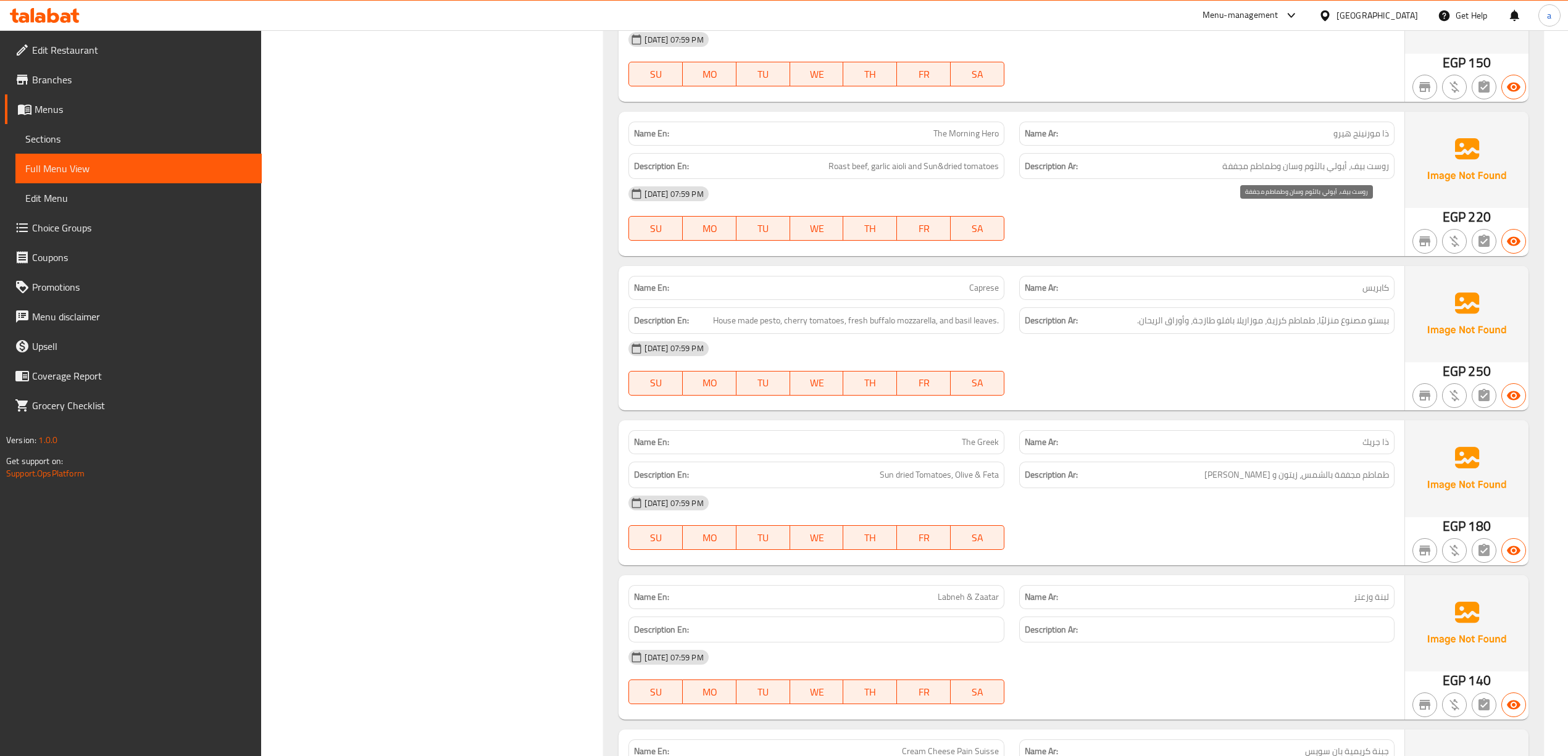
click at [1334, 174] on span "روست بيف، أيولي بالثوم وسان وطماطم مجففة" at bounding box center [1306, 166] width 167 height 15
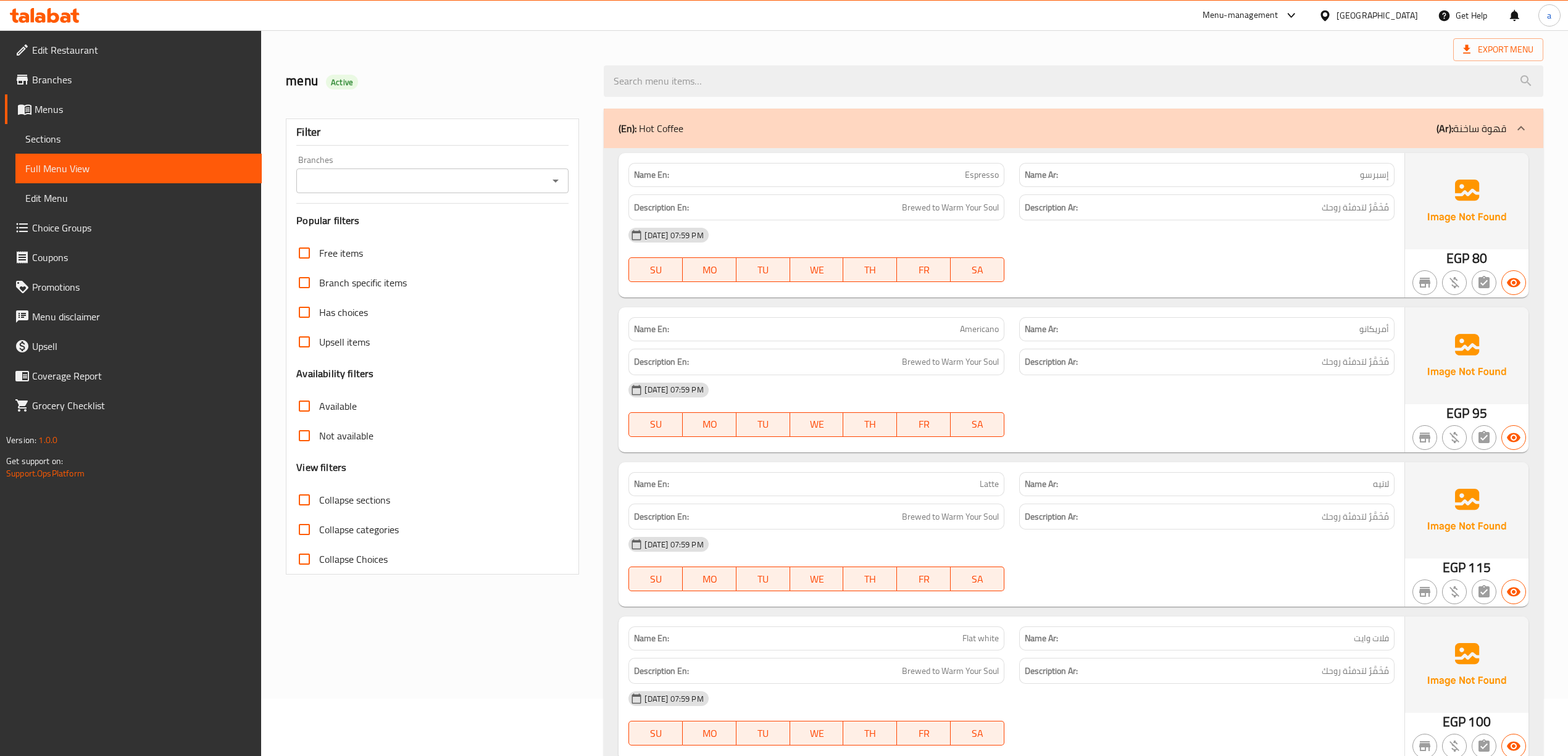
scroll to position [0, 0]
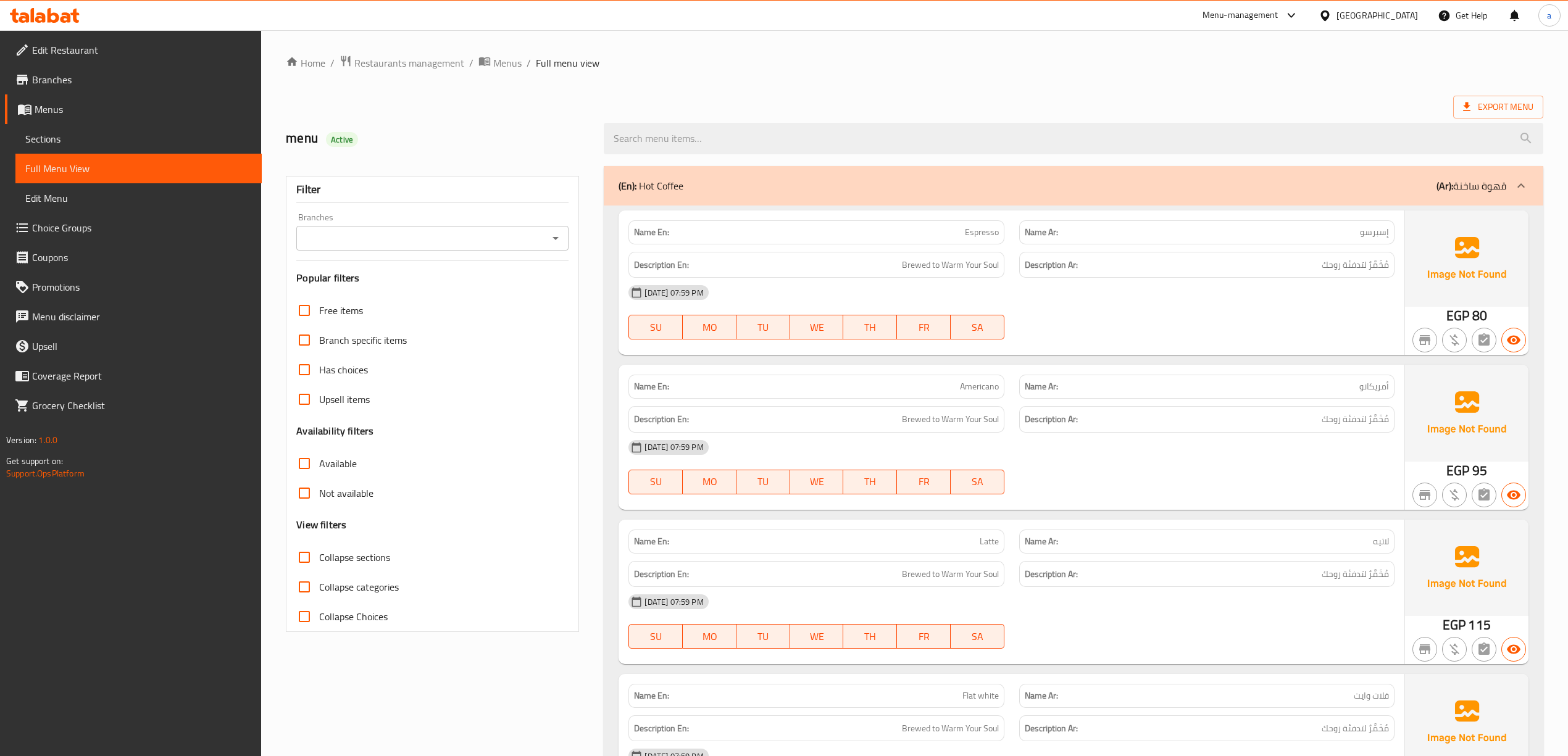
click at [104, 76] on span "Branches" at bounding box center [141, 79] width 219 height 15
click at [109, 149] on link "Sections" at bounding box center [138, 138] width 246 height 29
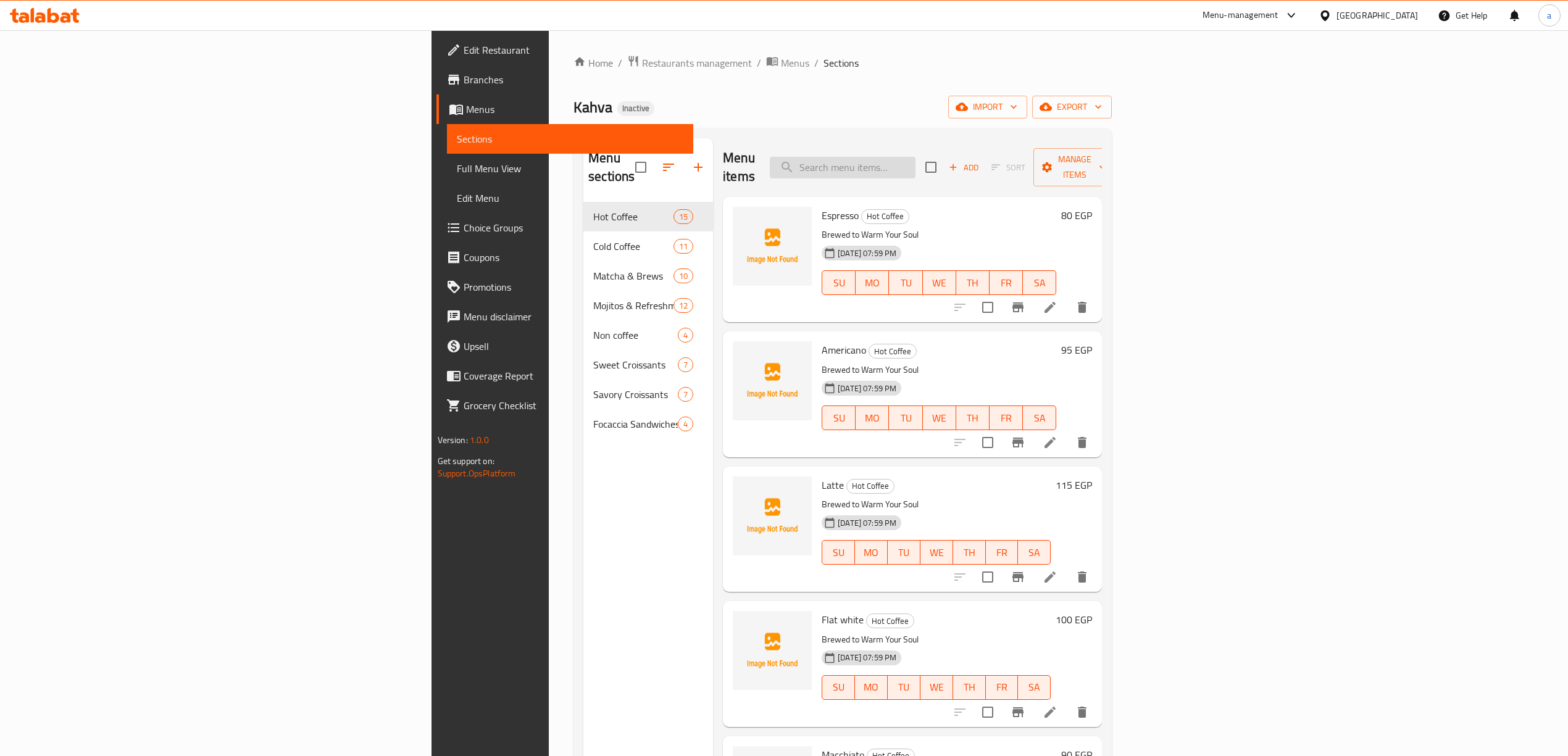
click at [916, 167] on input "search" at bounding box center [842, 167] width 145 height 21
paste input "Dragon Smash"
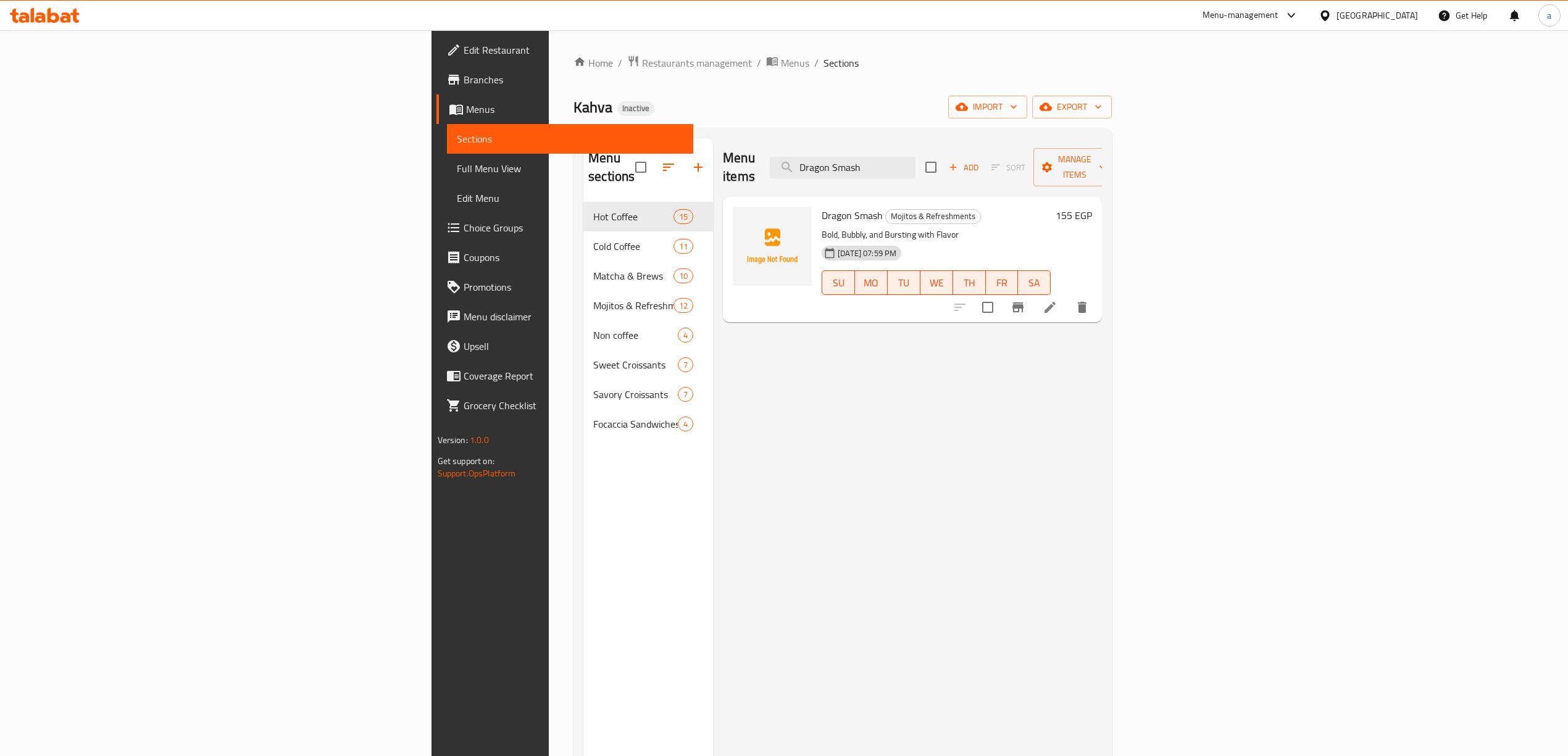
type input "Dragon Smash"
click at [1067, 297] on li at bounding box center [1049, 308] width 34 height 22
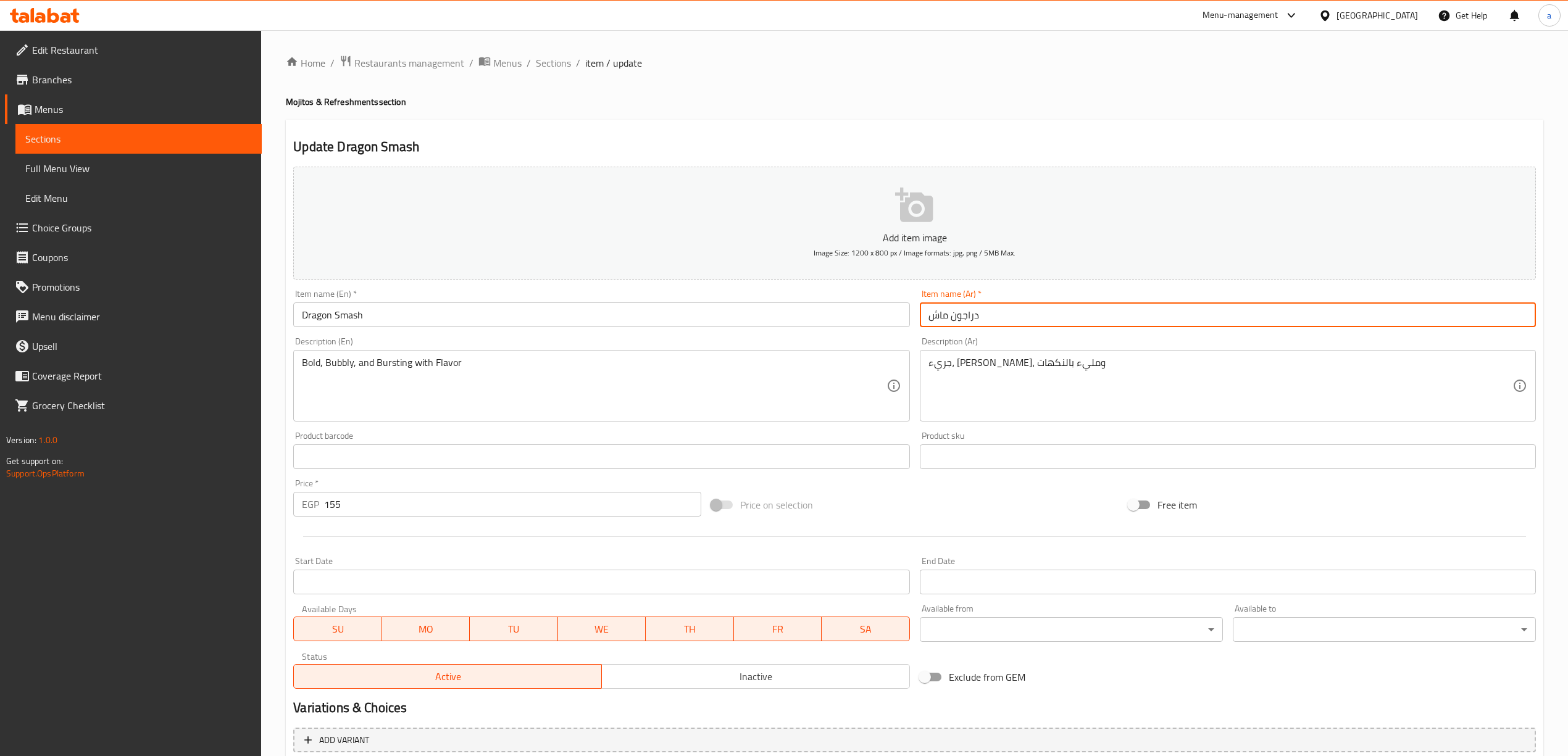
click at [950, 315] on input "دراجون ماش" at bounding box center [1227, 315] width 616 height 25
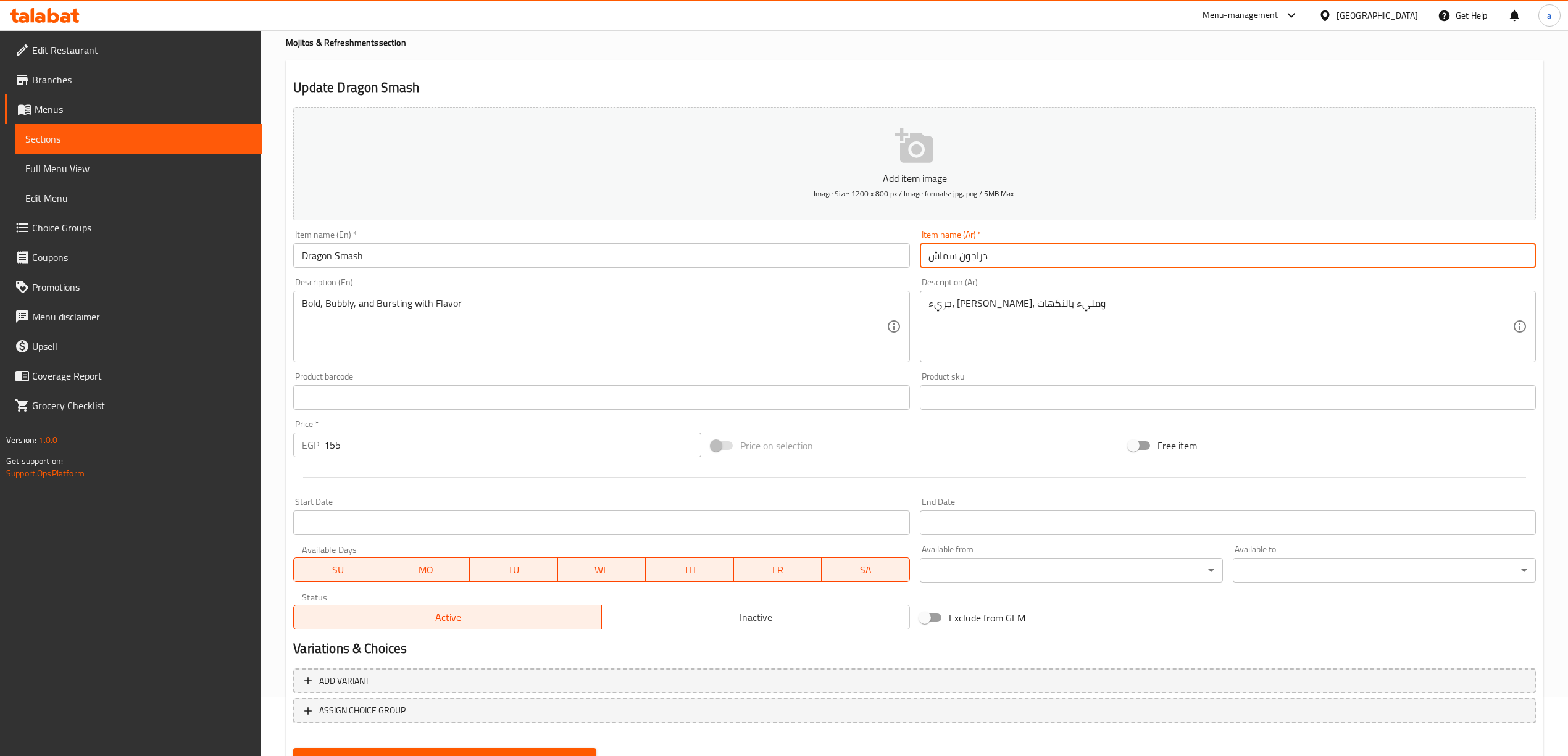
scroll to position [114, 0]
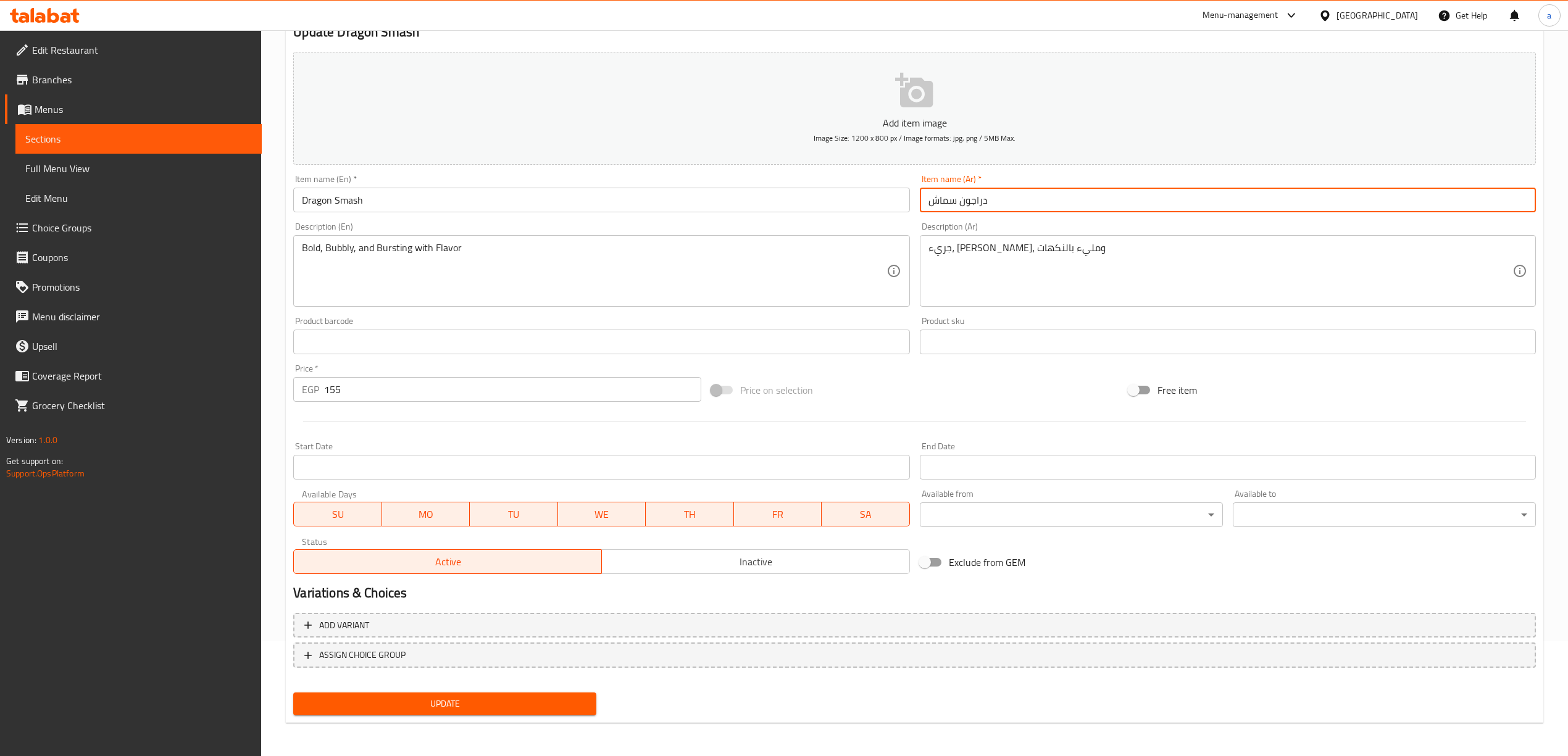
type input "دراجون سماش"
click at [413, 703] on span "Update" at bounding box center [444, 704] width 283 height 15
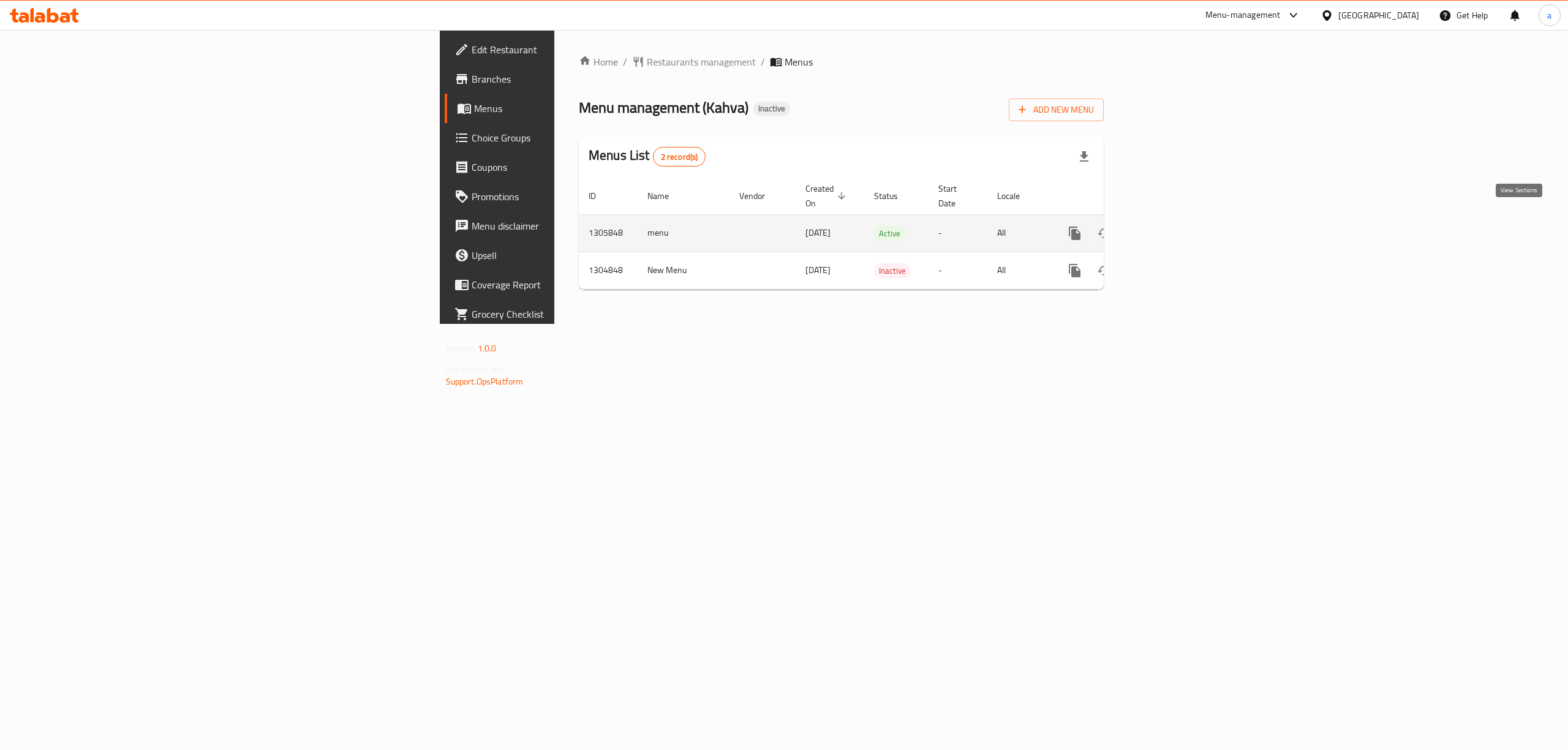
click at [1170, 226] on icon "enhanced table" at bounding box center [1163, 233] width 15 height 15
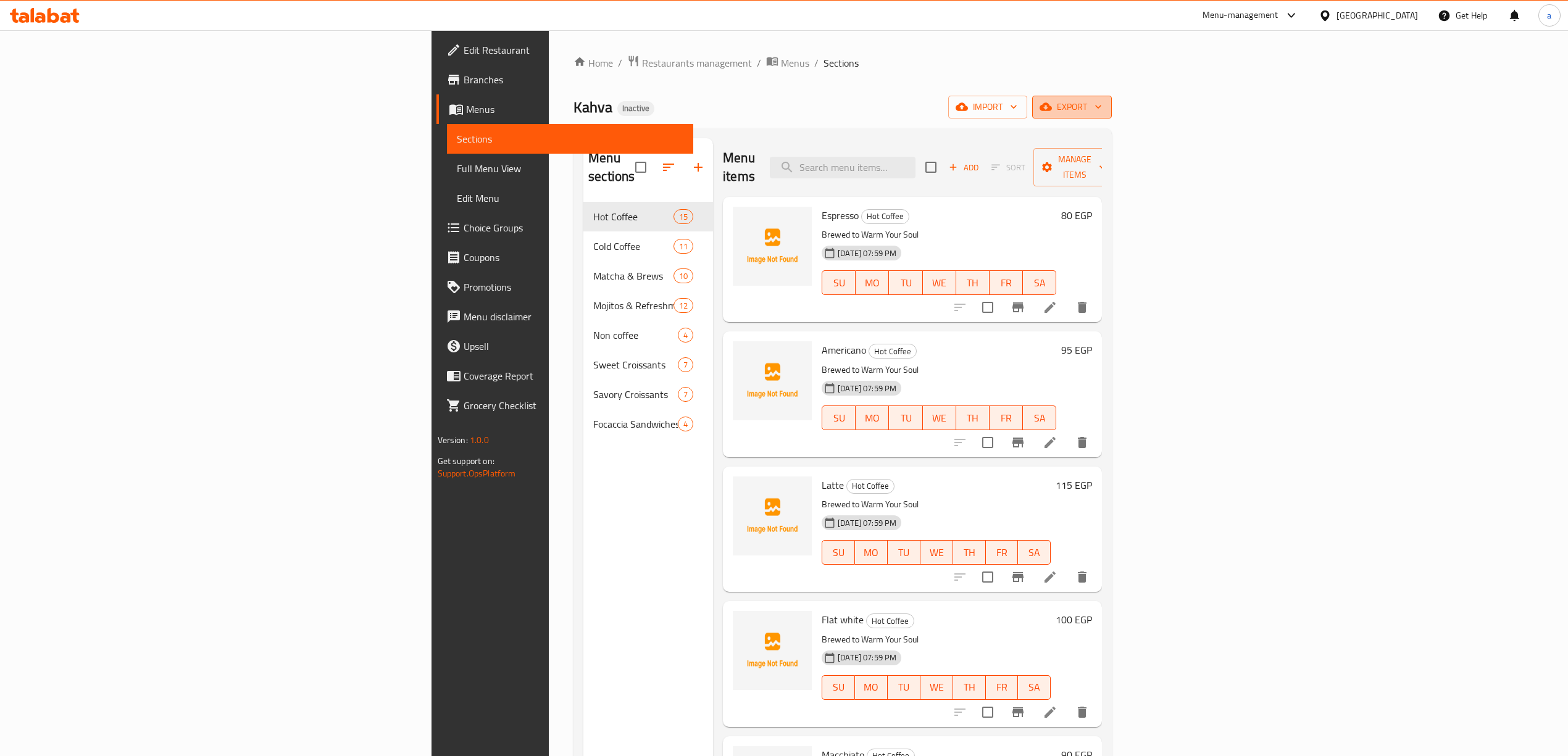
click at [1051, 107] on icon "button" at bounding box center [1046, 107] width 13 height 8
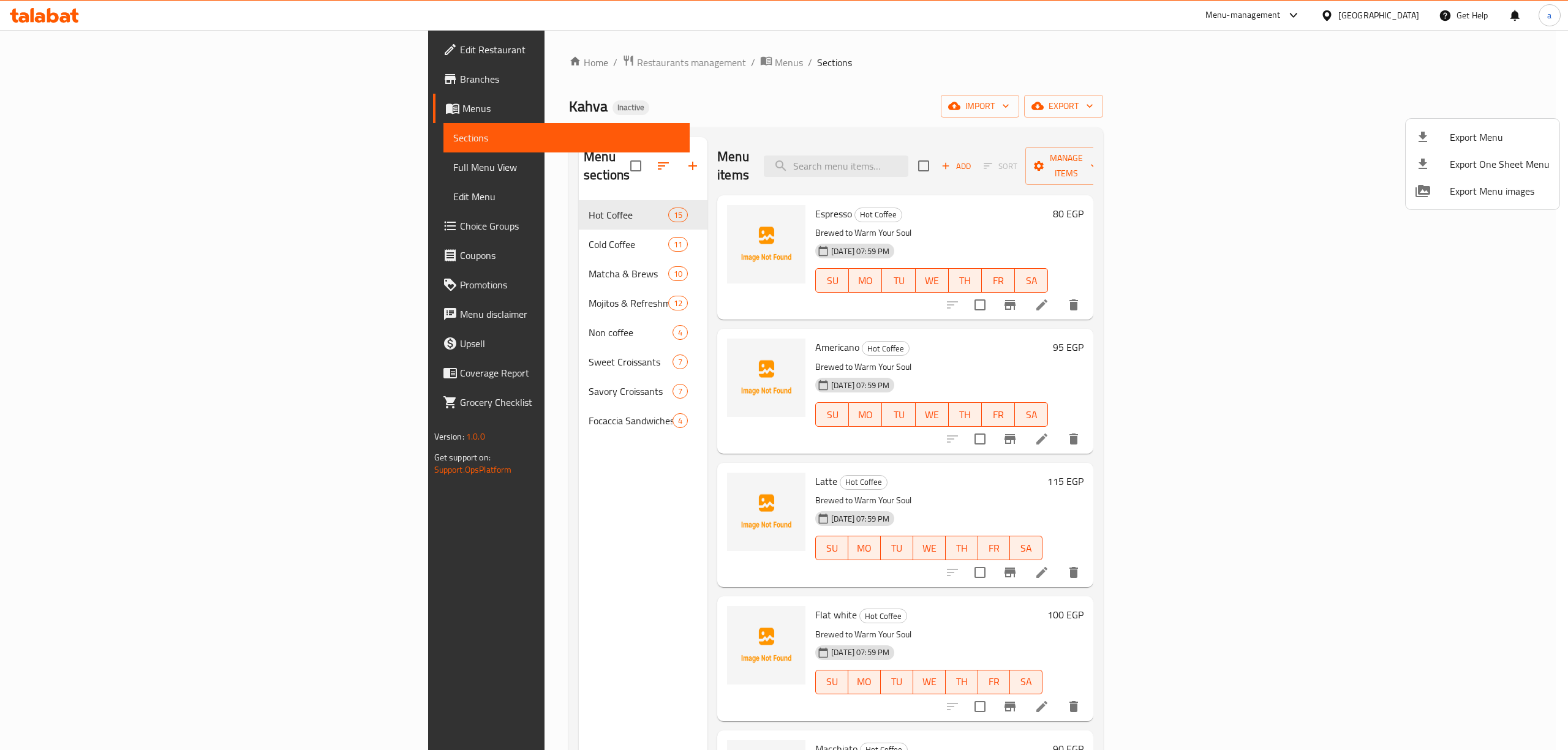
click at [1414, 109] on div at bounding box center [784, 375] width 1568 height 750
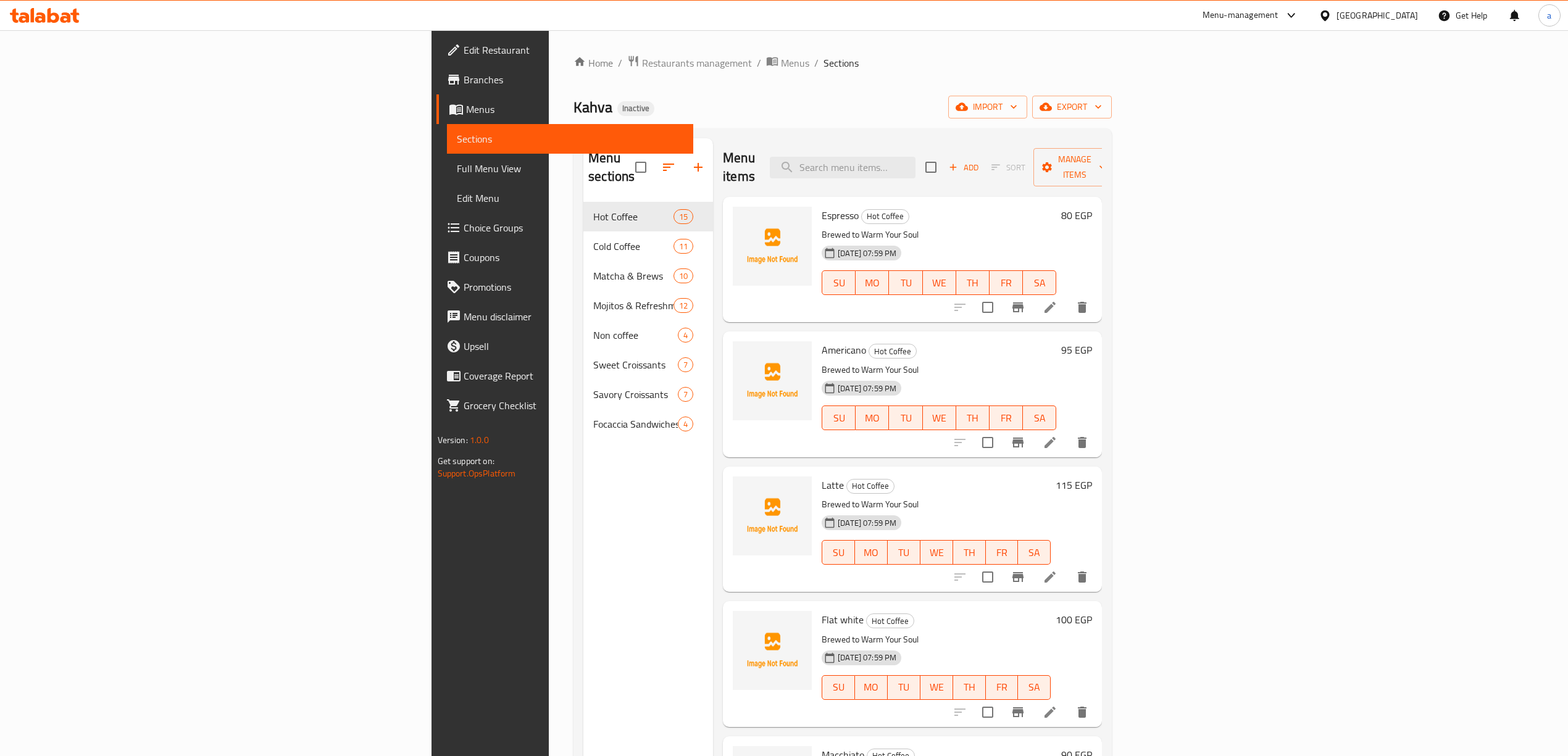
click at [1017, 110] on span "import" at bounding box center [987, 107] width 60 height 15
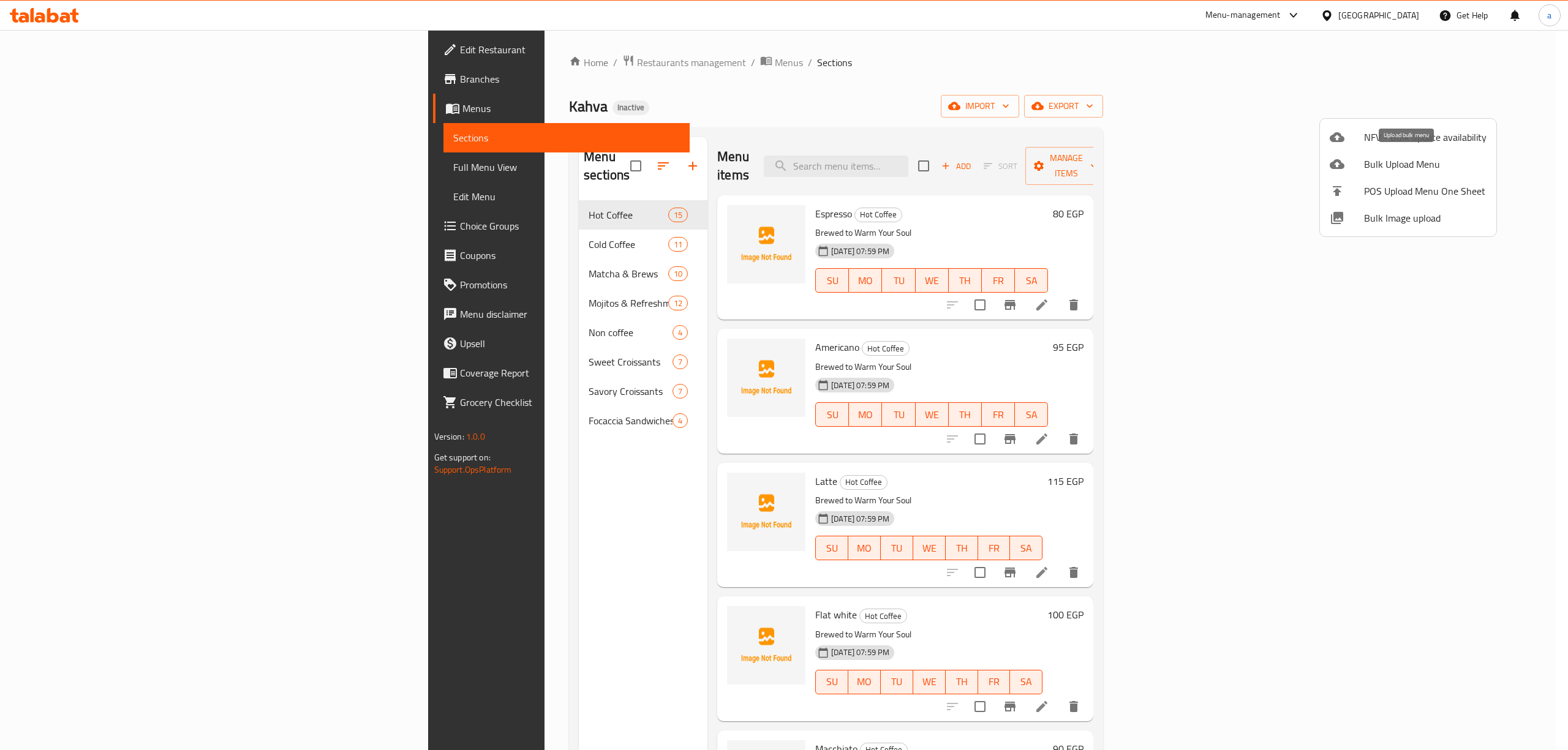
click at [1383, 173] on li "Bulk Upload Menu" at bounding box center [1409, 164] width 177 height 27
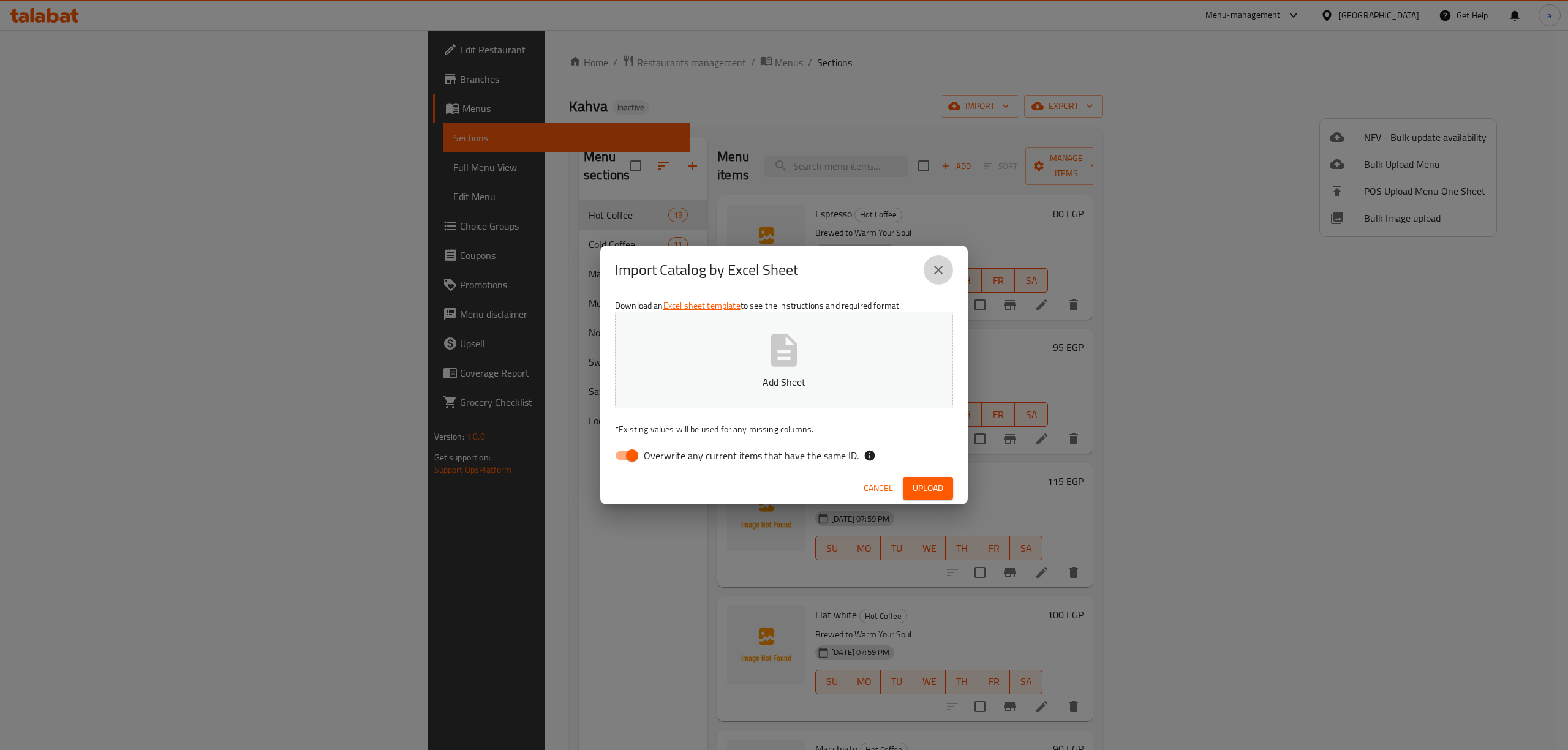
click at [937, 279] on button "close" at bounding box center [938, 270] width 29 height 29
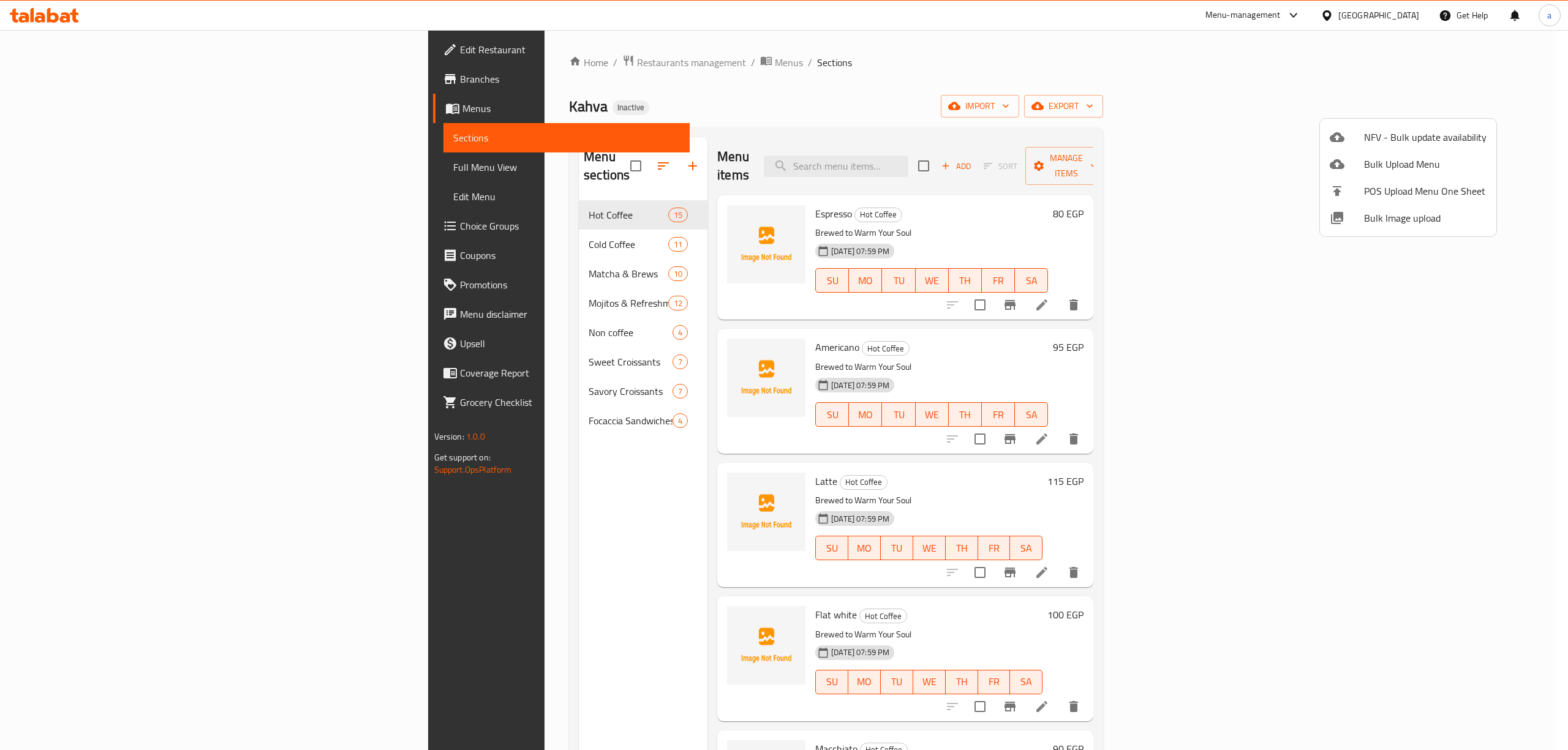
click at [146, 175] on div at bounding box center [784, 375] width 1568 height 750
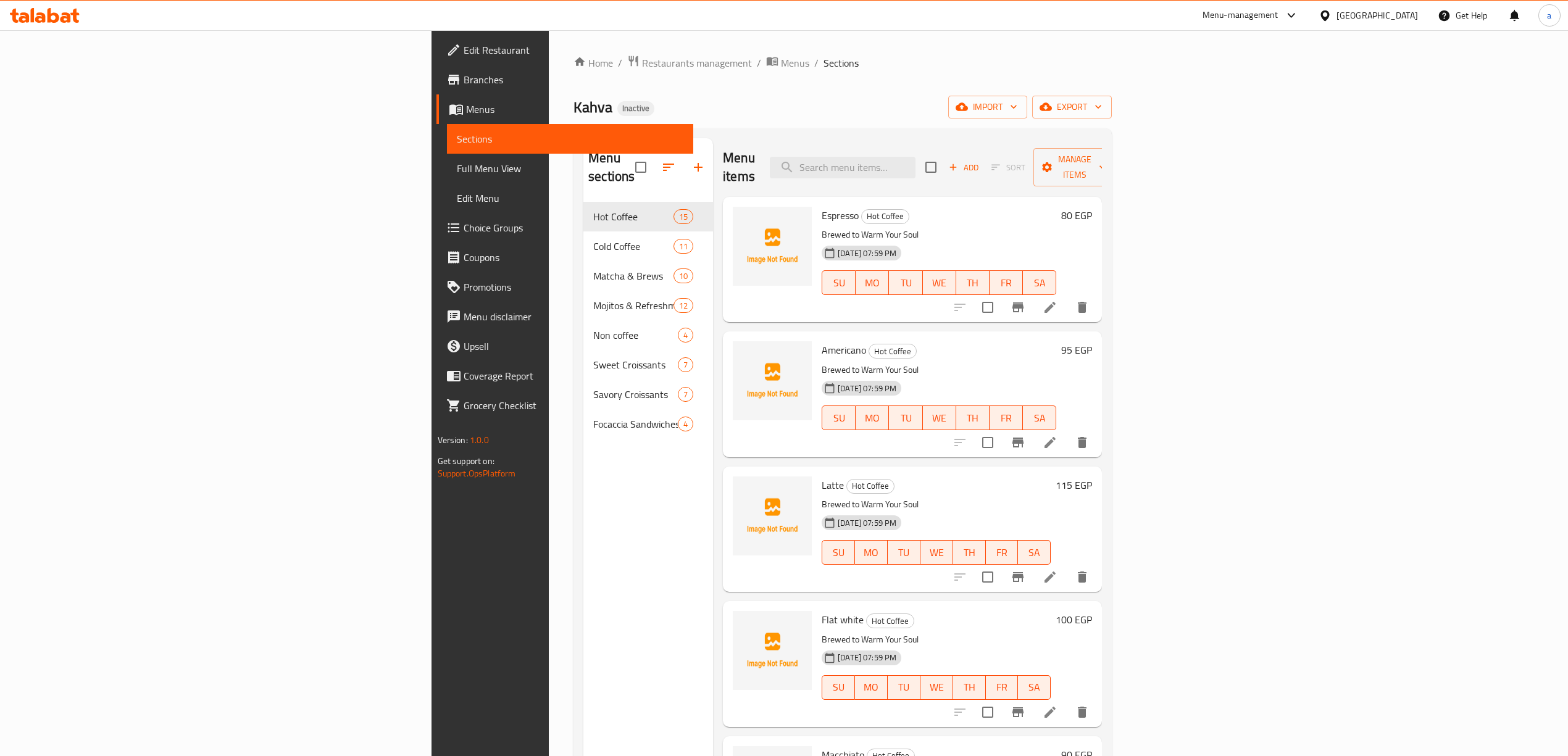
click at [457, 170] on span "Full Menu View" at bounding box center [570, 169] width 226 height 15
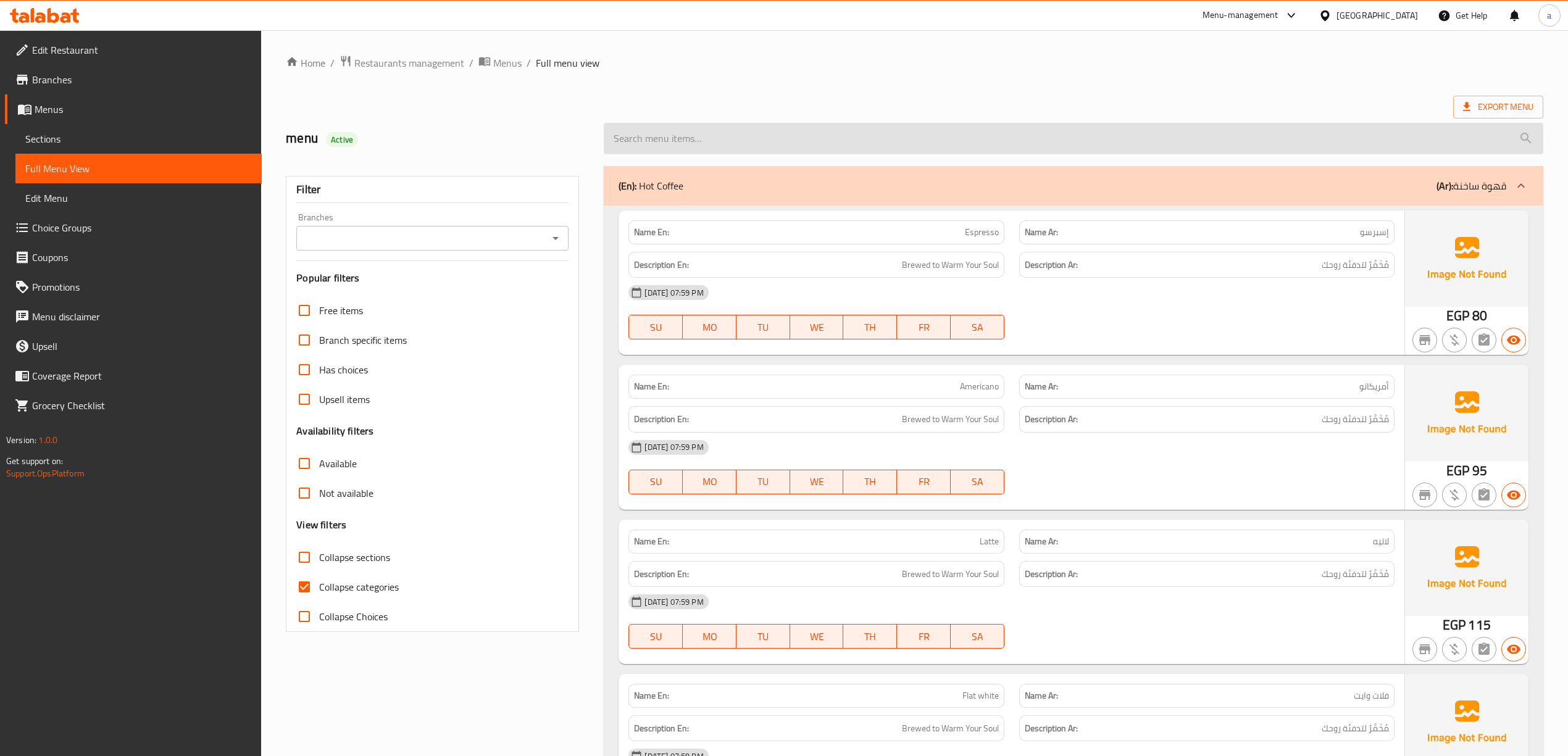
click at [1488, 126] on input "search" at bounding box center [1073, 139] width 939 height 32
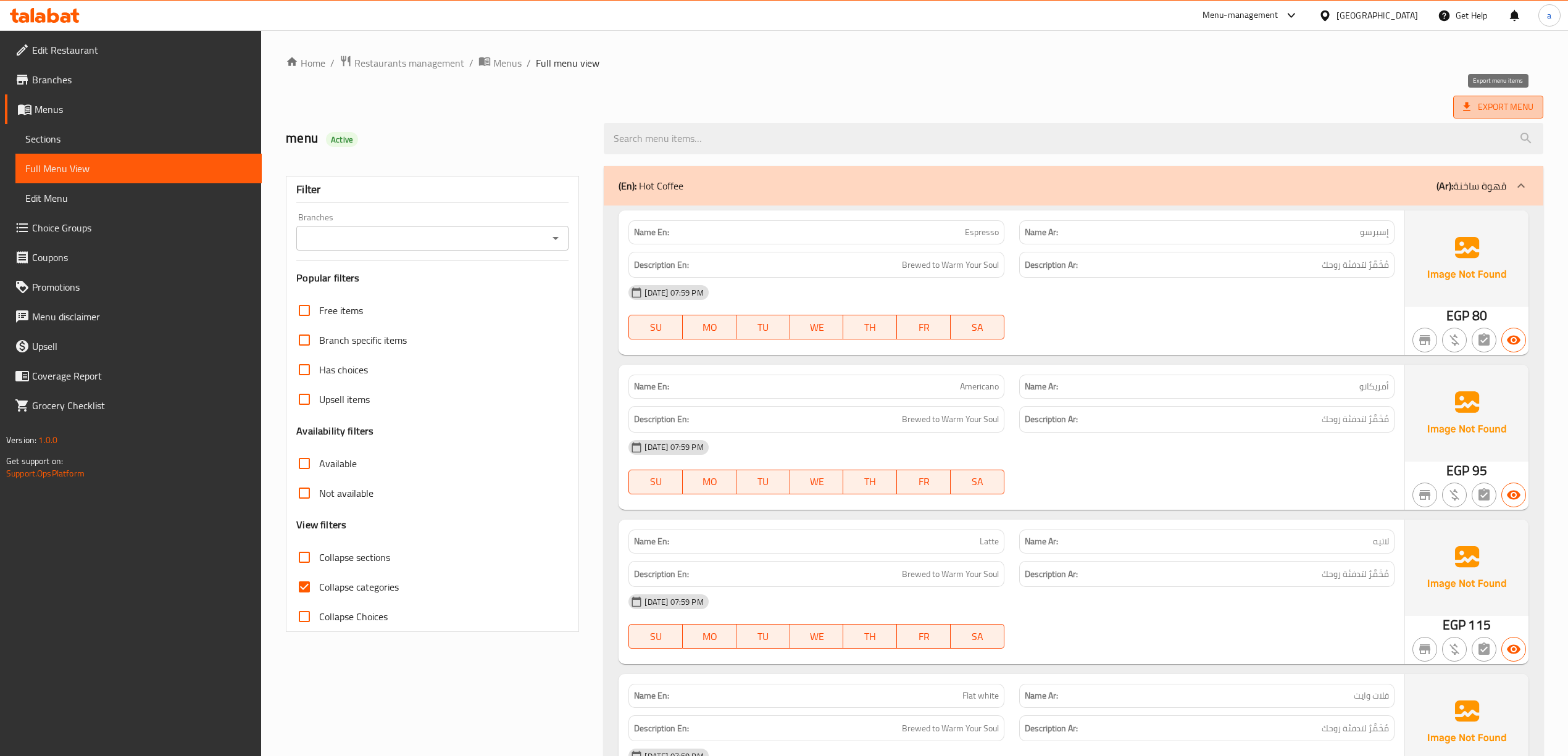
click at [1508, 104] on span "Export Menu" at bounding box center [1498, 107] width 71 height 15
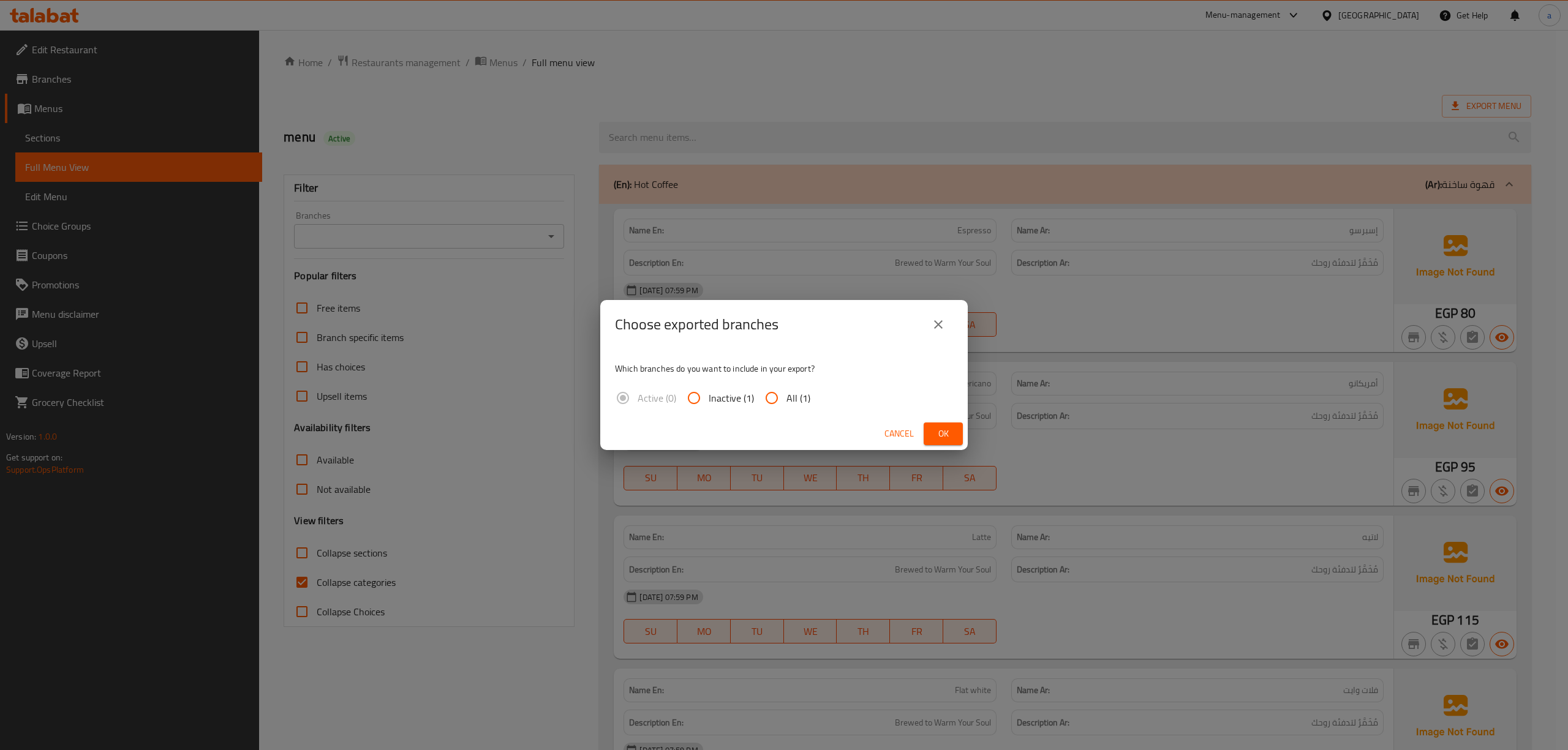
click at [755, 405] on div "Active (0) Inactive (1) All (1)" at bounding box center [718, 397] width 205 height 29
click at [766, 402] on input "All (1)" at bounding box center [771, 397] width 29 height 29
radio input "true"
click at [926, 431] on button "Ok" at bounding box center [943, 434] width 39 height 23
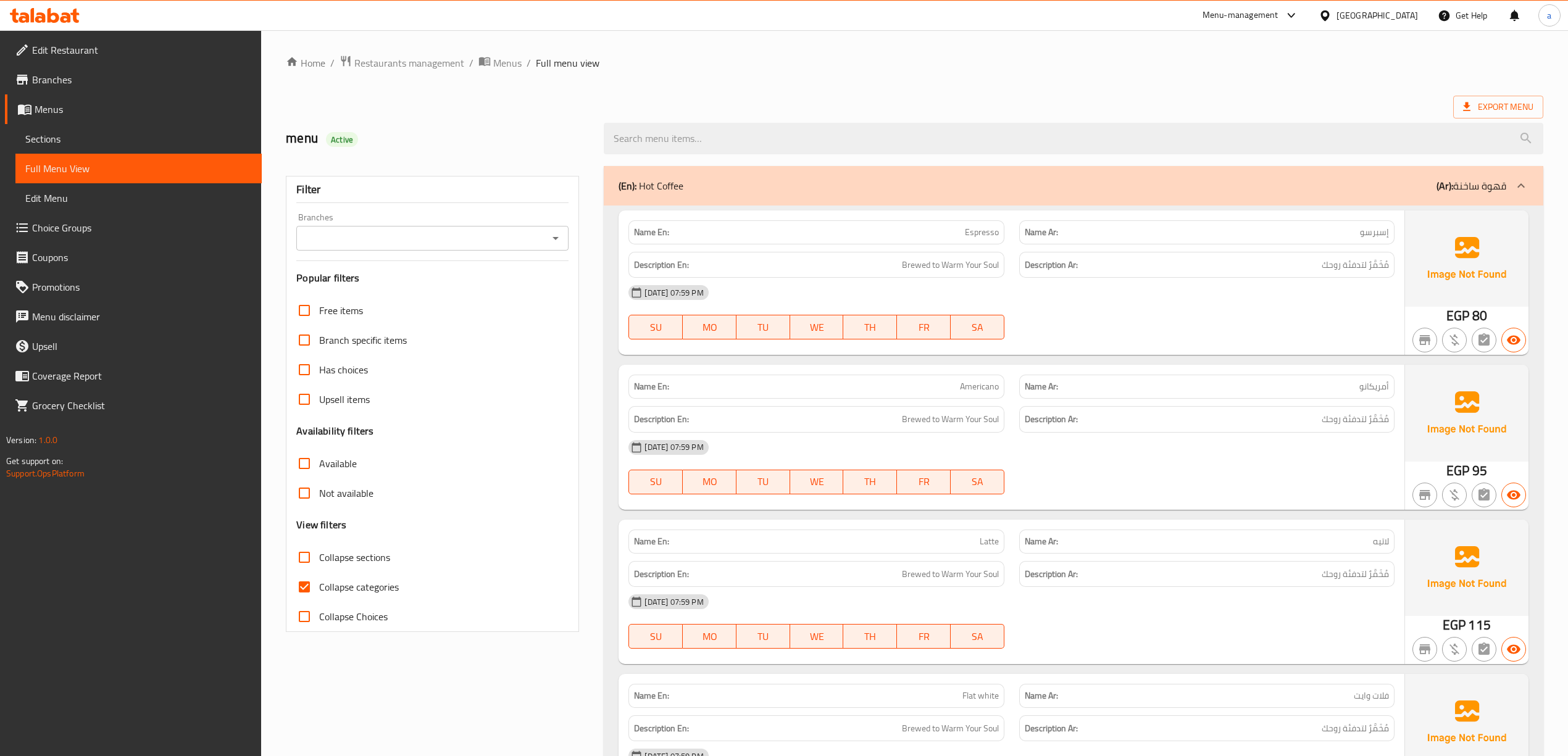
click at [104, 58] on link "Edit Restaurant" at bounding box center [133, 49] width 257 height 29
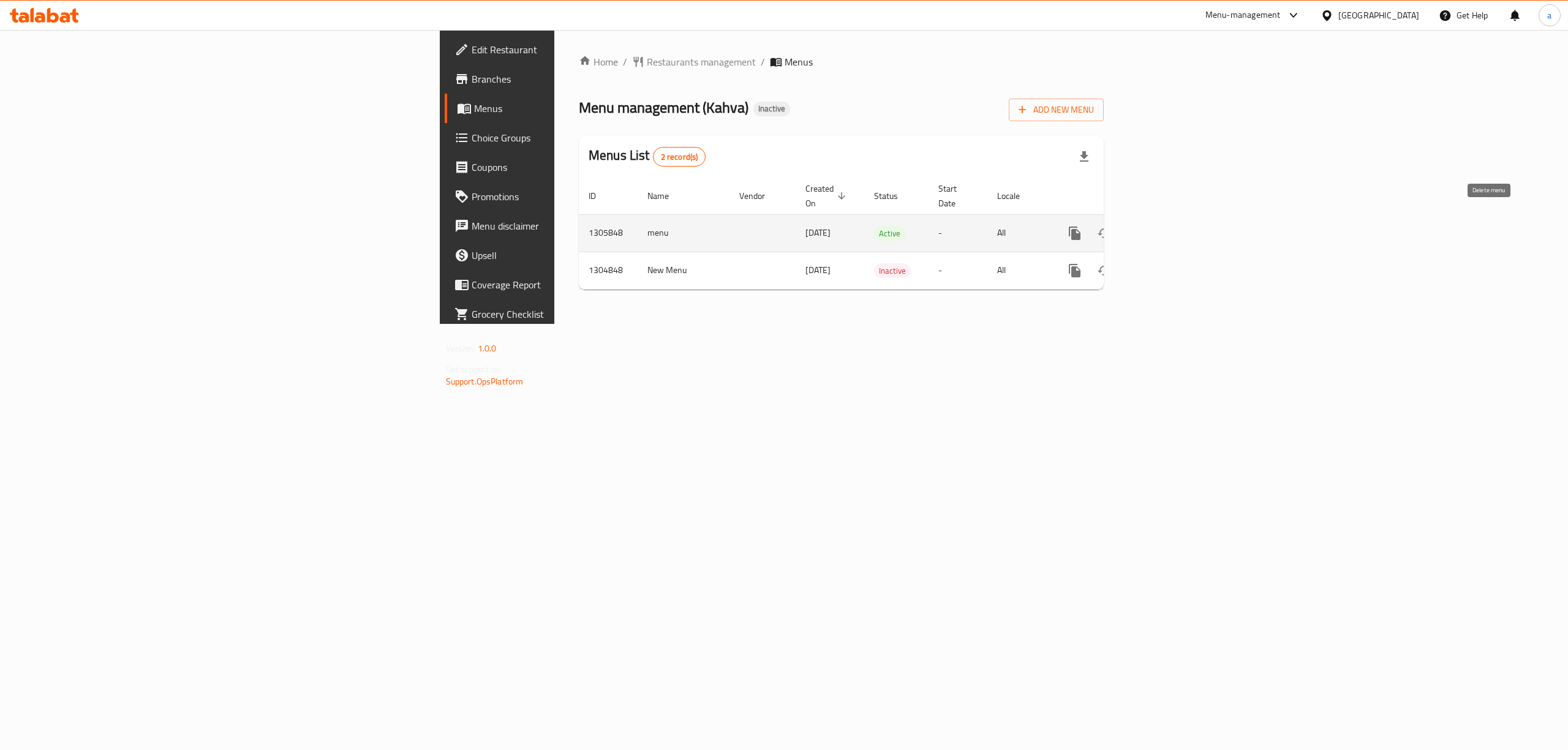
click at [1178, 221] on link "enhanced table" at bounding box center [1163, 233] width 29 height 29
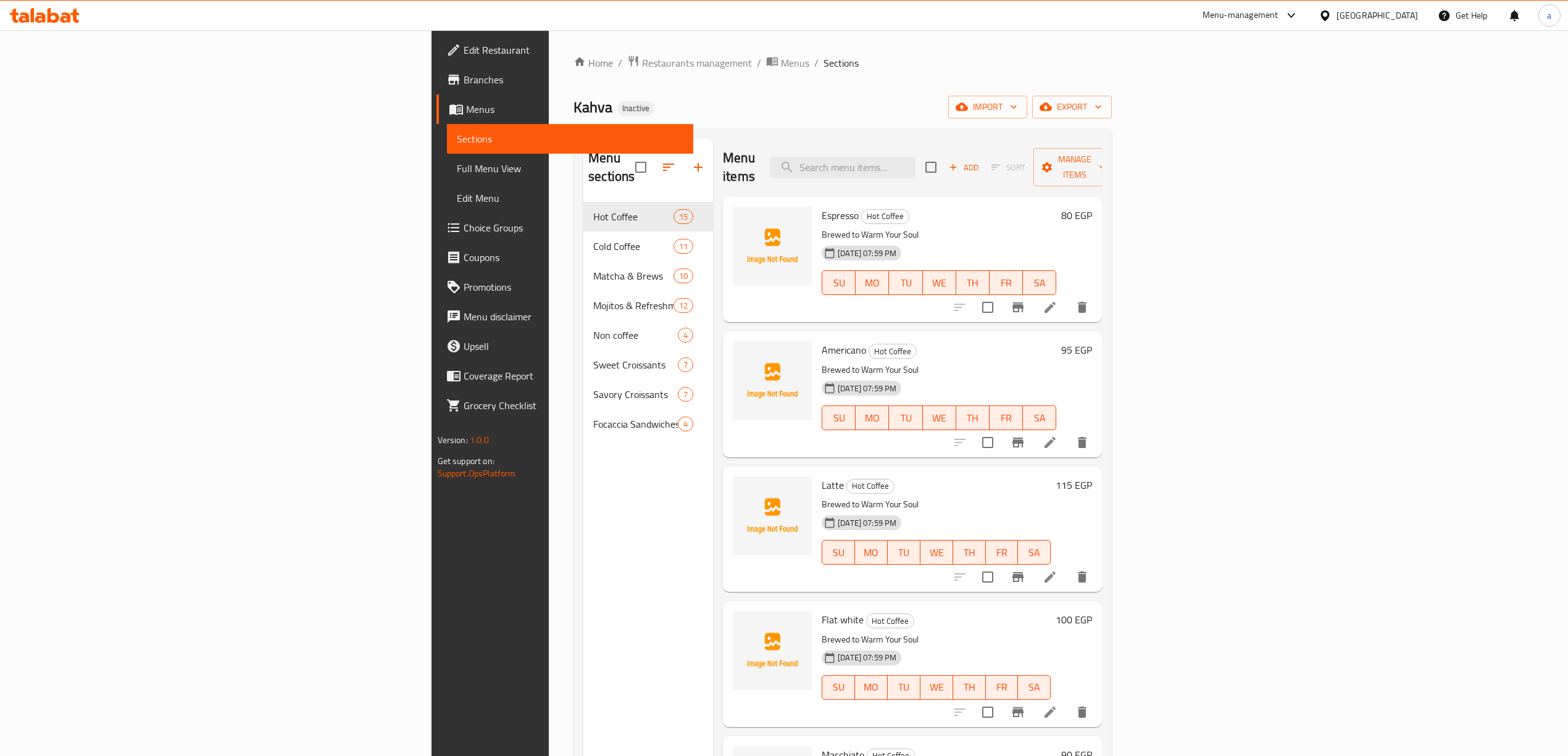
click at [457, 171] on span "Full Menu View" at bounding box center [570, 169] width 226 height 15
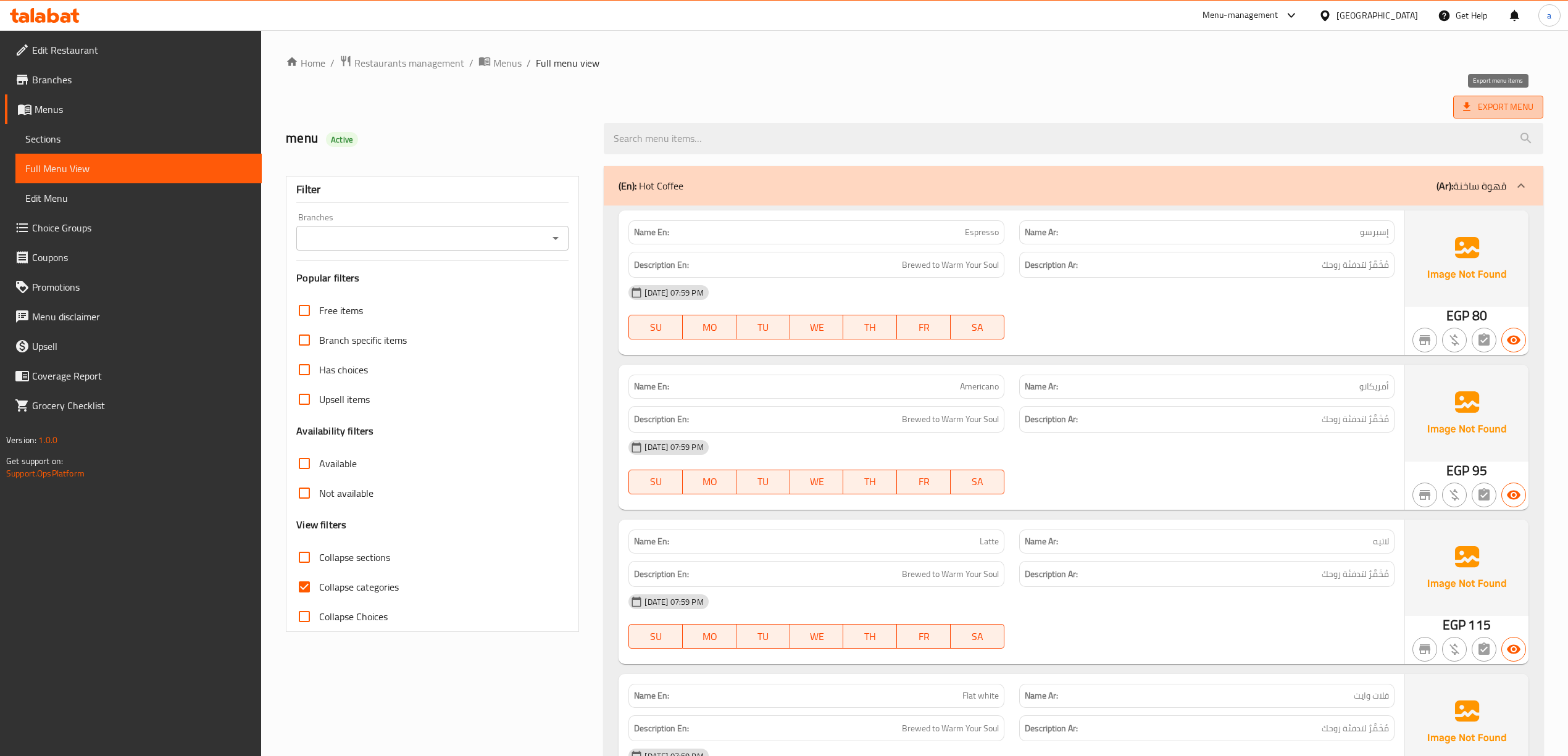
click at [1483, 103] on span "Export Menu" at bounding box center [1498, 107] width 71 height 15
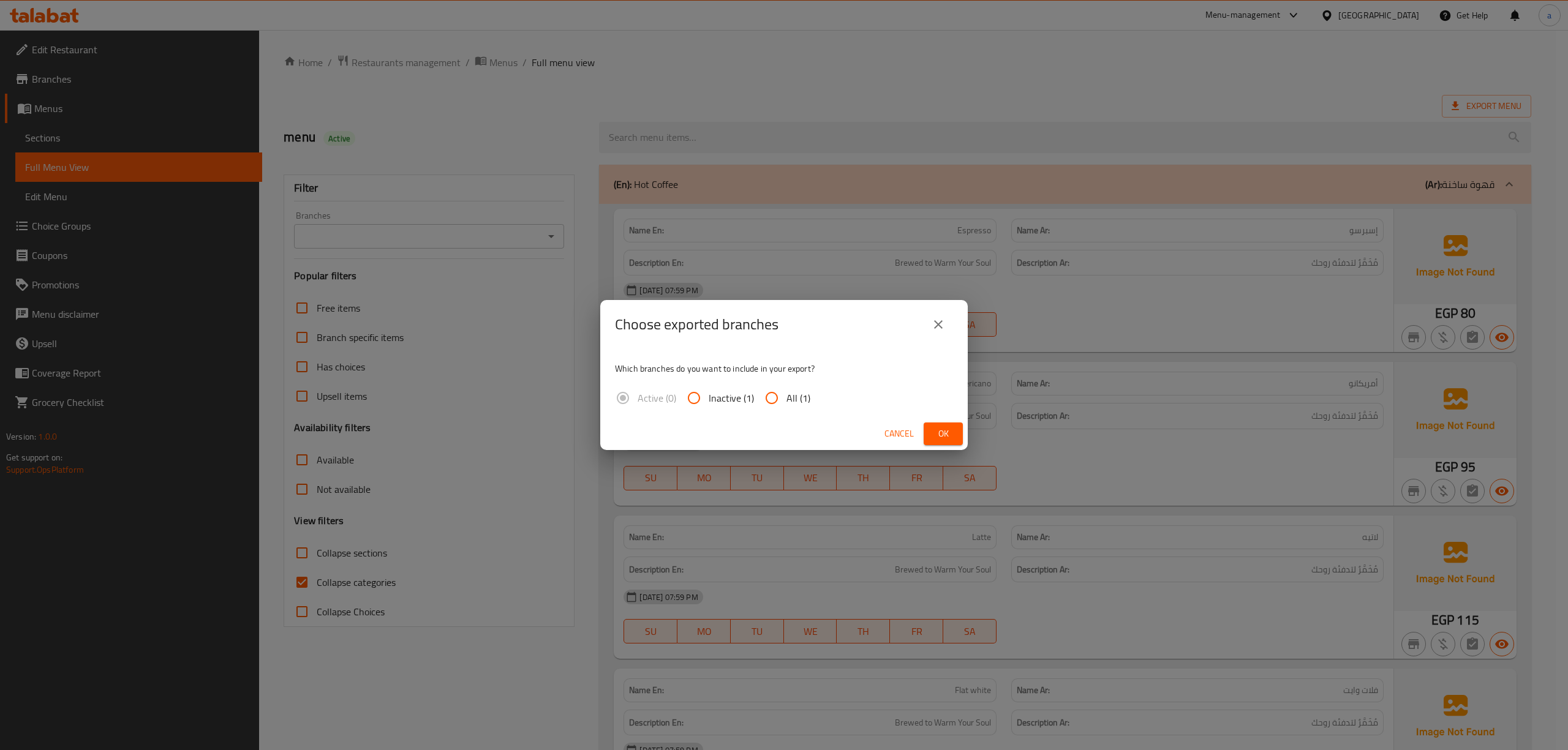
click at [786, 391] on span "All (1)" at bounding box center [798, 398] width 24 height 15
click at [786, 391] on input "All (1)" at bounding box center [771, 397] width 29 height 29
radio input "true"
click at [947, 431] on span "Ok" at bounding box center [943, 434] width 20 height 15
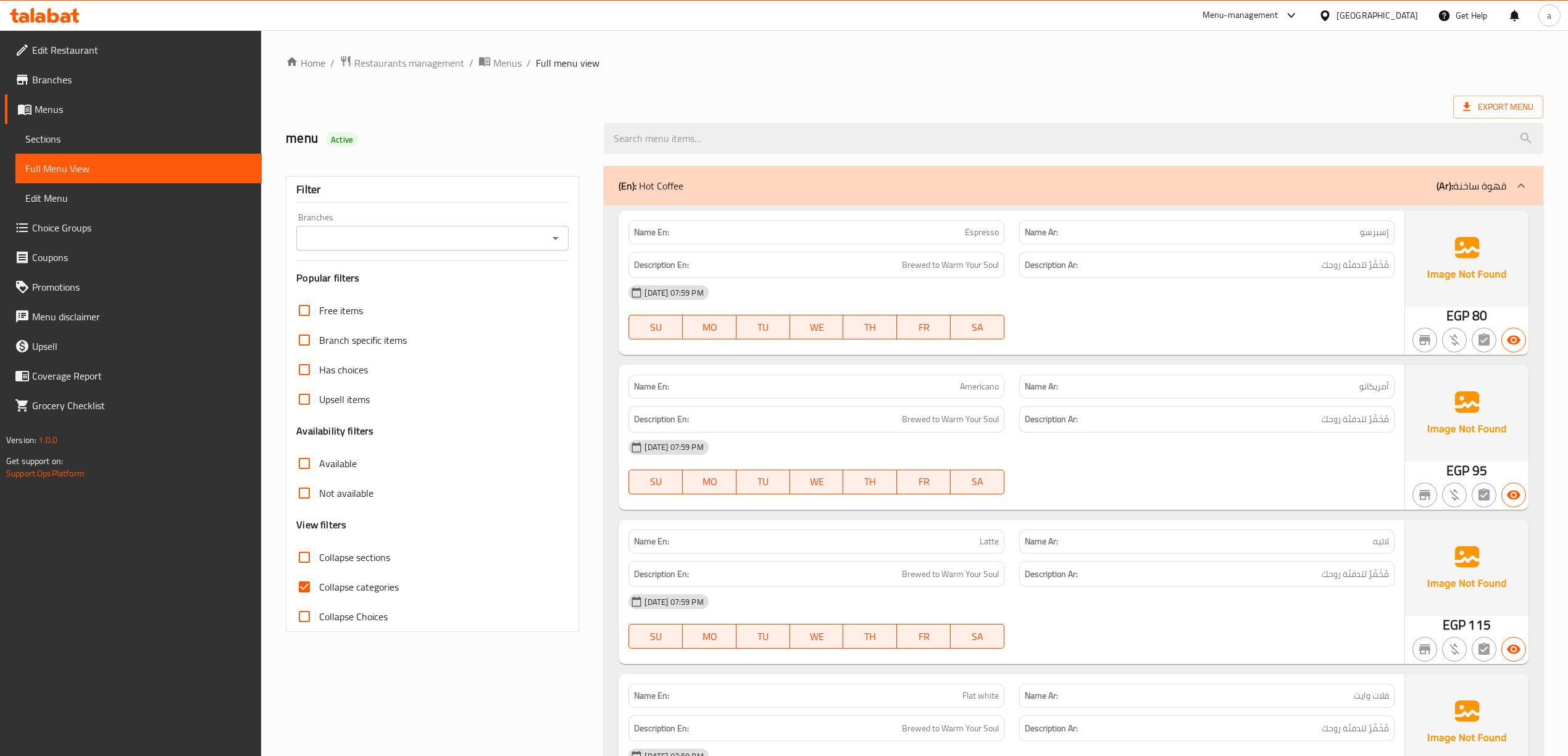
click at [1337, 20] on div at bounding box center [1327, 15] width 18 height 14
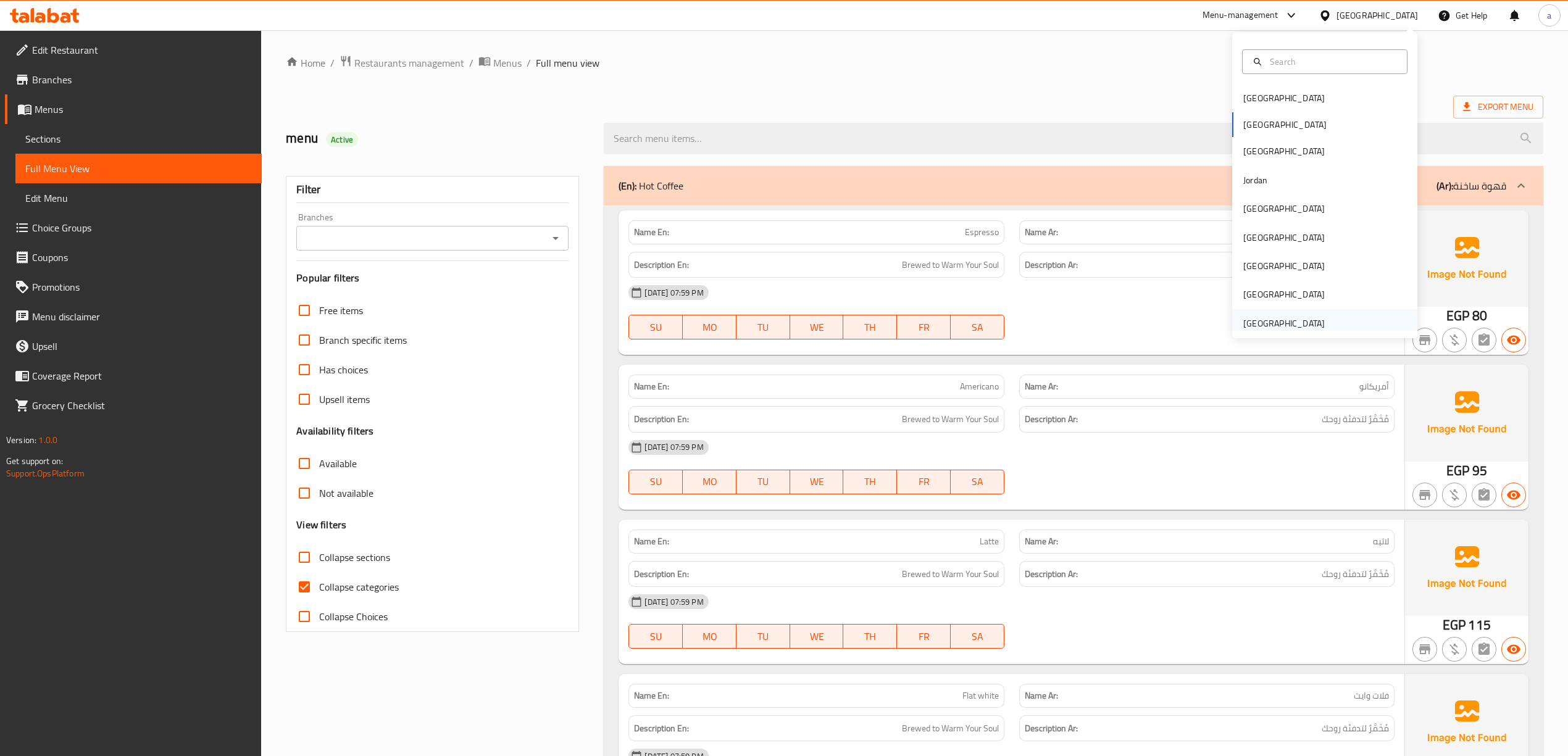
click at [1312, 322] on div "[GEOGRAPHIC_DATA]" at bounding box center [1283, 324] width 101 height 29
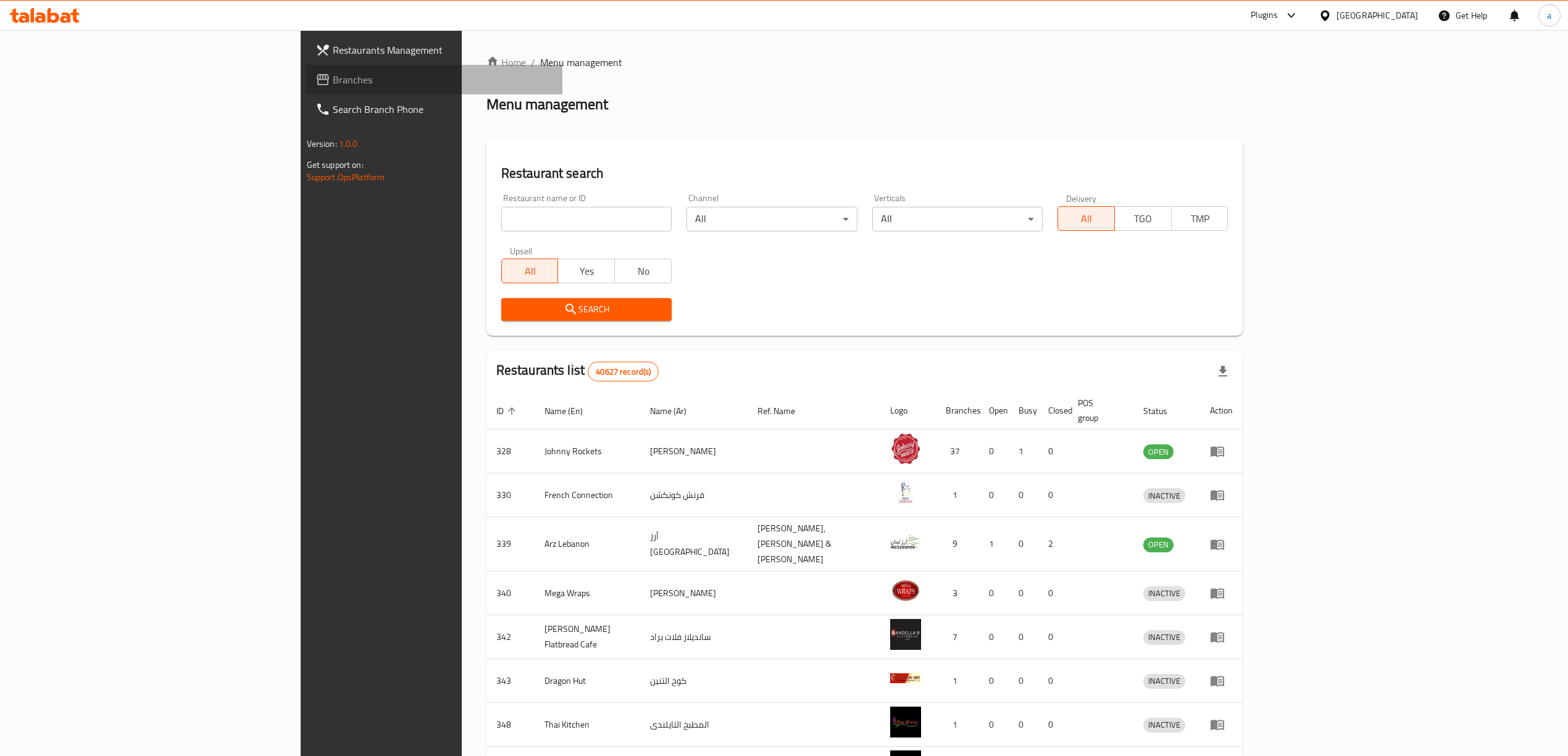
click at [333, 80] on span "Branches" at bounding box center [443, 79] width 219 height 15
